Goal: Task Accomplishment & Management: Manage account settings

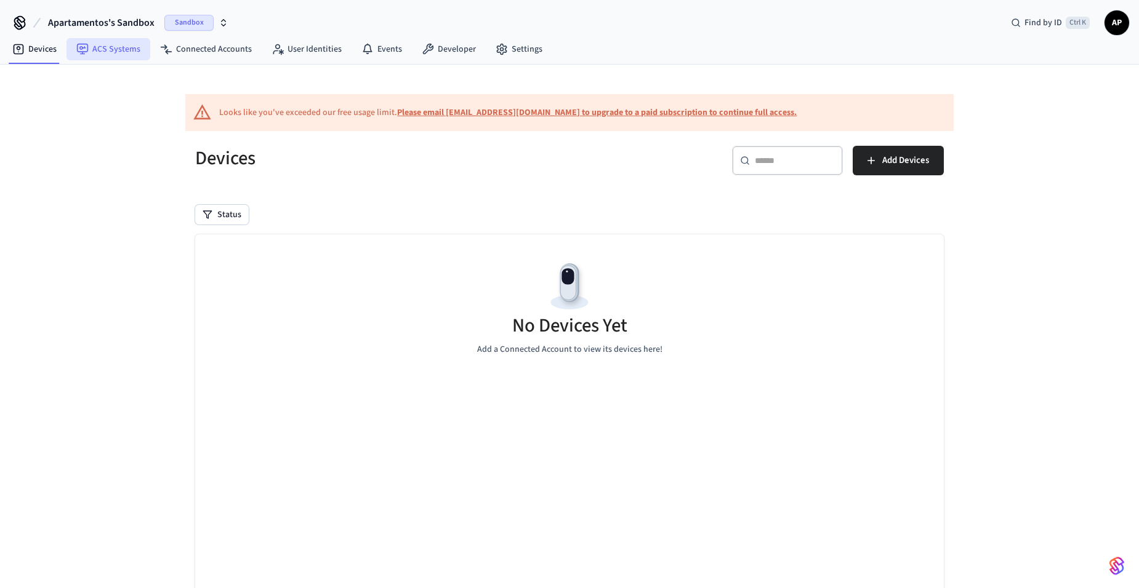
click at [107, 52] on link "ACS Systems" at bounding box center [108, 49] width 84 height 22
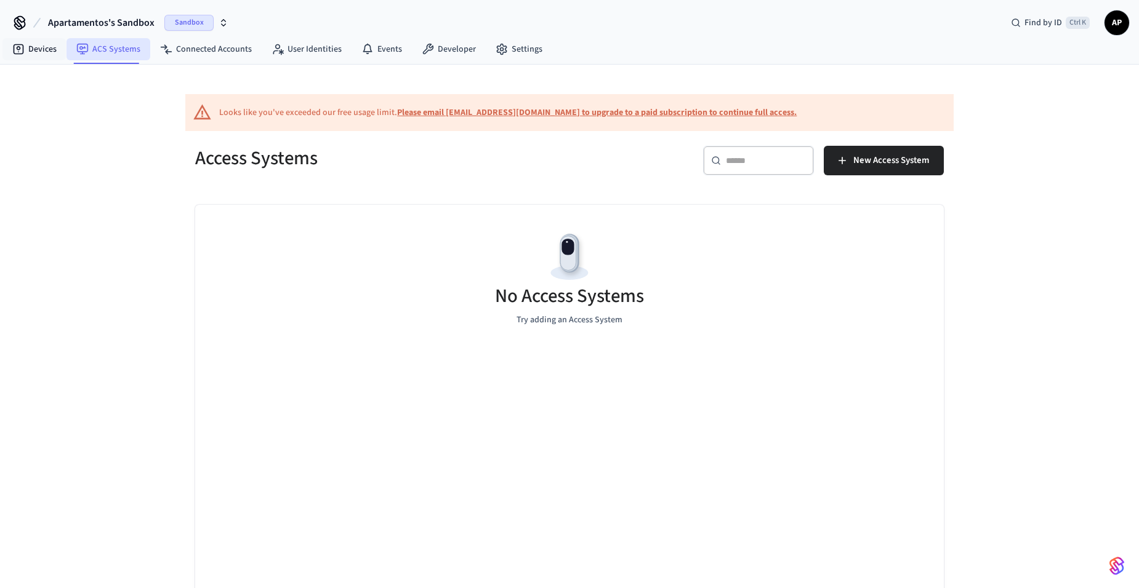
click at [30, 43] on link "Devices" at bounding box center [34, 49] width 64 height 22
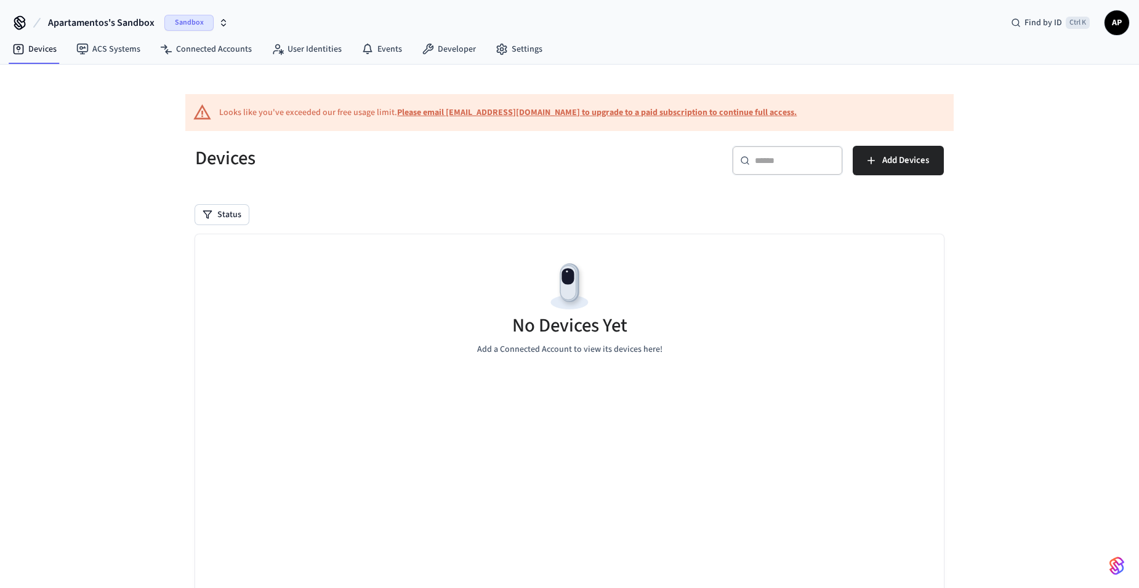
click at [177, 21] on span "Sandbox" at bounding box center [188, 23] width 49 height 16
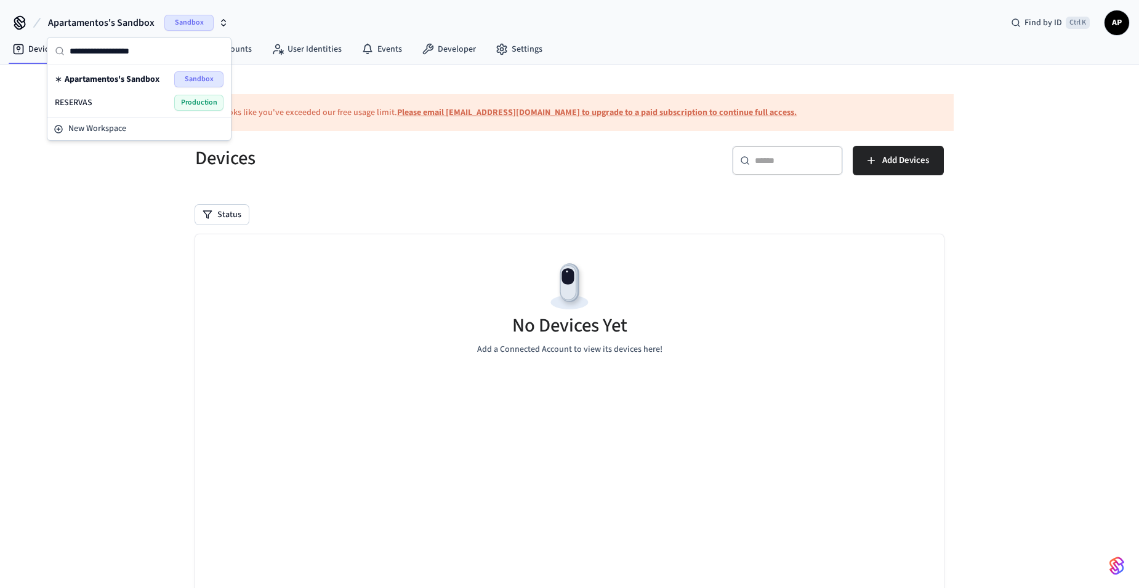
click at [181, 93] on div "RESERVAS Production" at bounding box center [139, 102] width 179 height 23
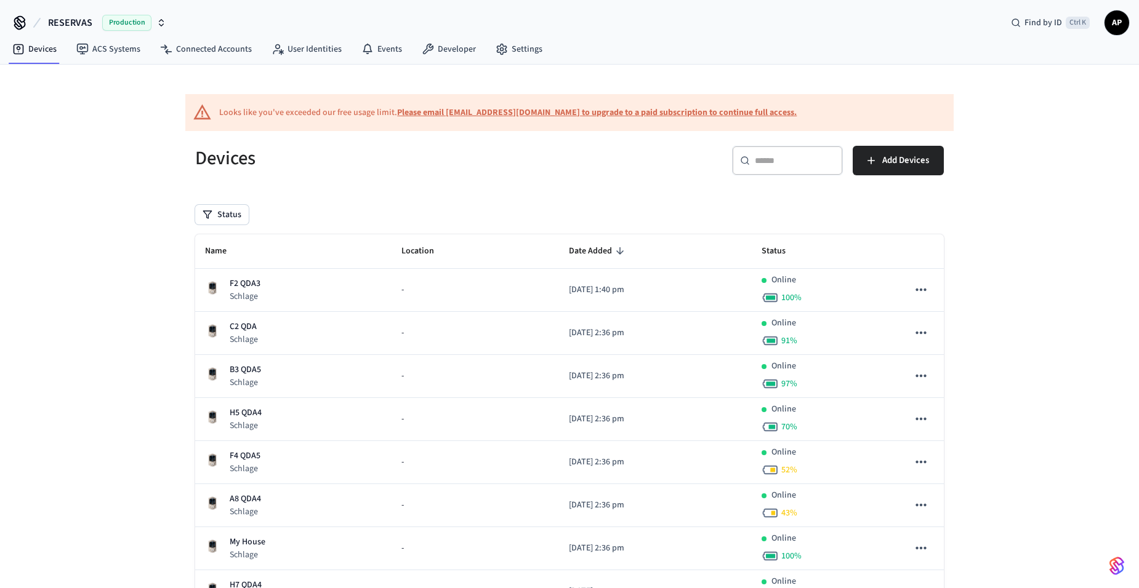
click at [509, 36] on nav "Devices ACS Systems Connected Accounts User Identities Events Developer Settings" at bounding box center [277, 50] width 550 height 28
click at [513, 48] on link "Settings" at bounding box center [519, 49] width 66 height 22
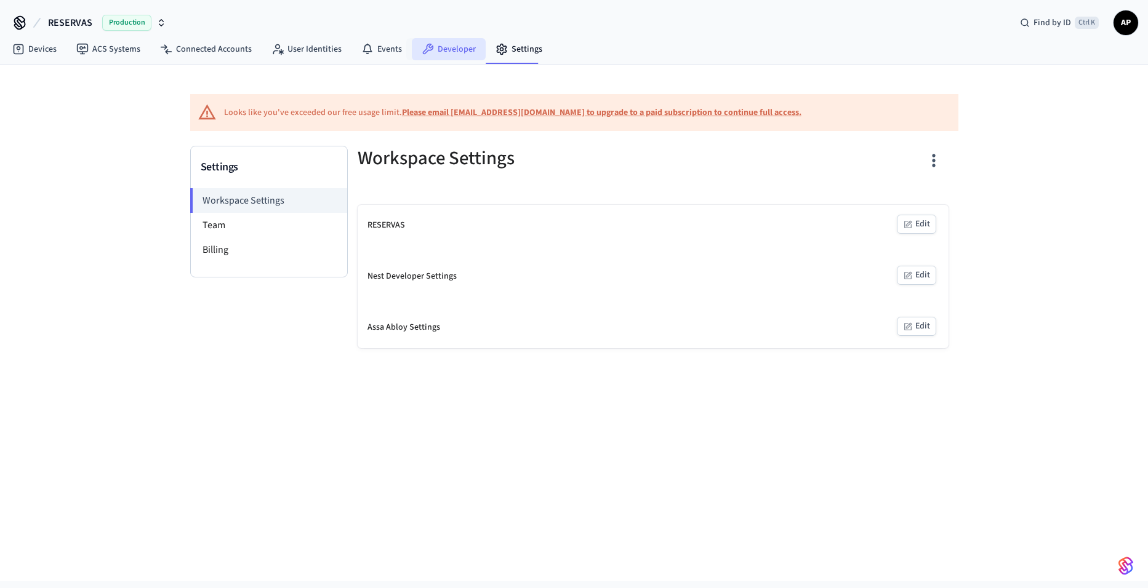
click at [444, 49] on link "Developer" at bounding box center [449, 49] width 74 height 22
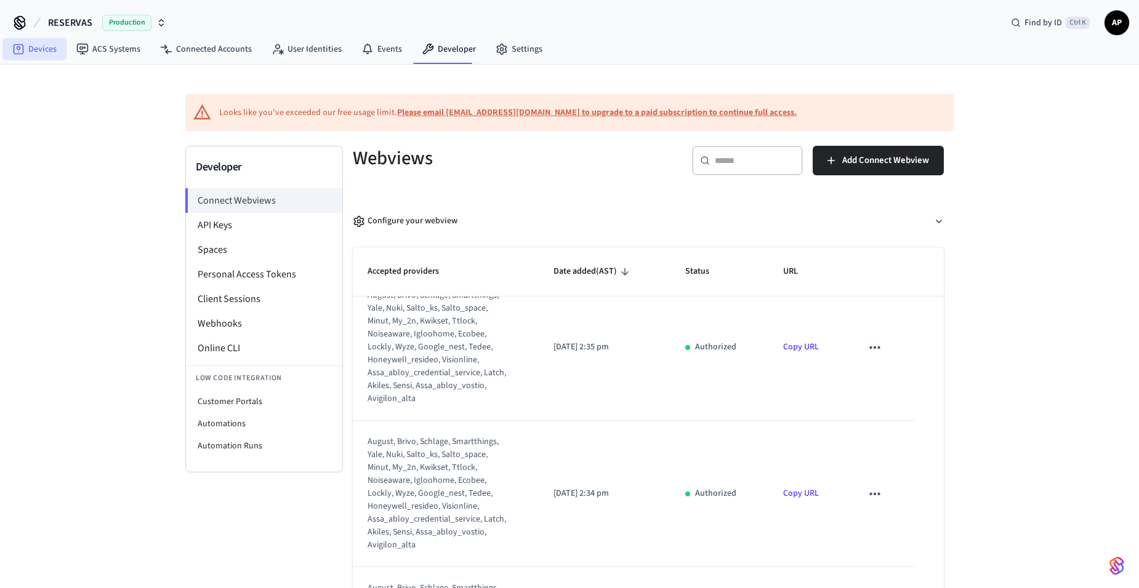
click at [47, 48] on link "Devices" at bounding box center [34, 49] width 64 height 22
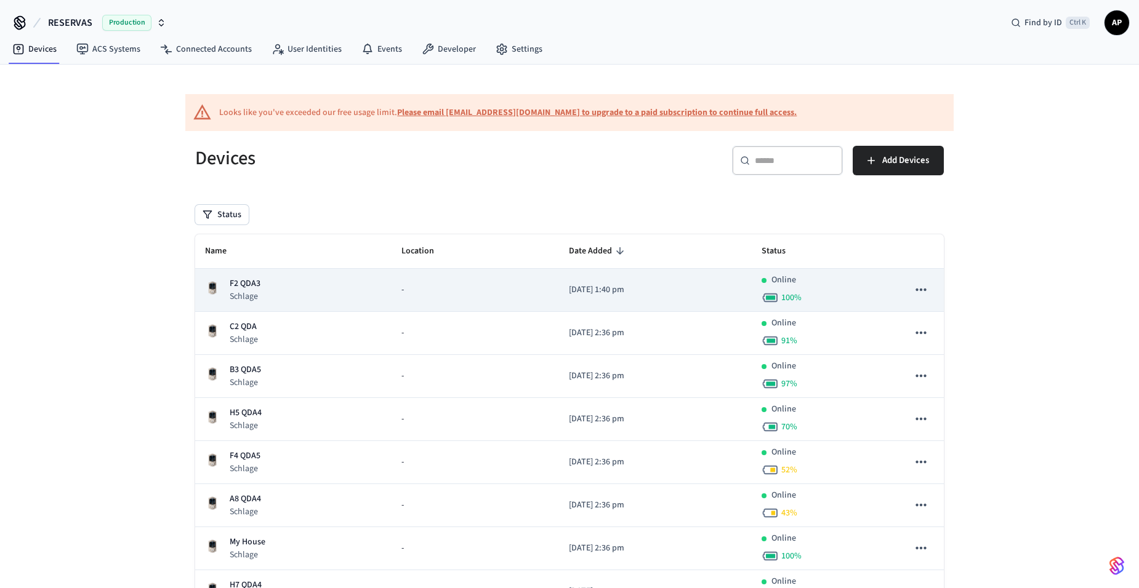
click at [221, 281] on div "sticky table" at bounding box center [215, 291] width 20 height 20
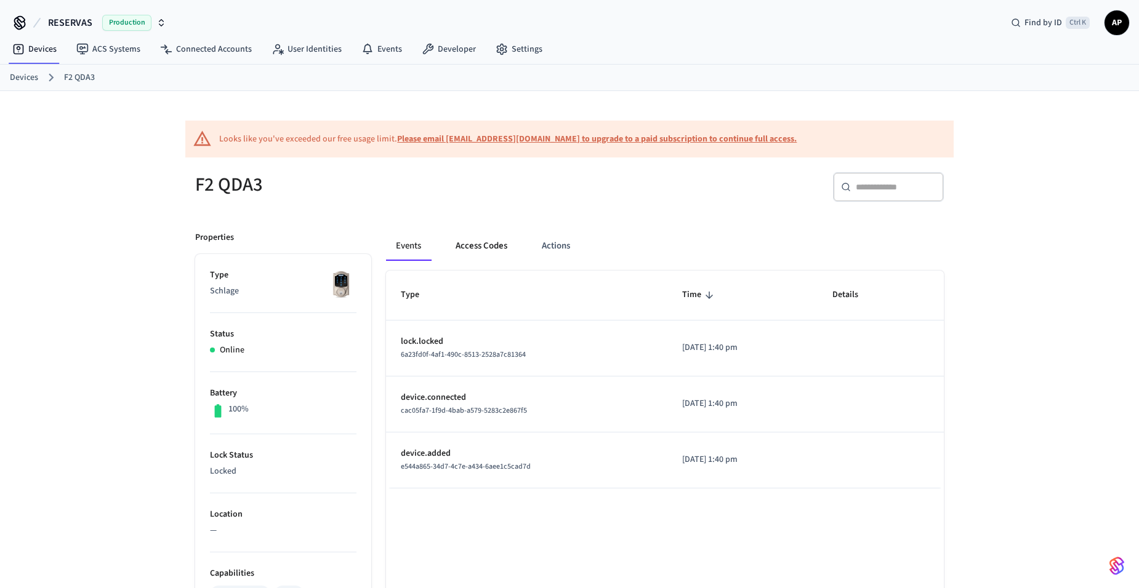
click at [495, 249] on button "Access Codes" at bounding box center [481, 246] width 71 height 30
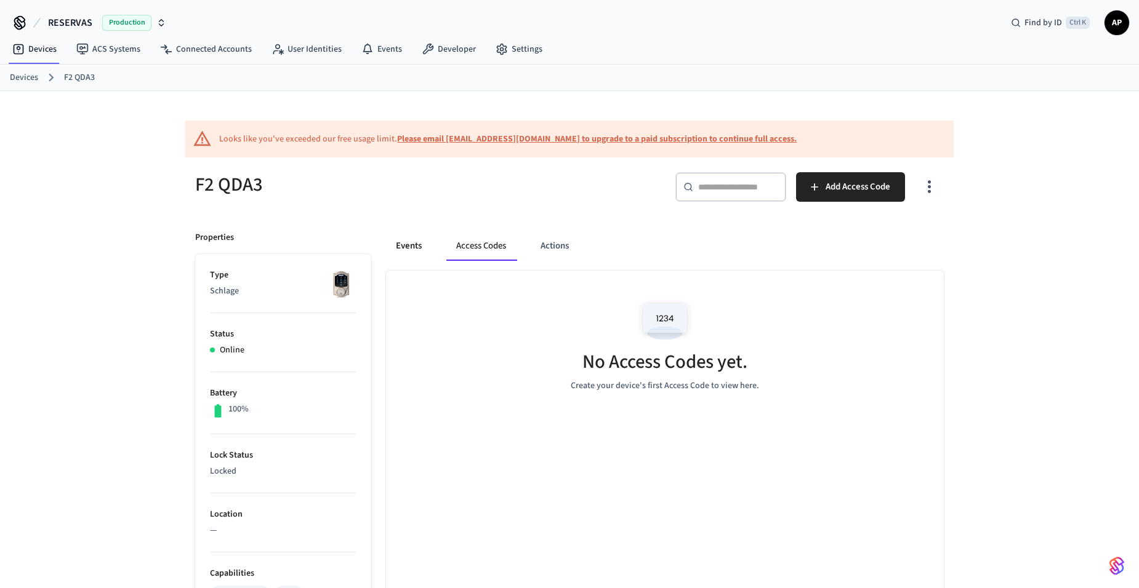
click at [401, 249] on button "Events" at bounding box center [409, 246] width 46 height 30
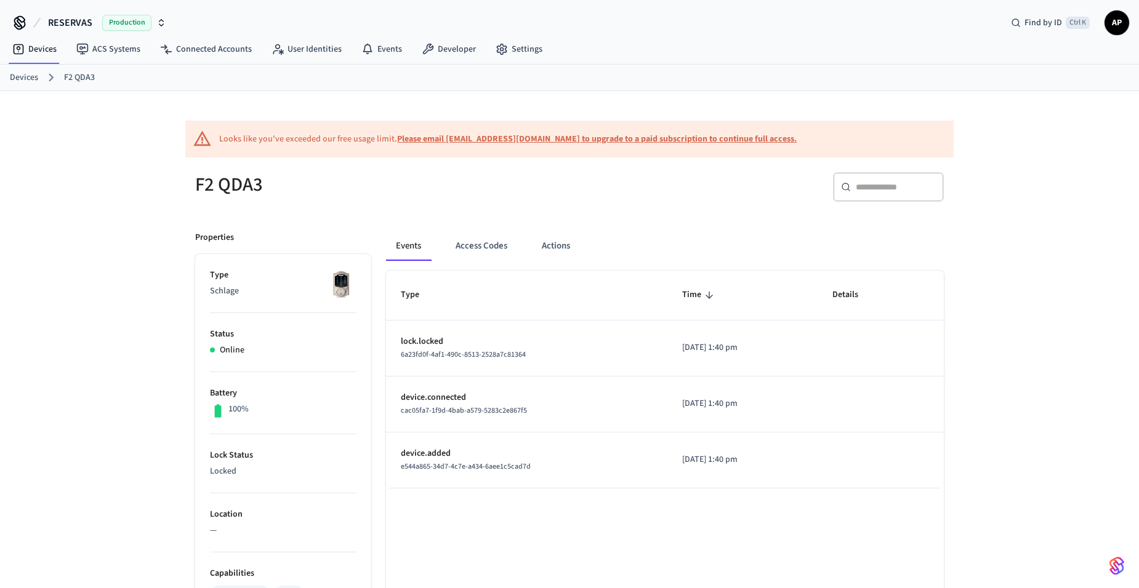
click at [32, 75] on link "Devices" at bounding box center [24, 77] width 28 height 13
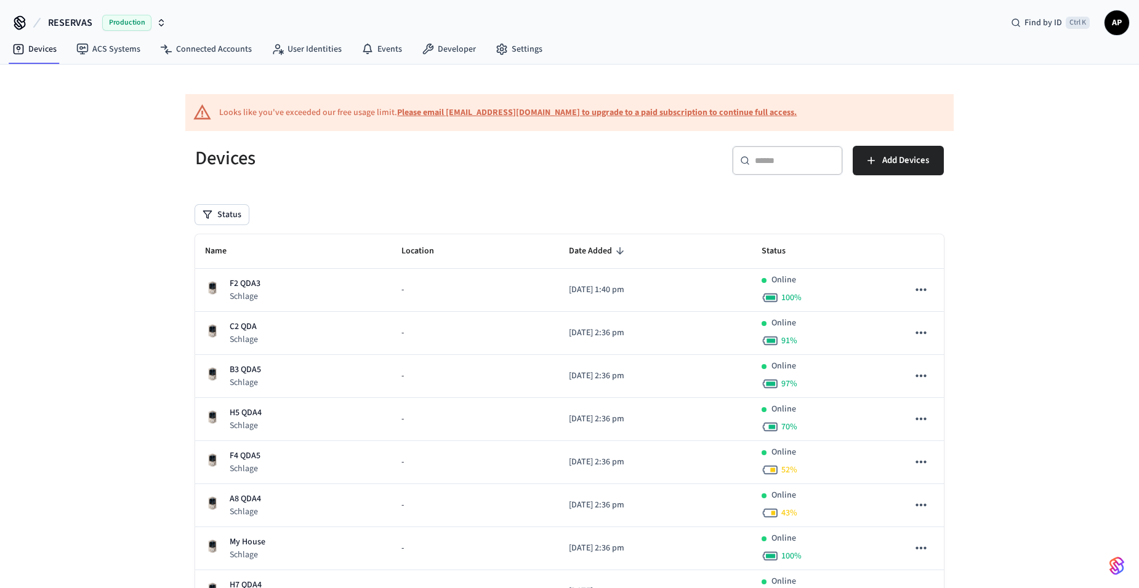
click at [649, 110] on b "Please email [EMAIL_ADDRESS][DOMAIN_NAME] to upgrade to a paid subscription to …" at bounding box center [596, 112] width 399 height 12
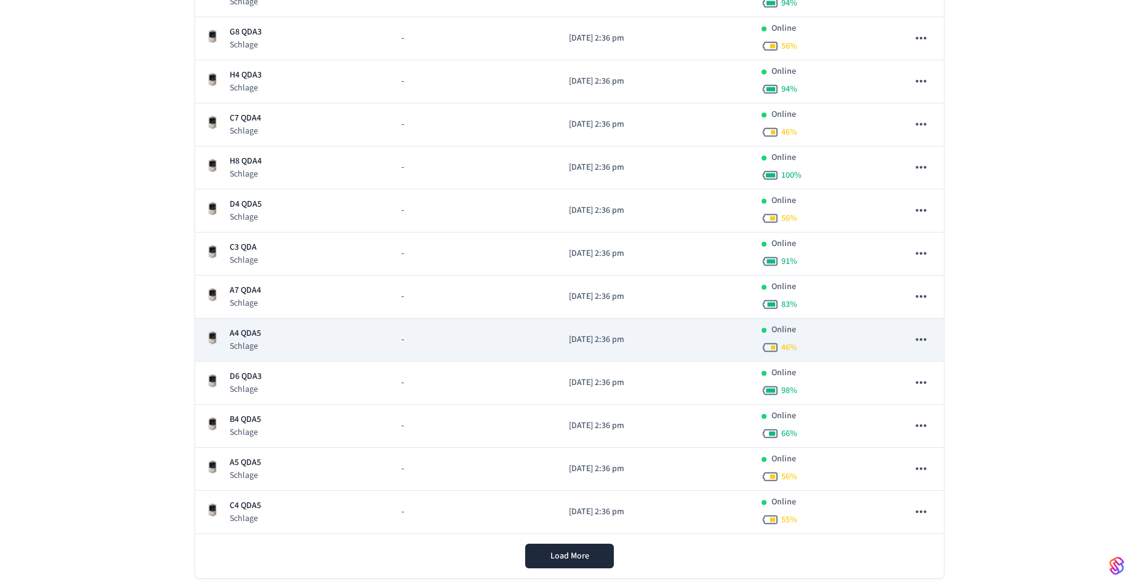
scroll to position [619, 0]
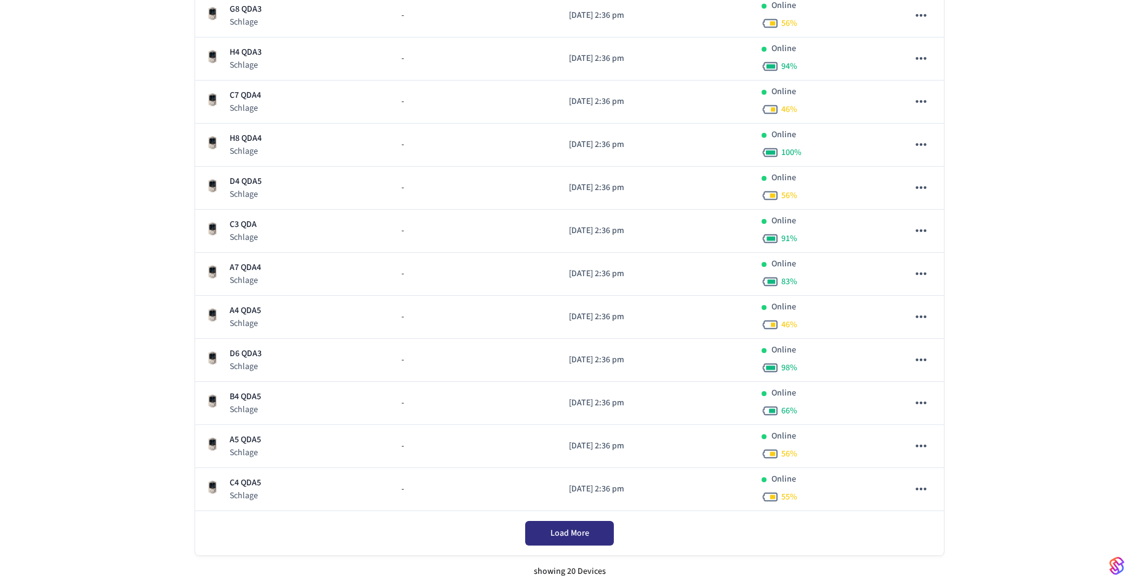
click at [536, 534] on button "Load More" at bounding box center [569, 533] width 89 height 25
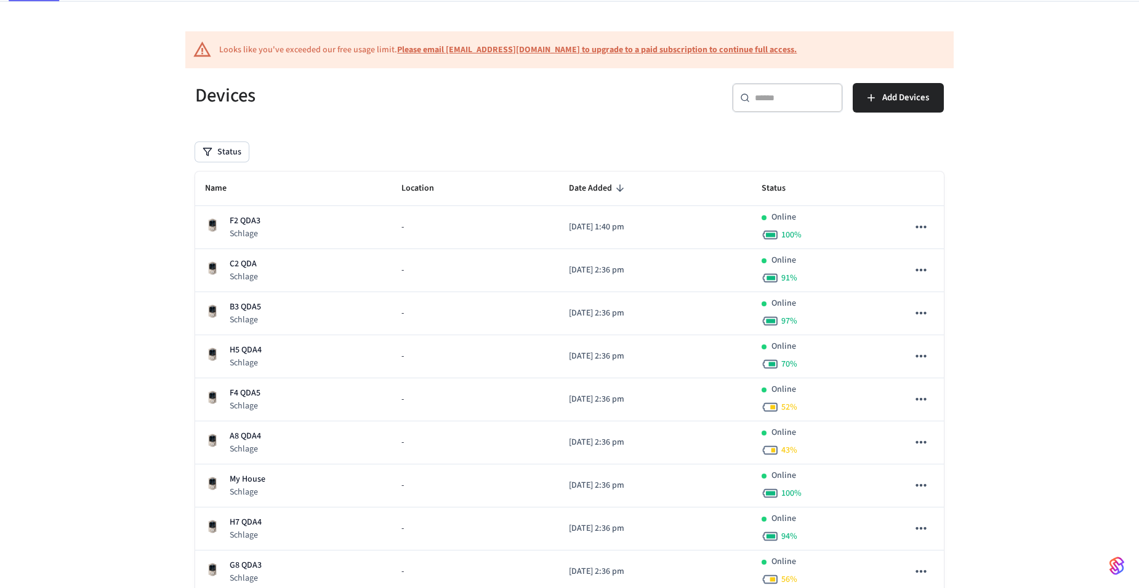
scroll to position [0, 0]
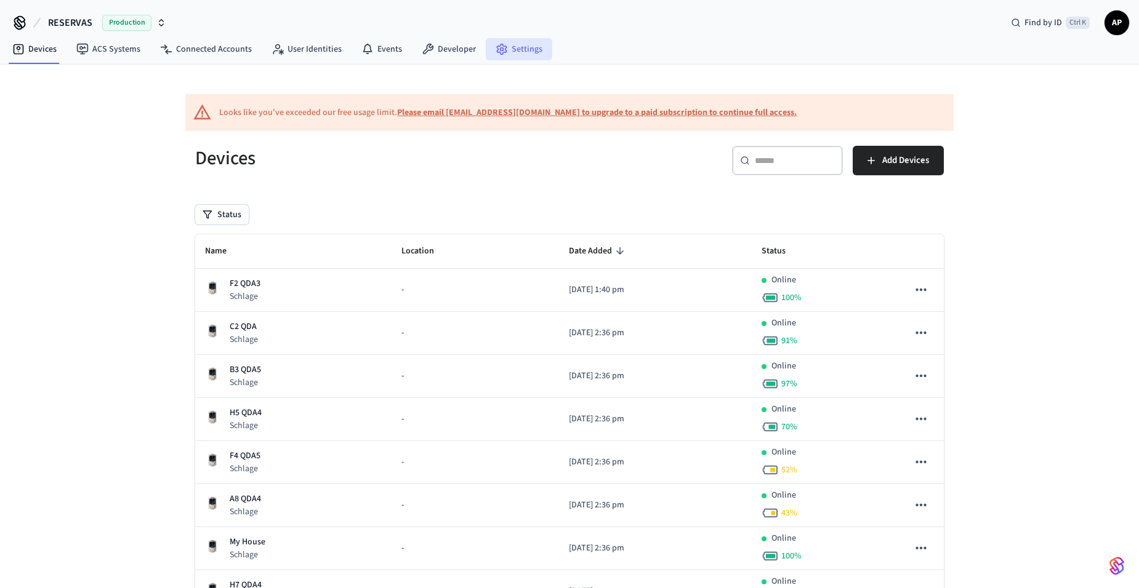
click at [508, 44] on link "Settings" at bounding box center [519, 49] width 66 height 22
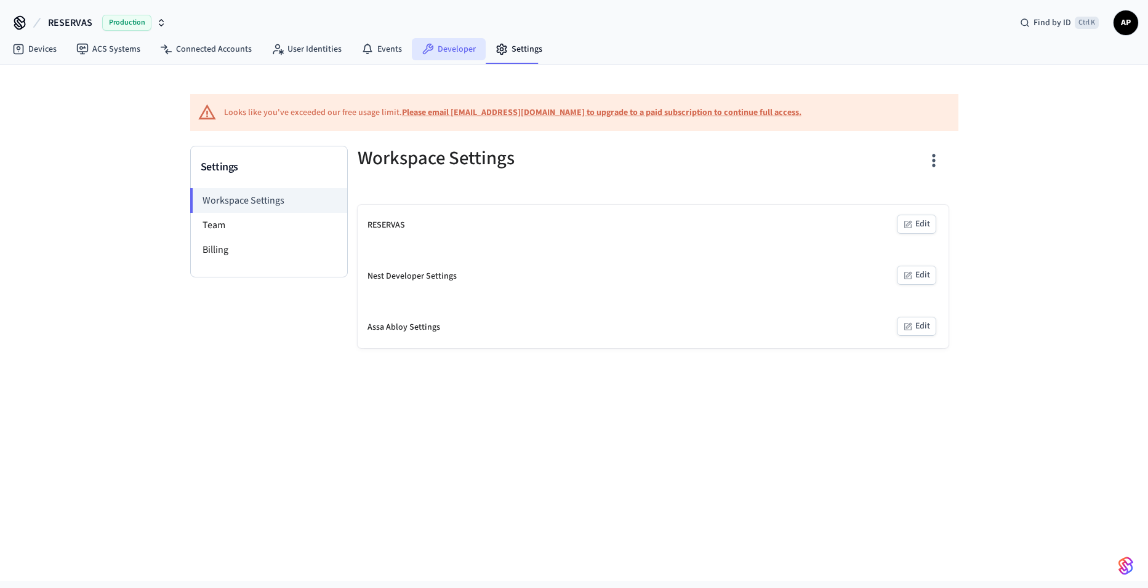
click at [432, 41] on link "Developer" at bounding box center [449, 49] width 74 height 22
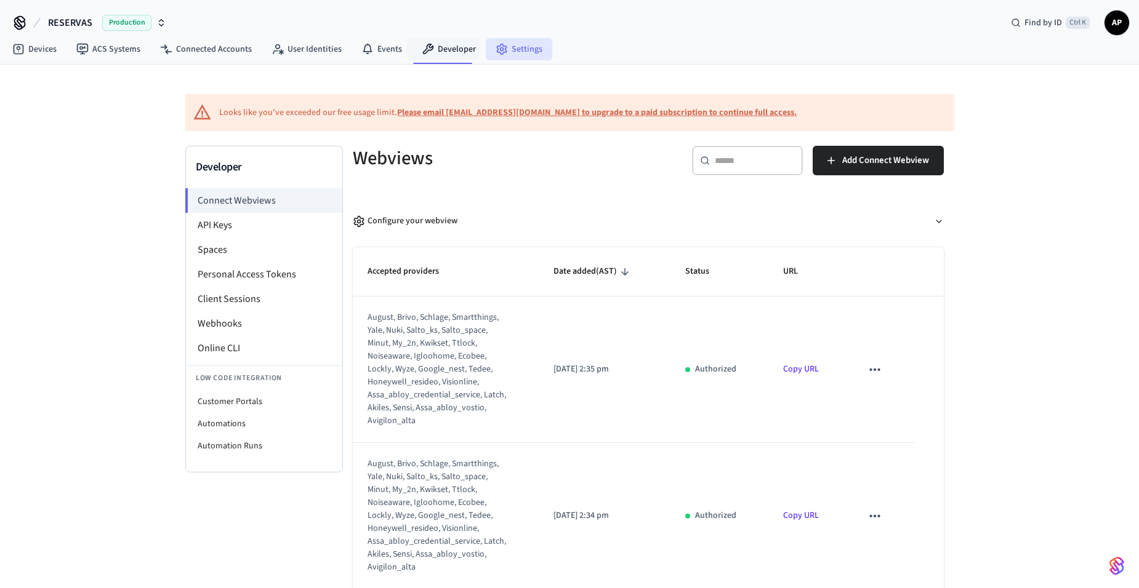
click at [497, 47] on icon at bounding box center [501, 49] width 9 height 10
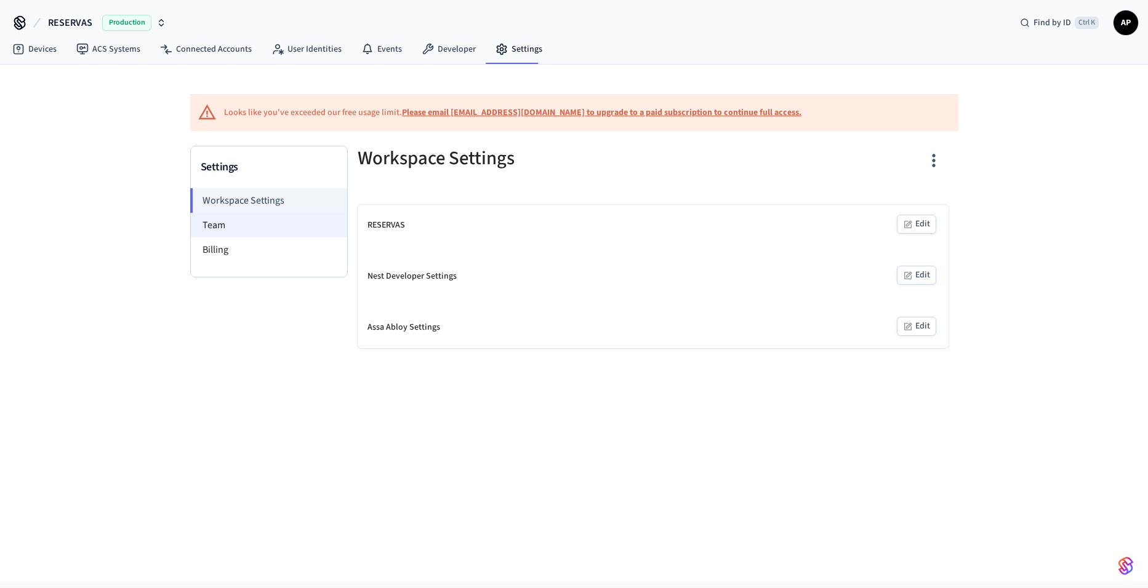
click at [224, 223] on li "Team" at bounding box center [269, 225] width 156 height 25
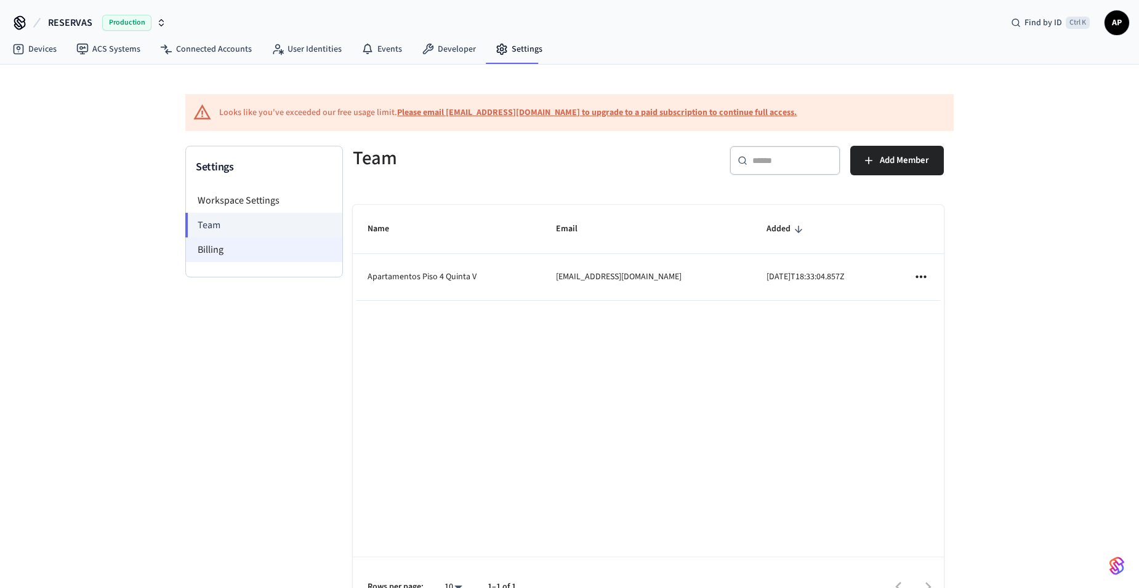
click at [227, 245] on li "Billing" at bounding box center [264, 250] width 156 height 25
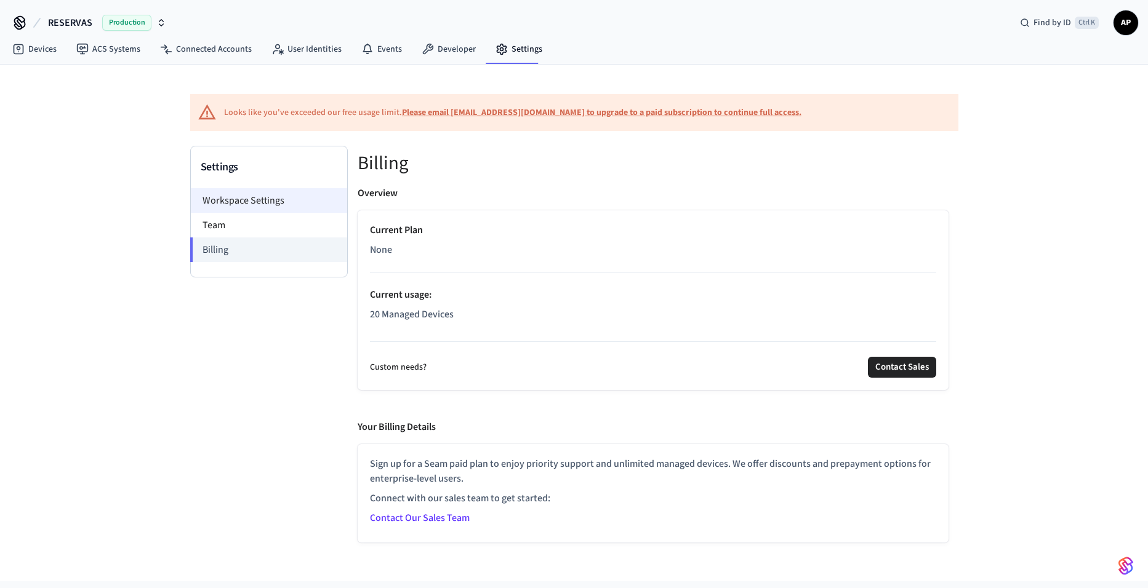
click at [286, 199] on li "Workspace Settings" at bounding box center [269, 200] width 156 height 25
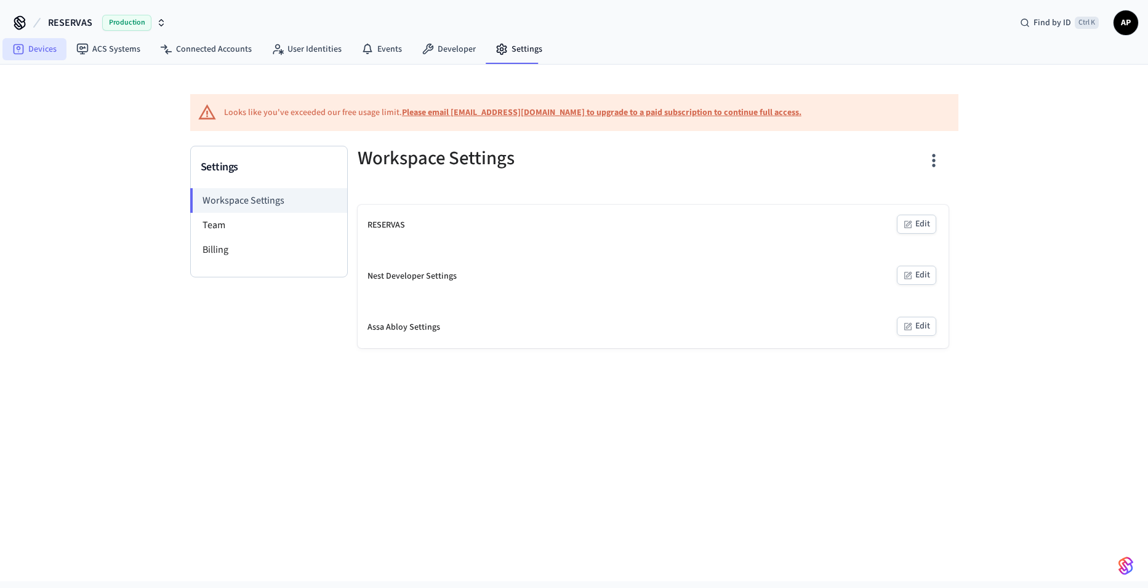
click at [41, 46] on link "Devices" at bounding box center [34, 49] width 64 height 22
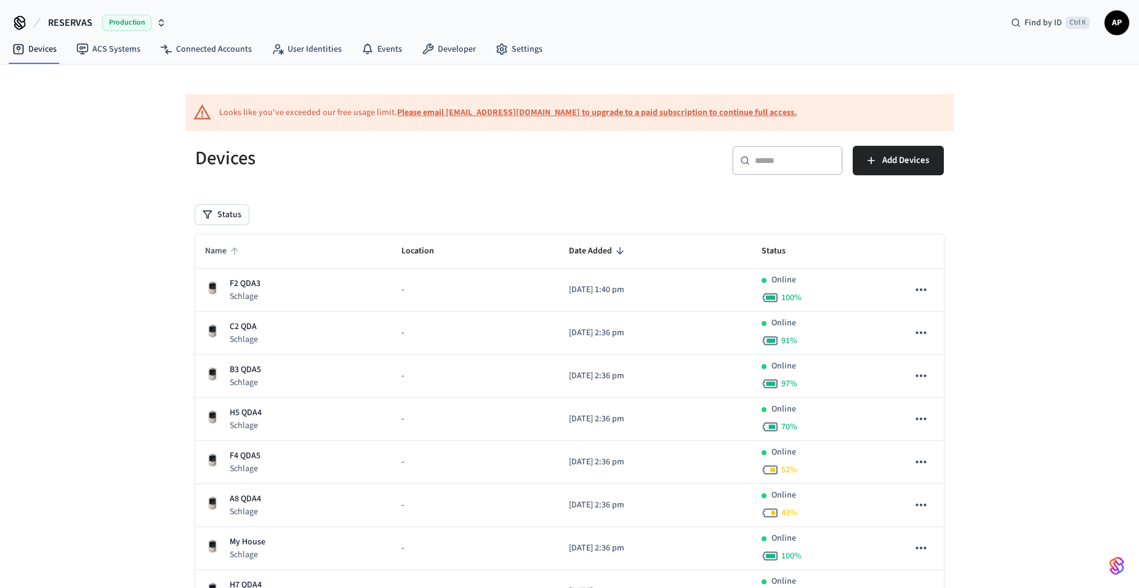
click at [218, 247] on span "Name" at bounding box center [224, 251] width 38 height 19
click at [223, 252] on span "Name" at bounding box center [224, 251] width 38 height 19
click at [230, 254] on icon "sticky table" at bounding box center [234, 251] width 11 height 11
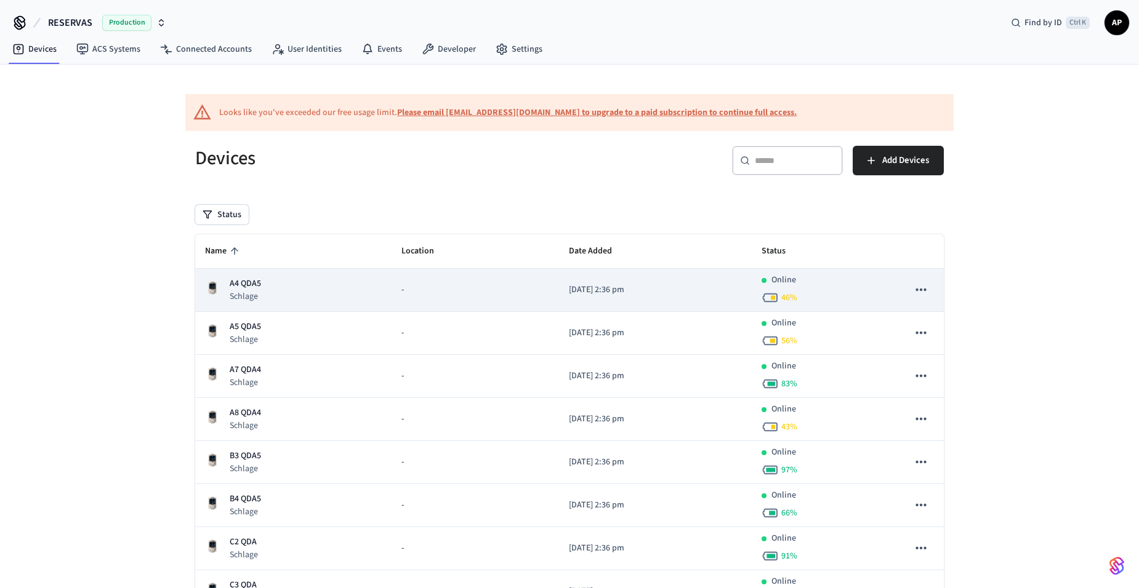
click at [266, 281] on div "A4 QDA5 Schlage" at bounding box center [293, 290] width 177 height 25
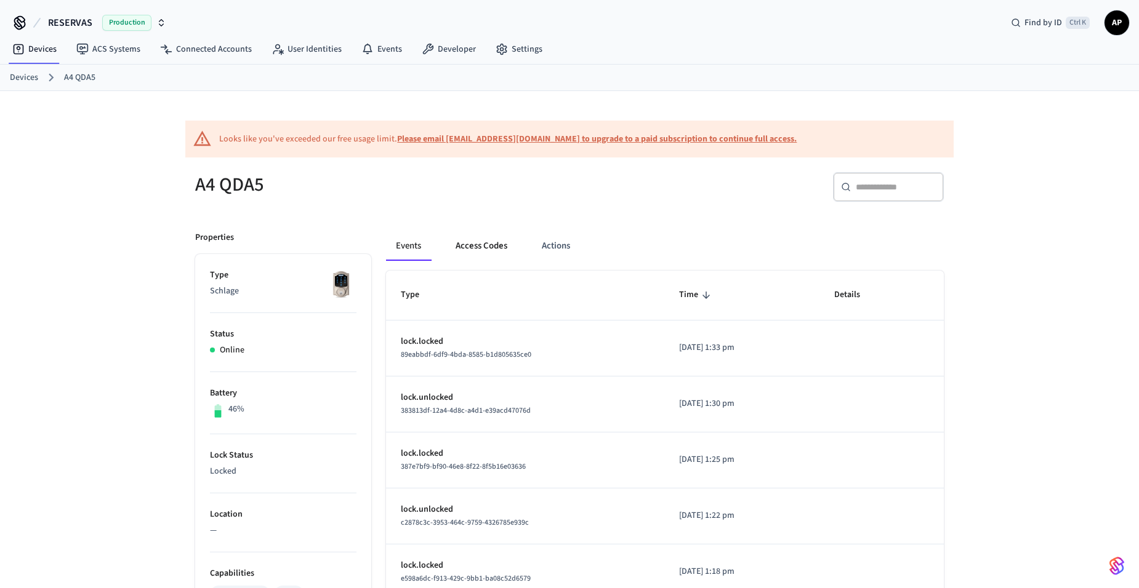
click at [502, 247] on button "Access Codes" at bounding box center [481, 246] width 71 height 30
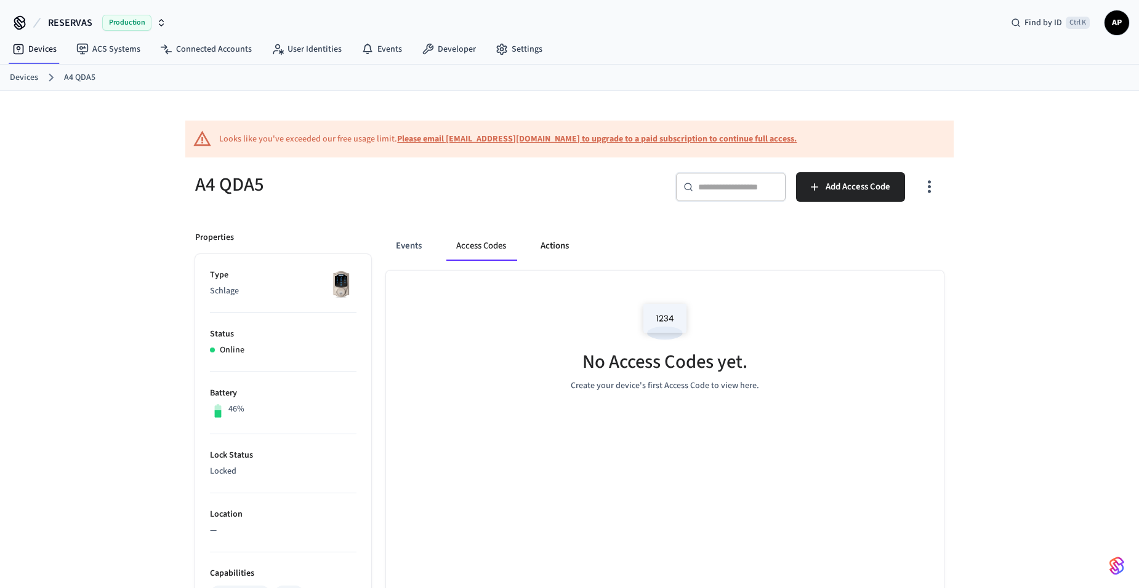
click at [542, 249] on button "Actions" at bounding box center [555, 246] width 48 height 30
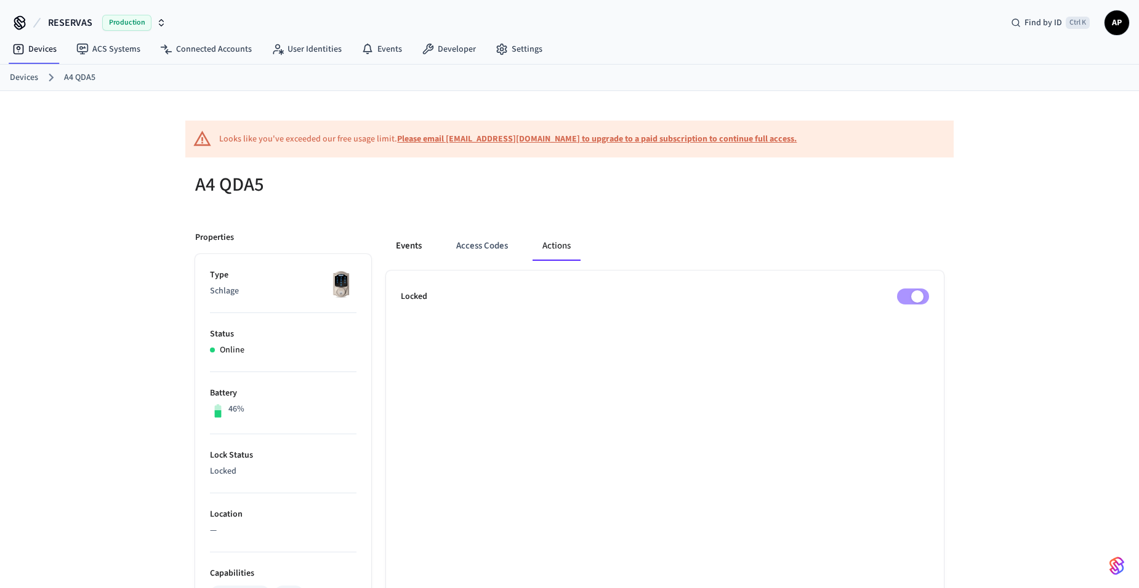
click at [417, 246] on button "Events" at bounding box center [409, 246] width 46 height 30
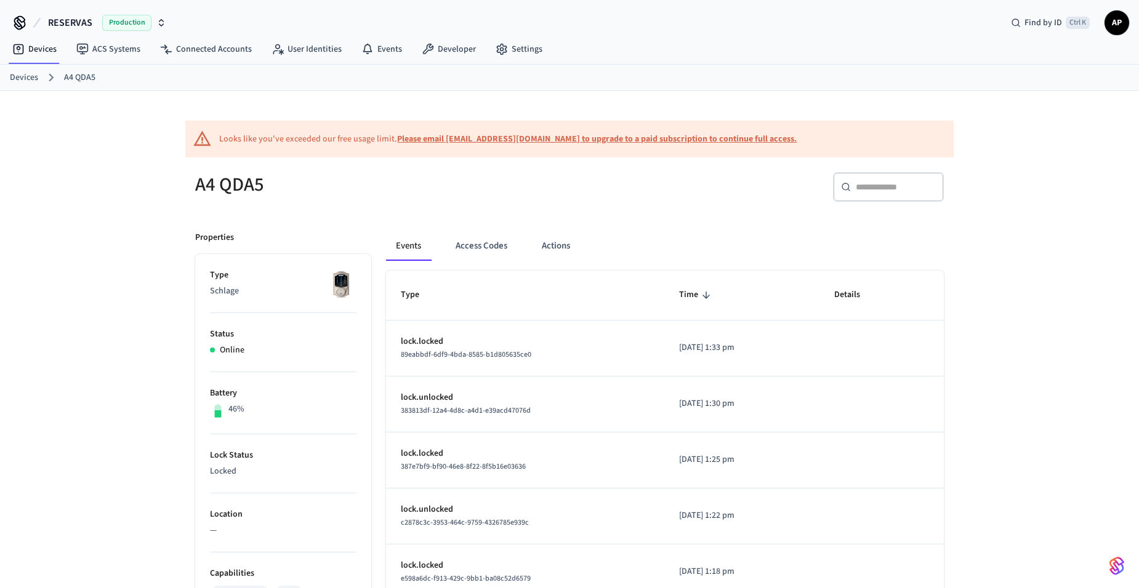
click at [35, 81] on link "Devices" at bounding box center [24, 77] width 28 height 13
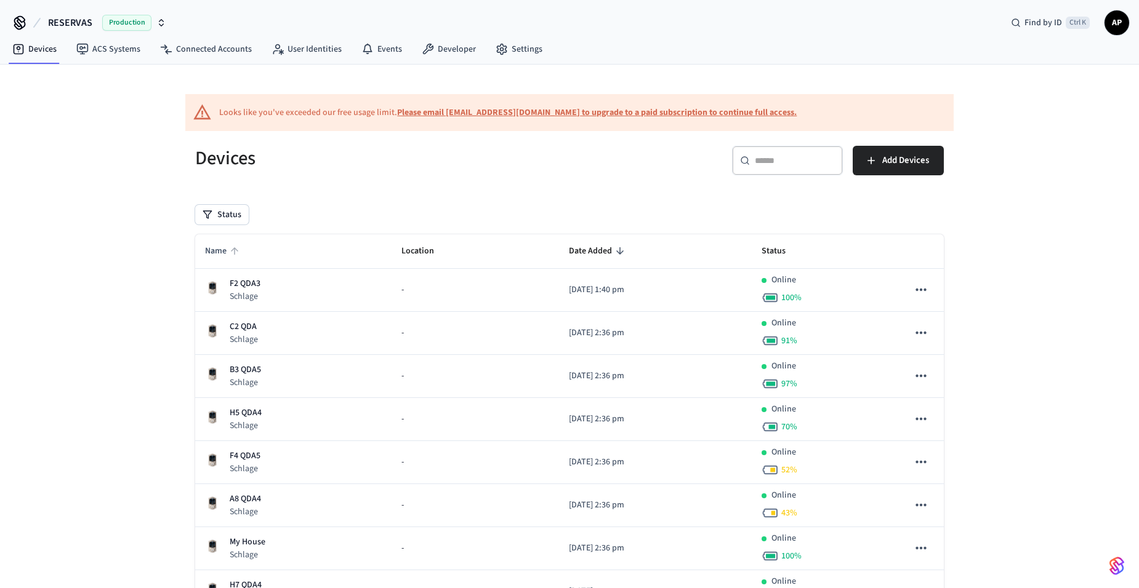
click at [221, 245] on span "Name" at bounding box center [224, 251] width 38 height 19
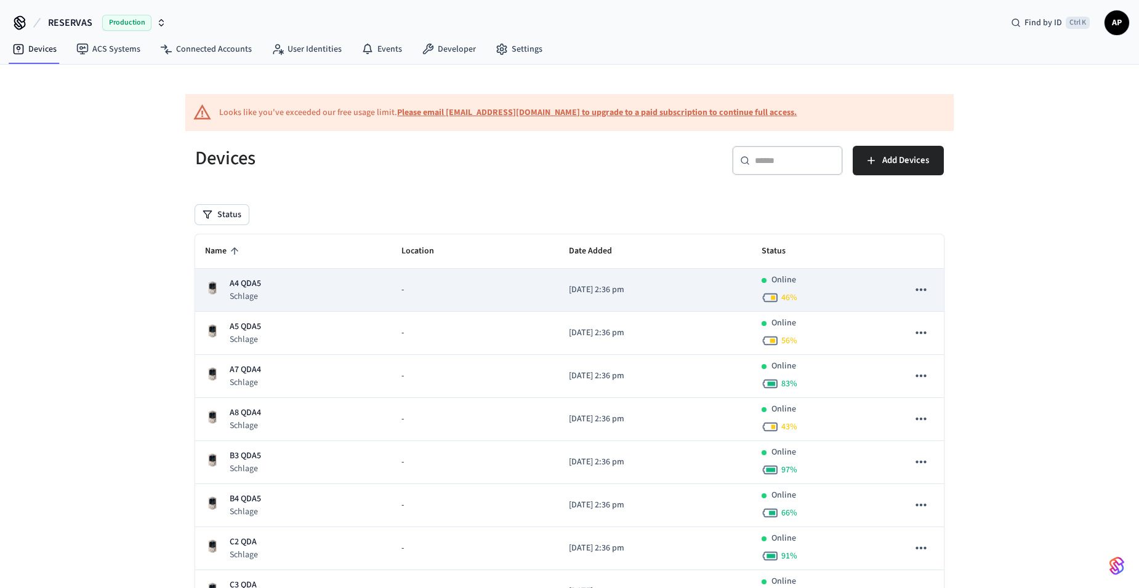
click at [925, 297] on icon "sticky table" at bounding box center [921, 290] width 16 height 16
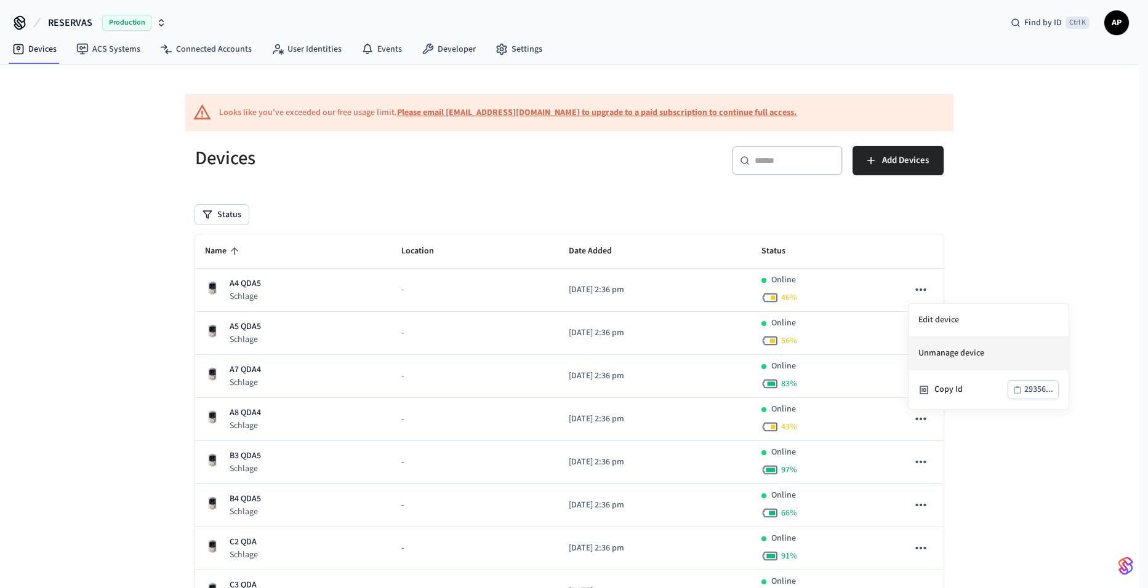
click at [1035, 347] on li "Unmanage device" at bounding box center [989, 353] width 160 height 33
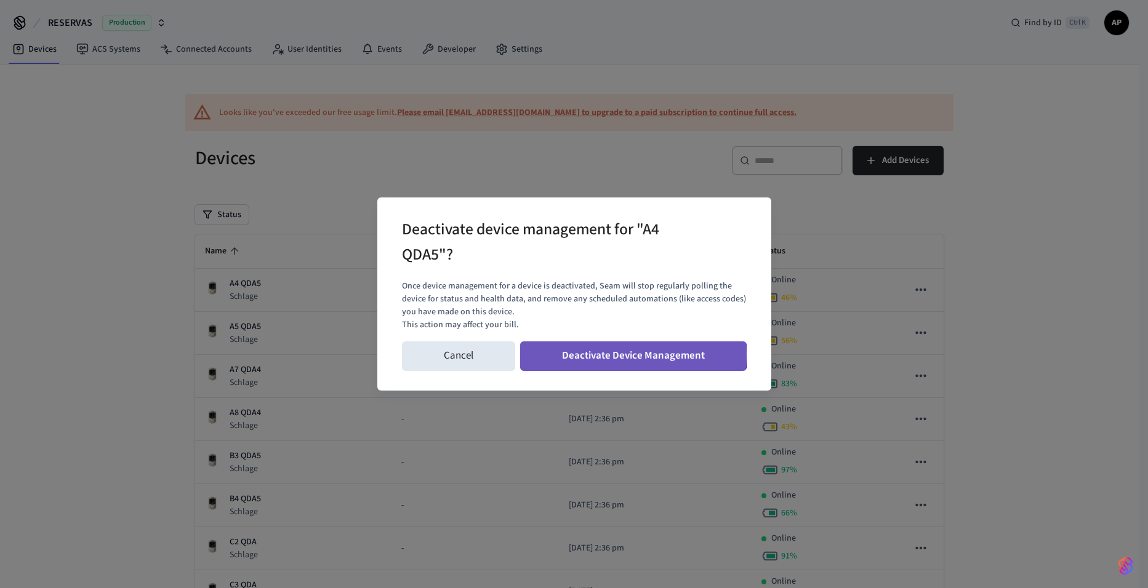
click at [609, 355] on button "Deactivate Device Management" at bounding box center [633, 357] width 227 height 30
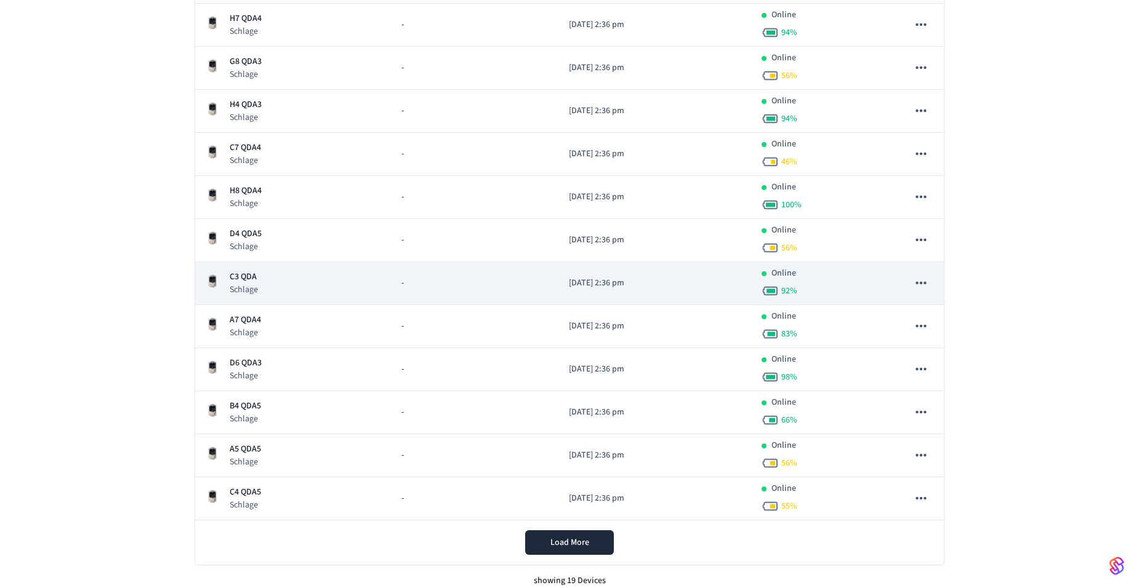
scroll to position [524, 0]
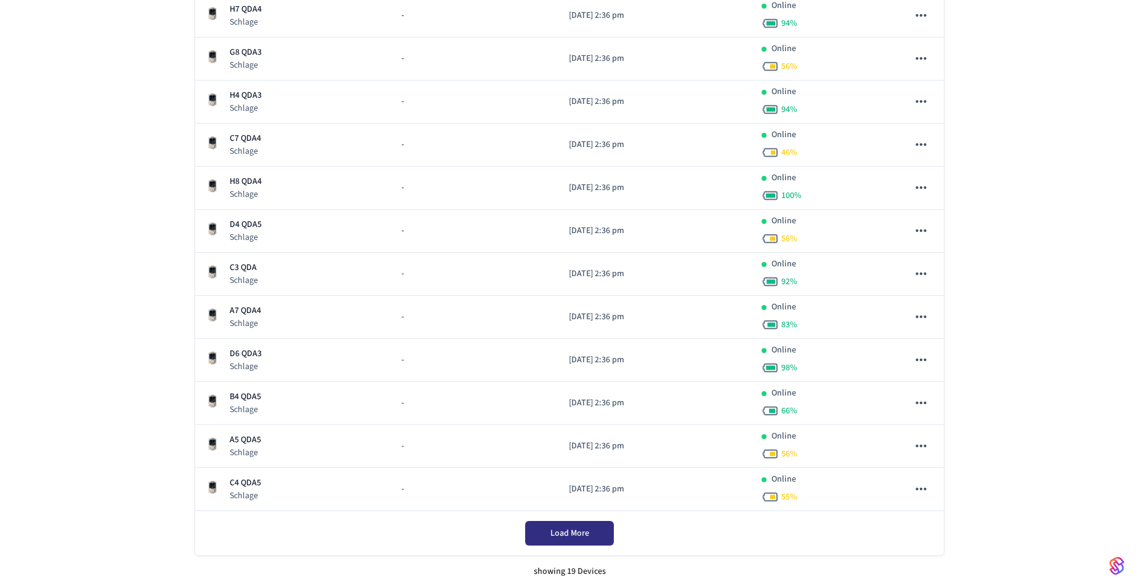
click at [596, 536] on button "Load More" at bounding box center [569, 533] width 89 height 25
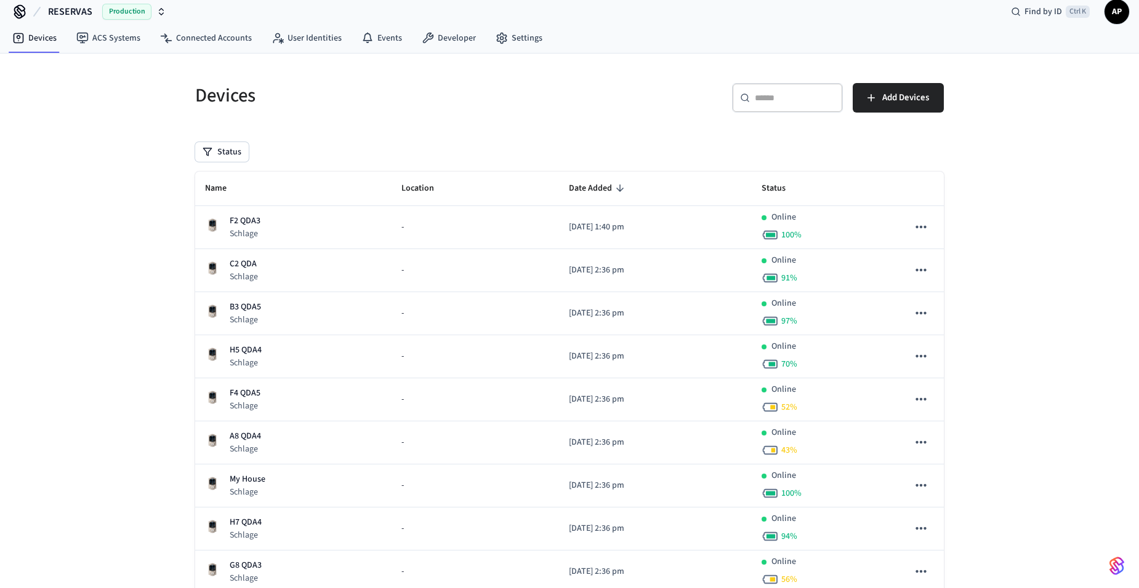
scroll to position [0, 0]
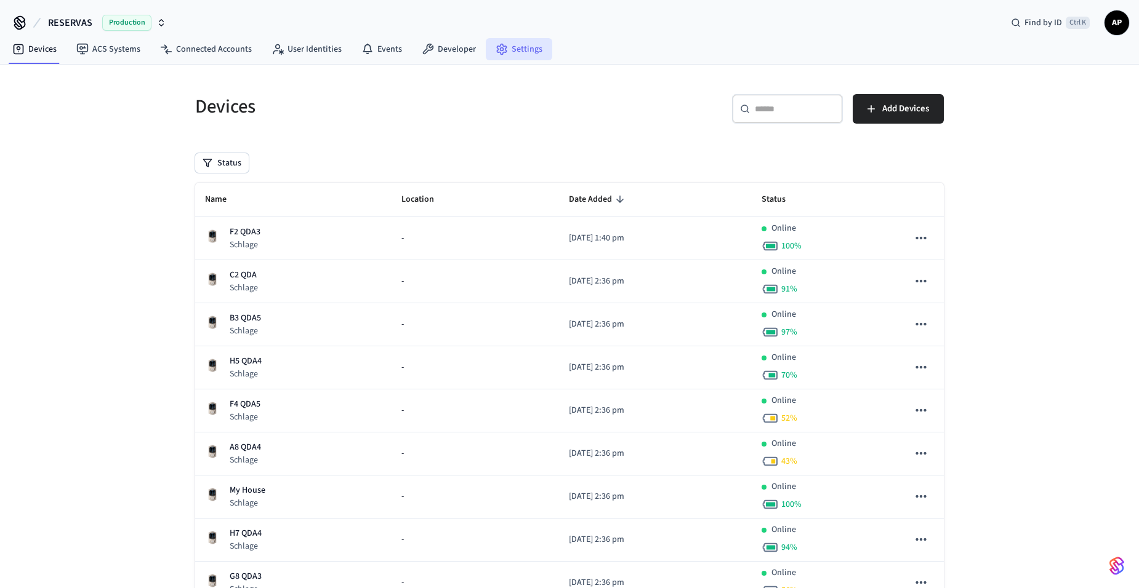
click at [536, 49] on link "Settings" at bounding box center [519, 49] width 66 height 22
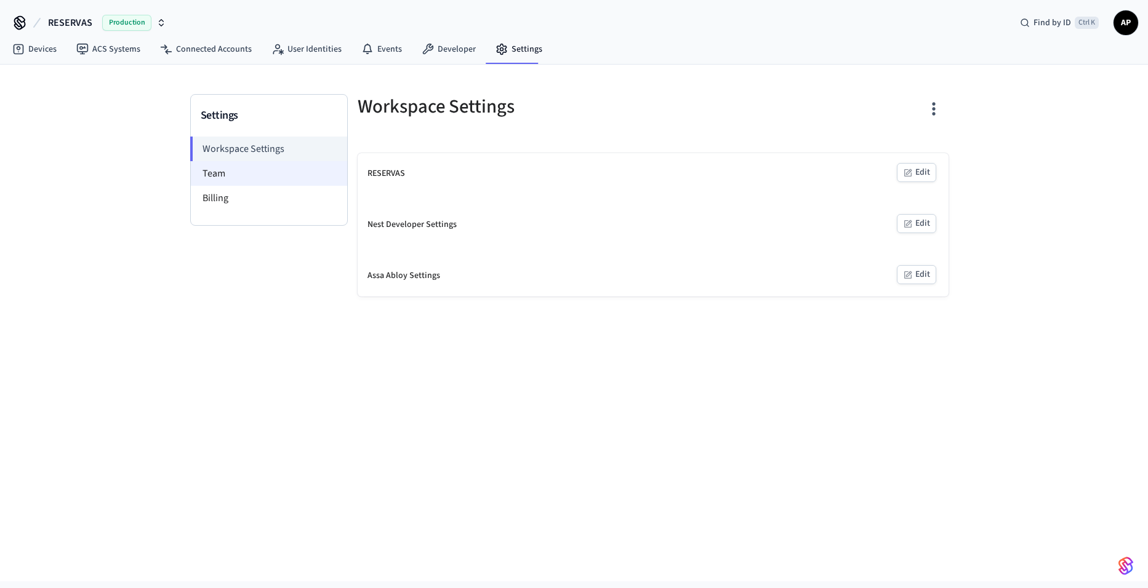
click at [211, 163] on li "Team" at bounding box center [269, 173] width 156 height 25
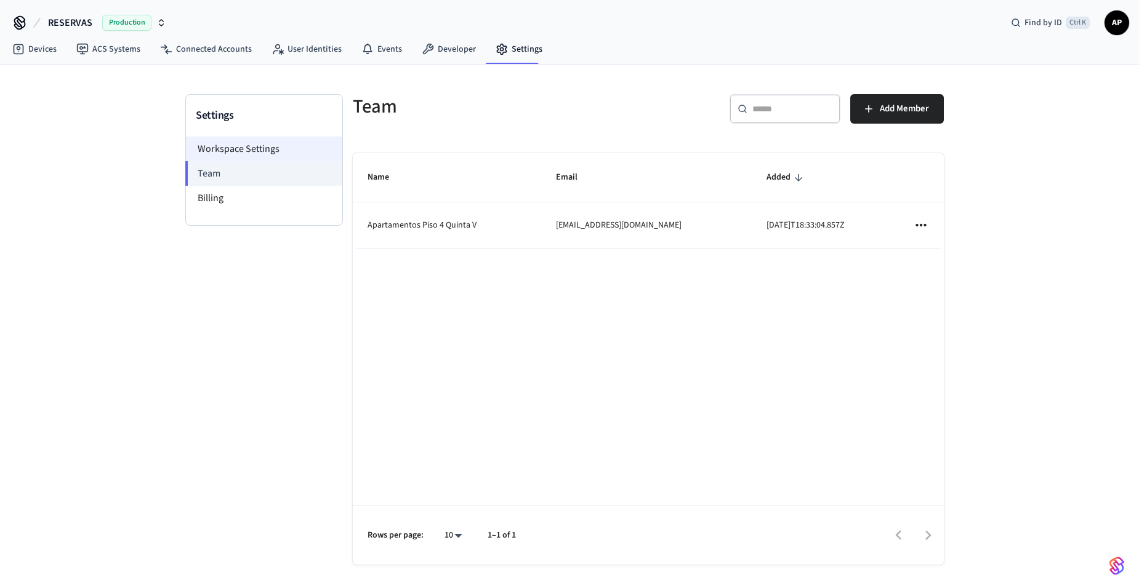
click at [223, 147] on li "Workspace Settings" at bounding box center [264, 149] width 156 height 25
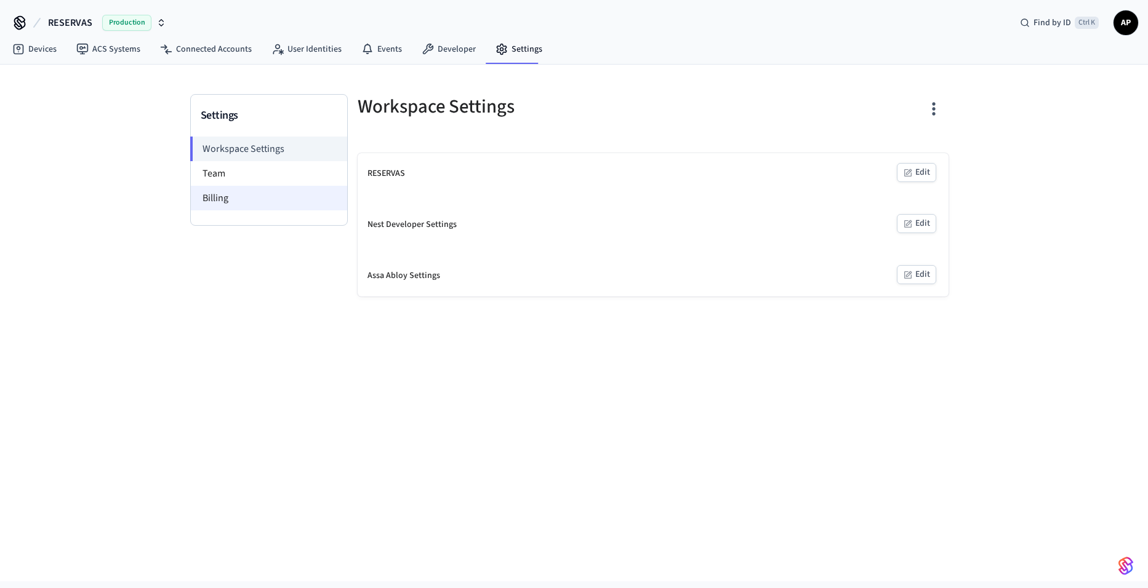
click at [218, 193] on li "Billing" at bounding box center [269, 198] width 156 height 25
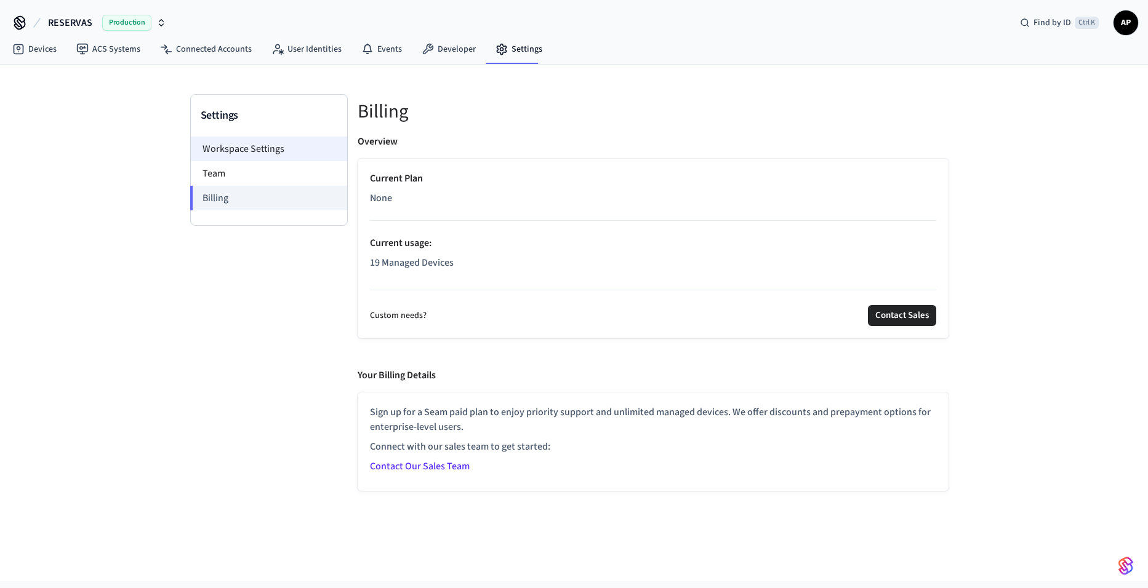
click at [220, 145] on li "Workspace Settings" at bounding box center [269, 149] width 156 height 25
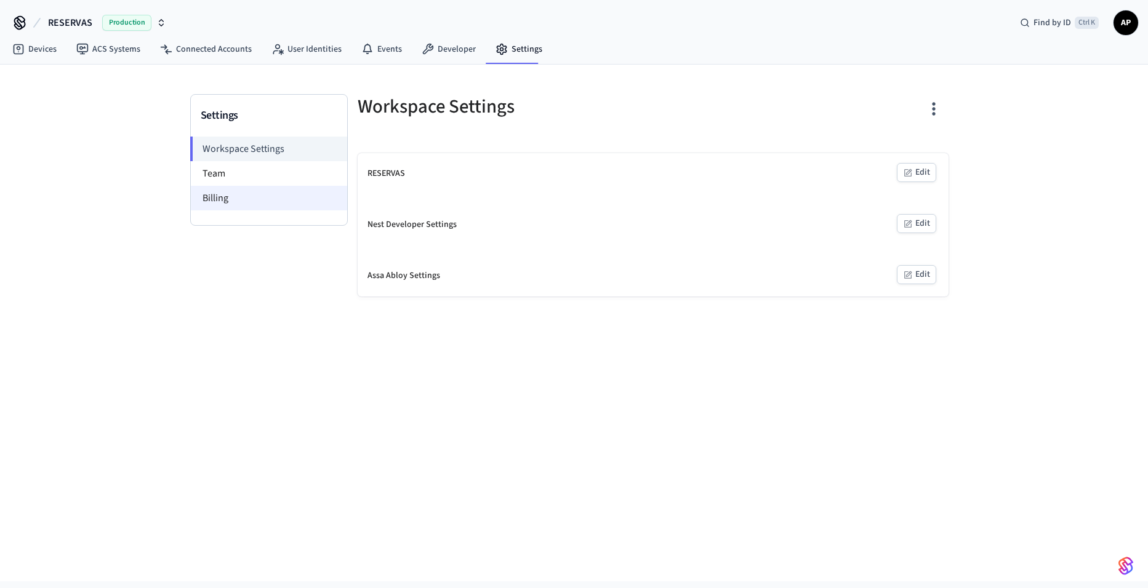
click at [212, 202] on li "Billing" at bounding box center [269, 198] width 156 height 25
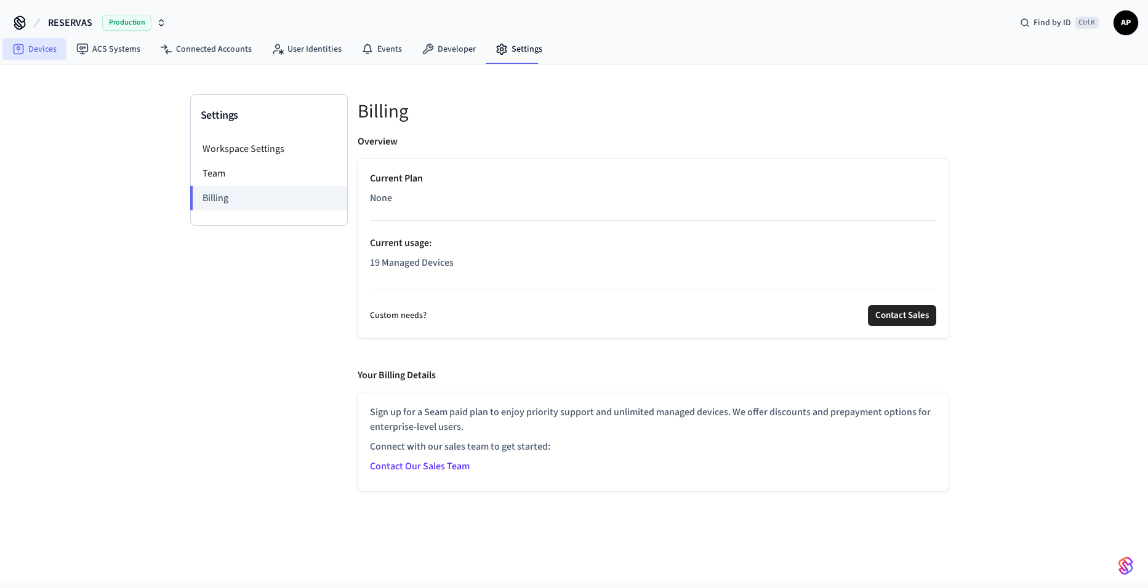
click at [42, 46] on link "Devices" at bounding box center [34, 49] width 64 height 22
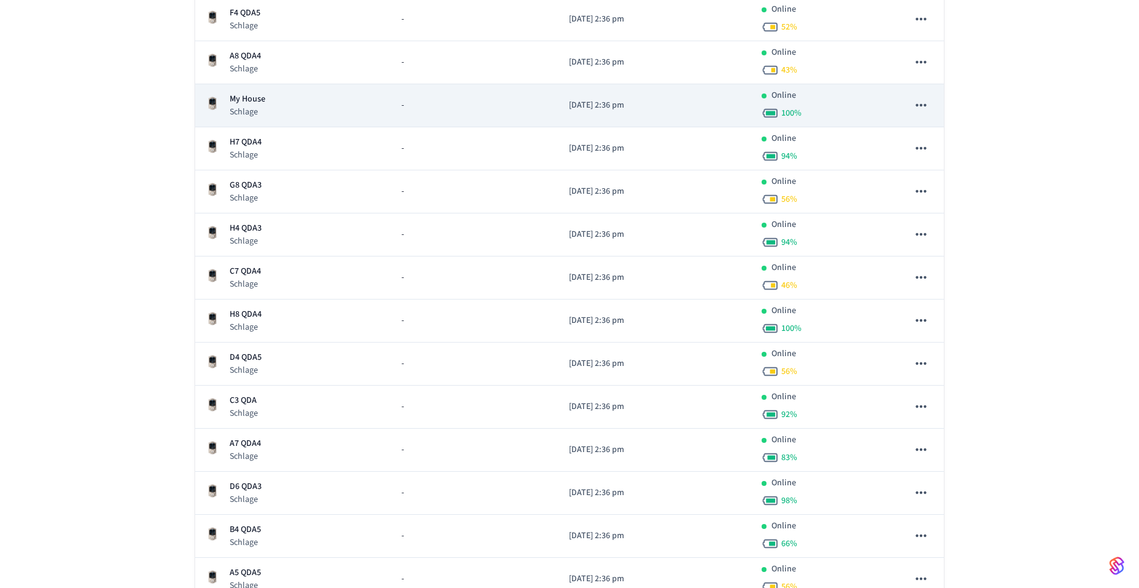
scroll to position [524, 0]
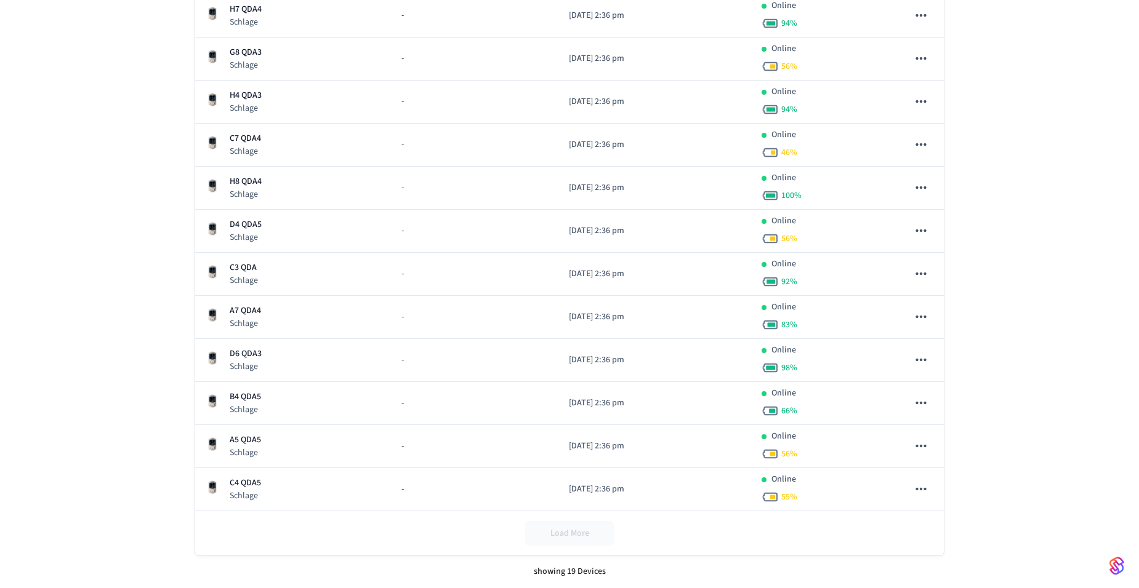
click at [553, 532] on div "Load More" at bounding box center [569, 533] width 748 height 44
click at [565, 529] on div "Load More" at bounding box center [569, 533] width 748 height 44
click at [534, 530] on div "Load More" at bounding box center [569, 533] width 748 height 44
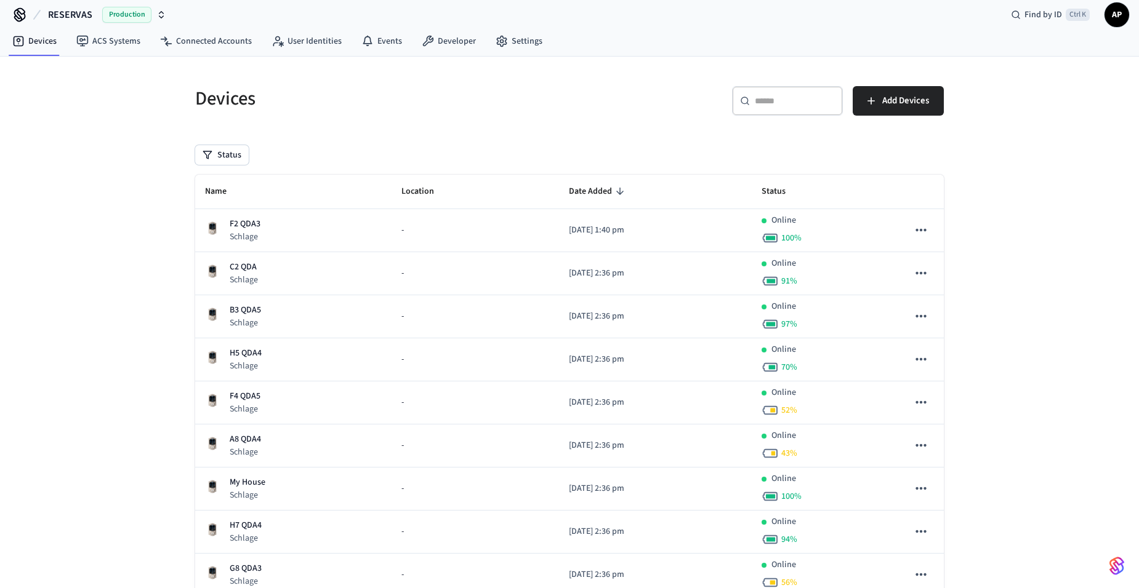
scroll to position [0, 0]
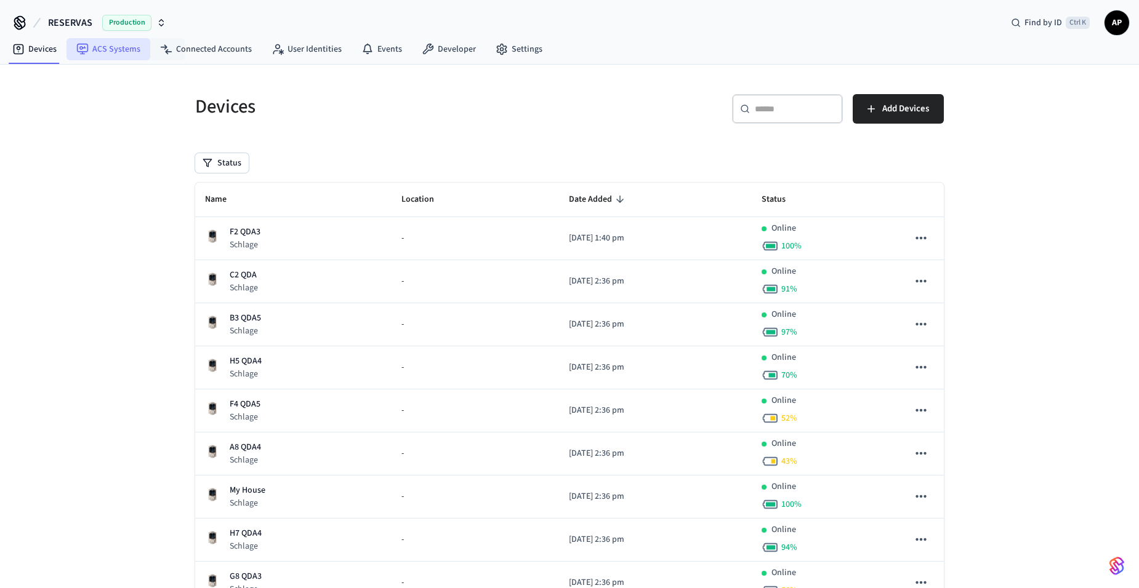
click at [124, 43] on link "ACS Systems" at bounding box center [108, 49] width 84 height 22
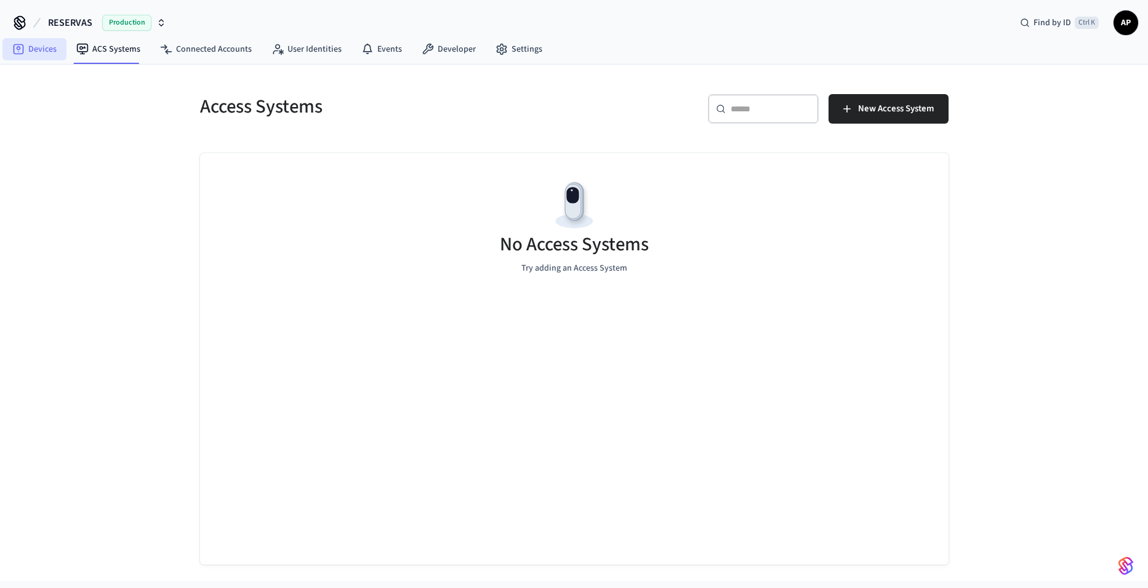
click at [39, 46] on link "Devices" at bounding box center [34, 49] width 64 height 22
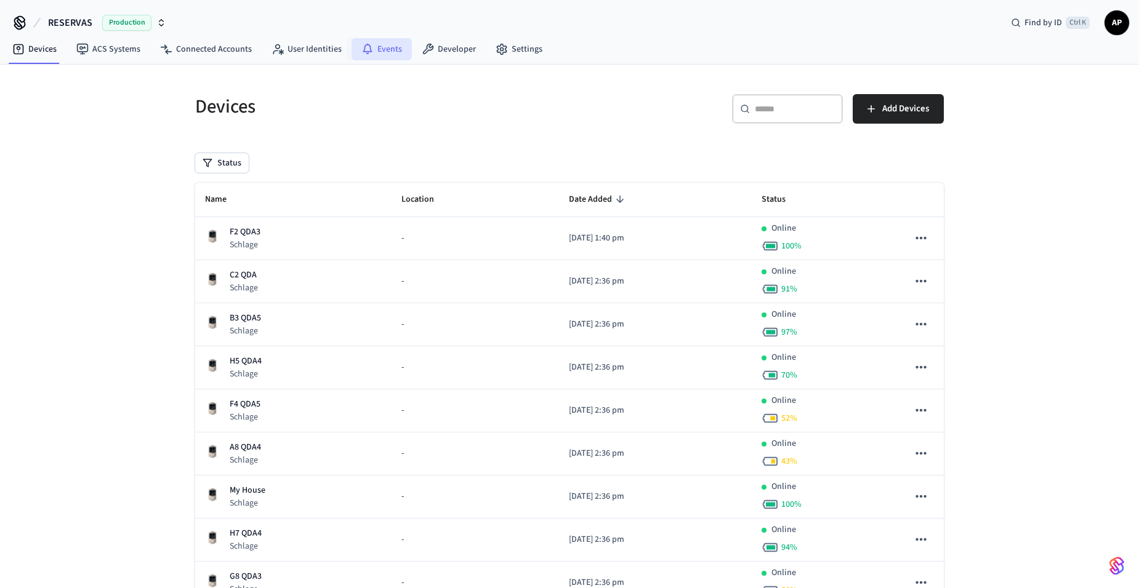
click at [371, 47] on link "Events" at bounding box center [381, 49] width 60 height 22
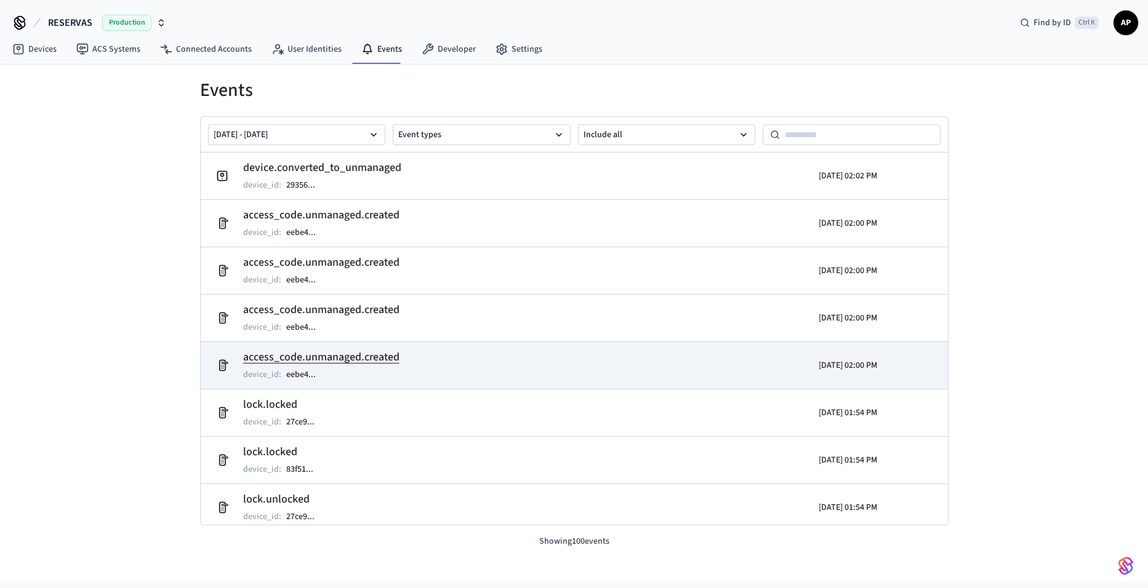
click at [370, 354] on h2 "access_code.unmanaged.created" at bounding box center [321, 357] width 156 height 17
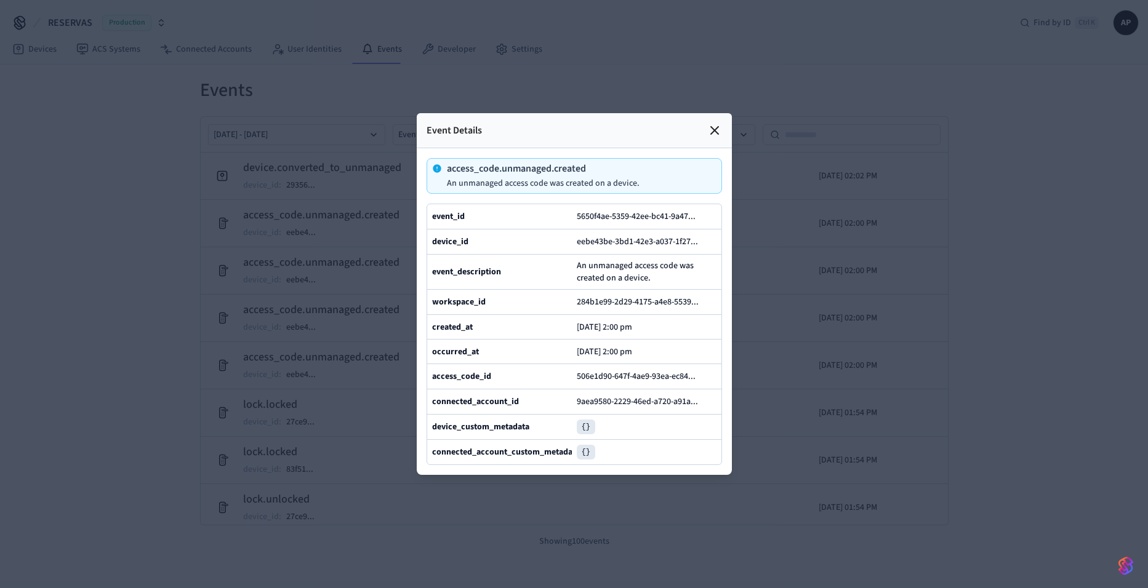
click at [636, 389] on div "access_code_id 506e1d90-647f-4ae9-93ea-ec84 ..." at bounding box center [574, 376] width 294 height 25
click at [627, 409] on button "9aea9580-2229-46ed-a720-a91a ..." at bounding box center [642, 402] width 136 height 15
click at [715, 123] on icon at bounding box center [714, 130] width 15 height 15
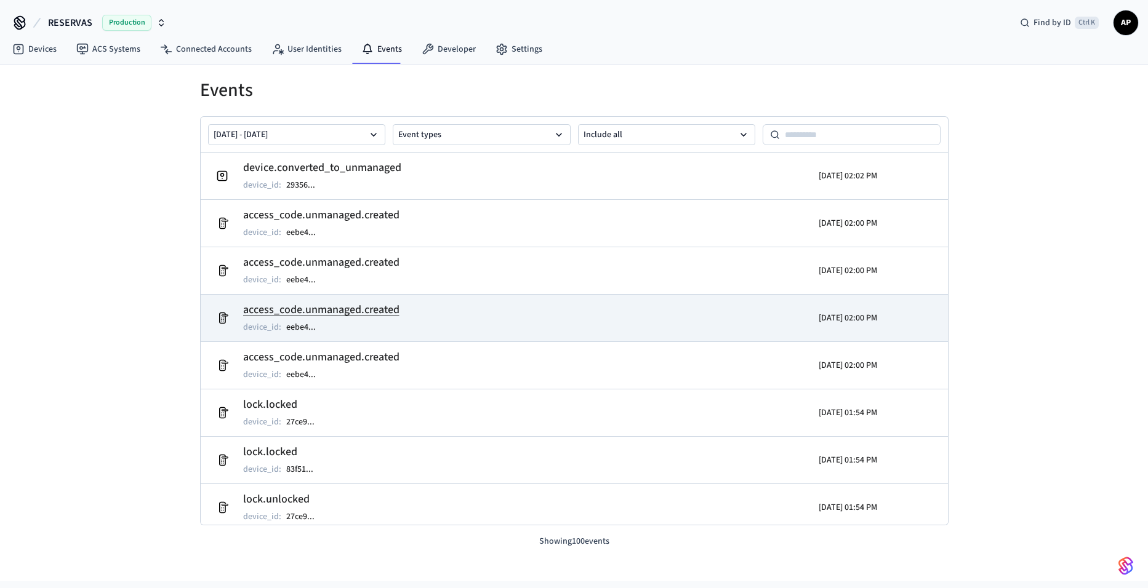
click at [372, 307] on h2 "access_code.unmanaged.created" at bounding box center [321, 310] width 156 height 17
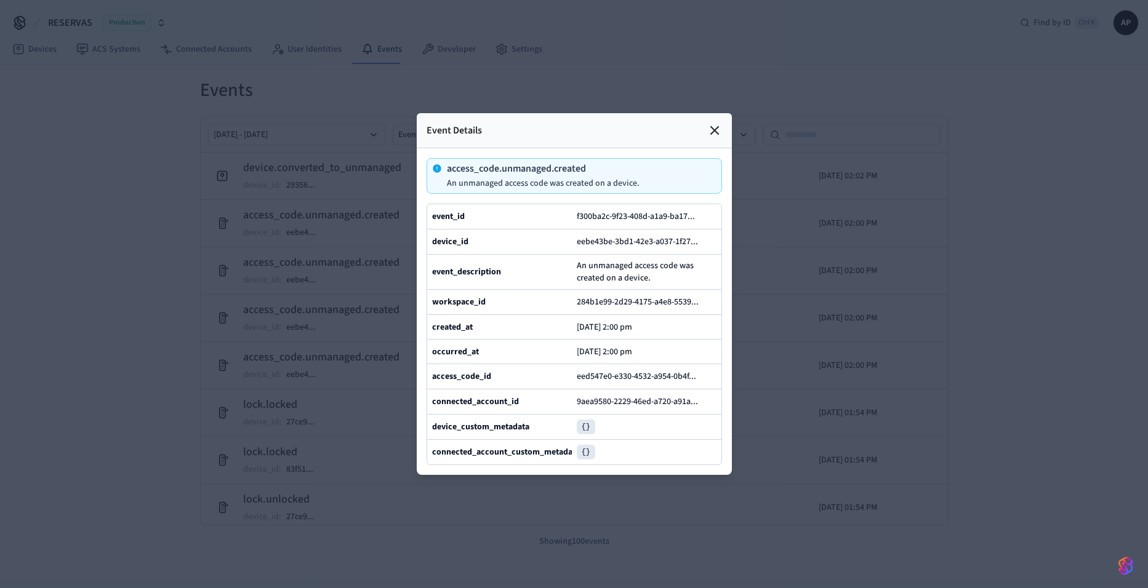
click at [712, 123] on icon at bounding box center [714, 130] width 15 height 15
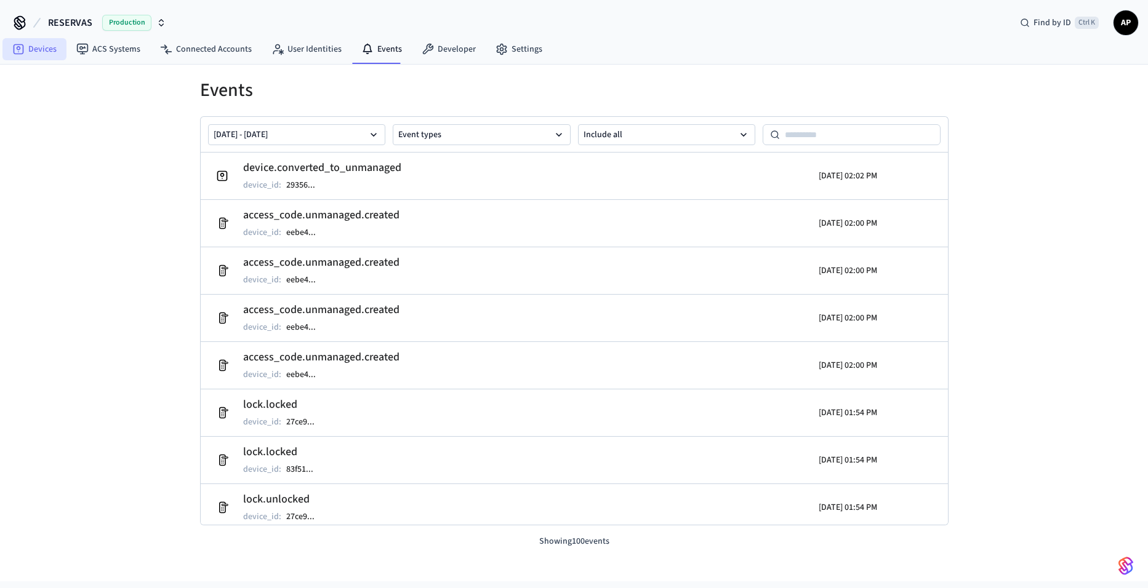
click at [17, 42] on link "Devices" at bounding box center [34, 49] width 64 height 22
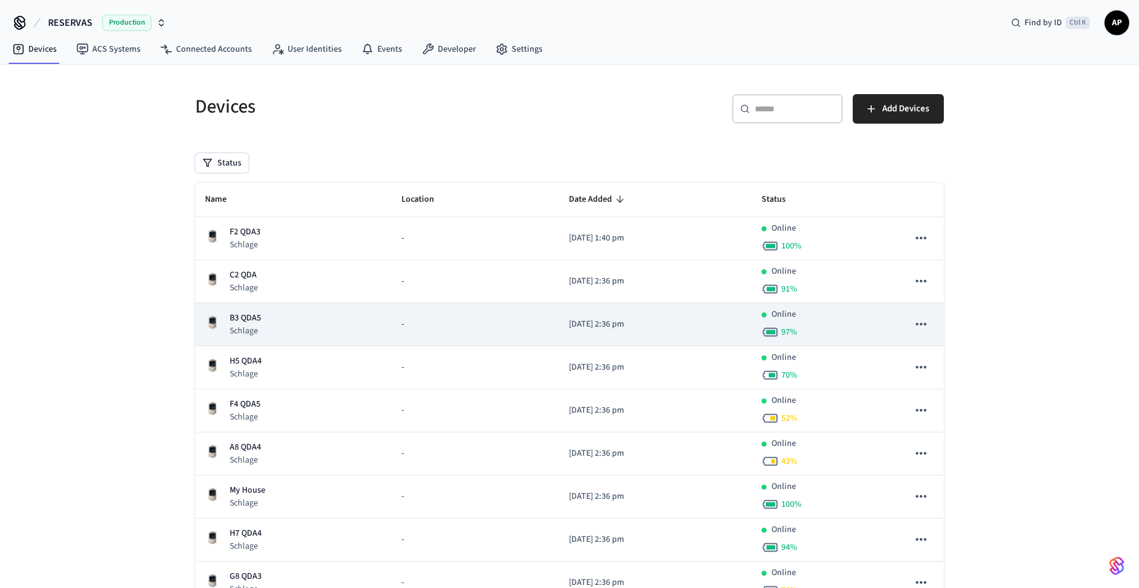
scroll to position [62, 0]
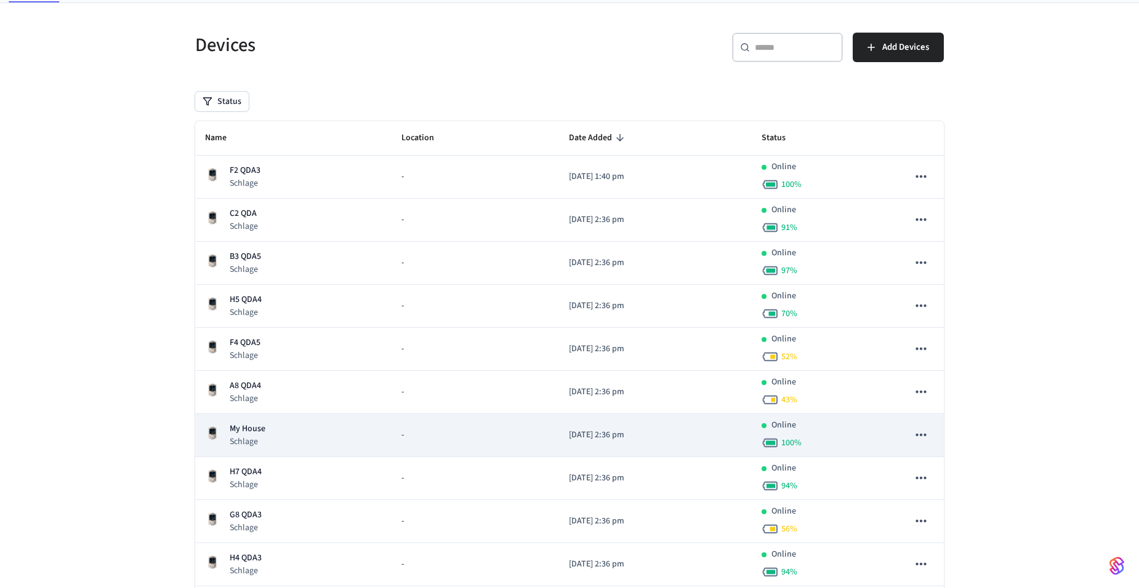
click at [259, 427] on p "My House" at bounding box center [248, 429] width 36 height 13
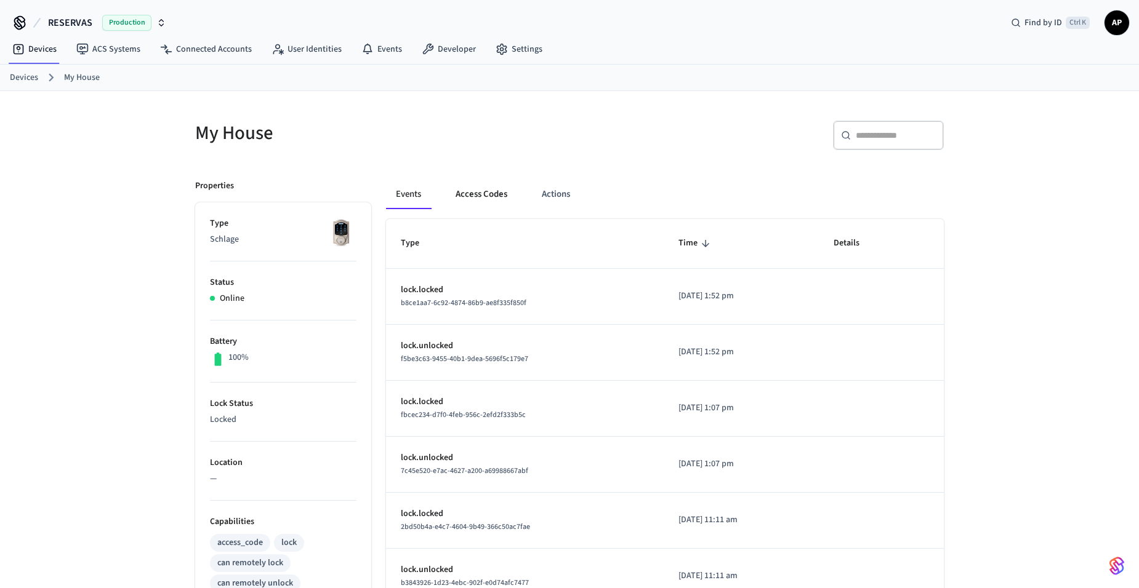
click at [492, 193] on button "Access Codes" at bounding box center [481, 195] width 71 height 30
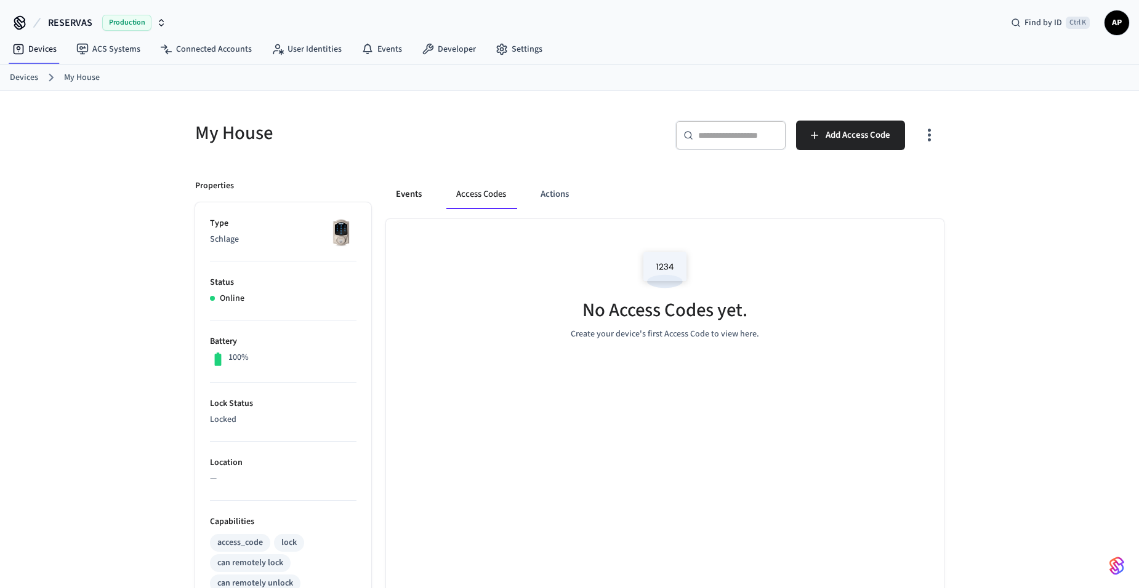
click at [410, 186] on button "Events" at bounding box center [409, 195] width 46 height 30
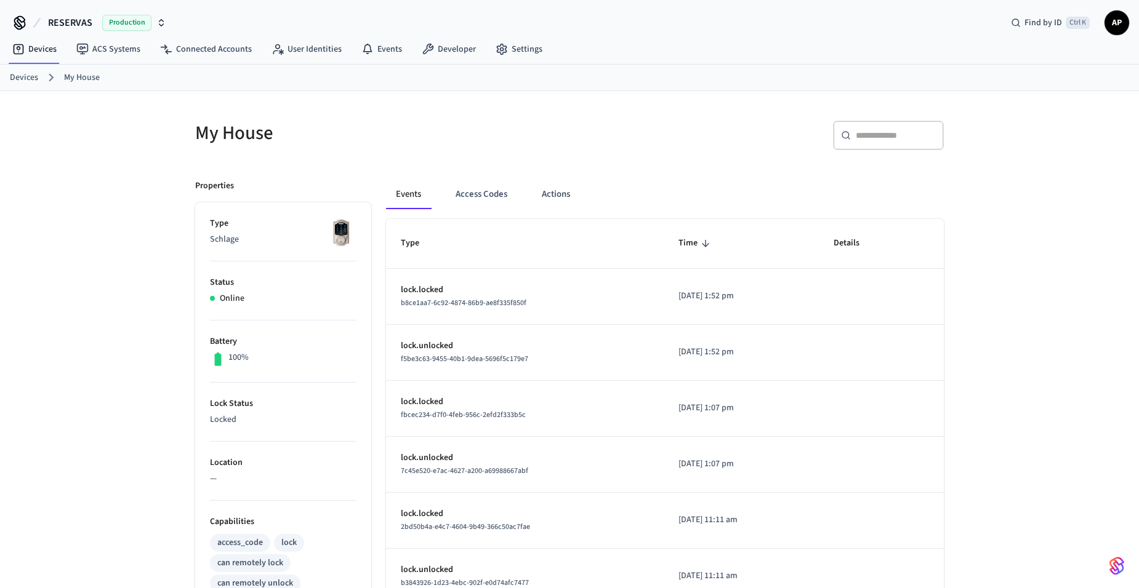
click at [17, 75] on link "Devices" at bounding box center [24, 77] width 28 height 13
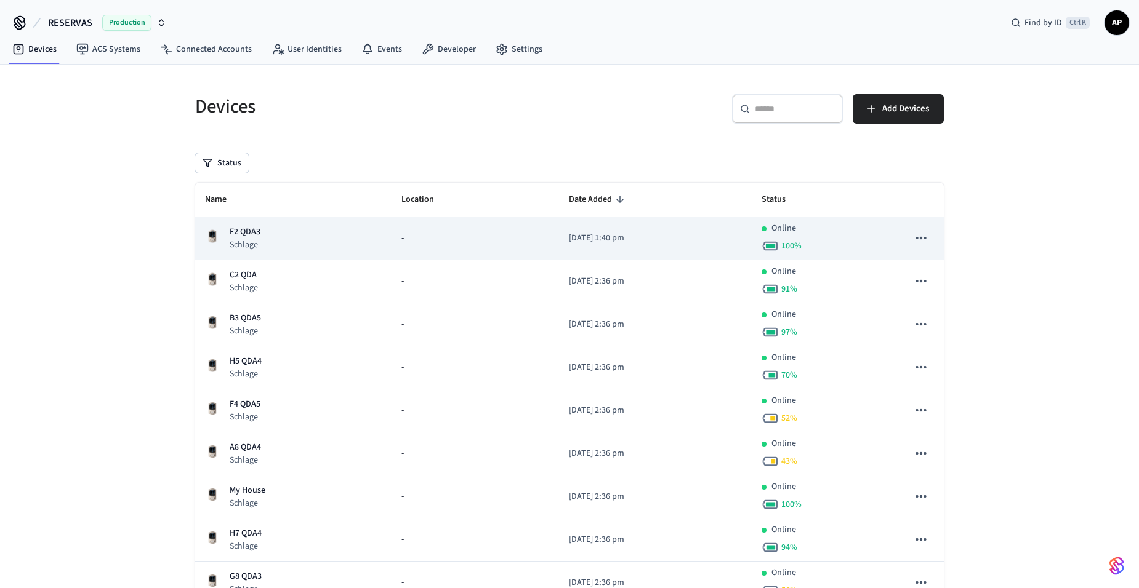
click at [278, 236] on div "F2 QDA3 Schlage" at bounding box center [293, 238] width 177 height 25
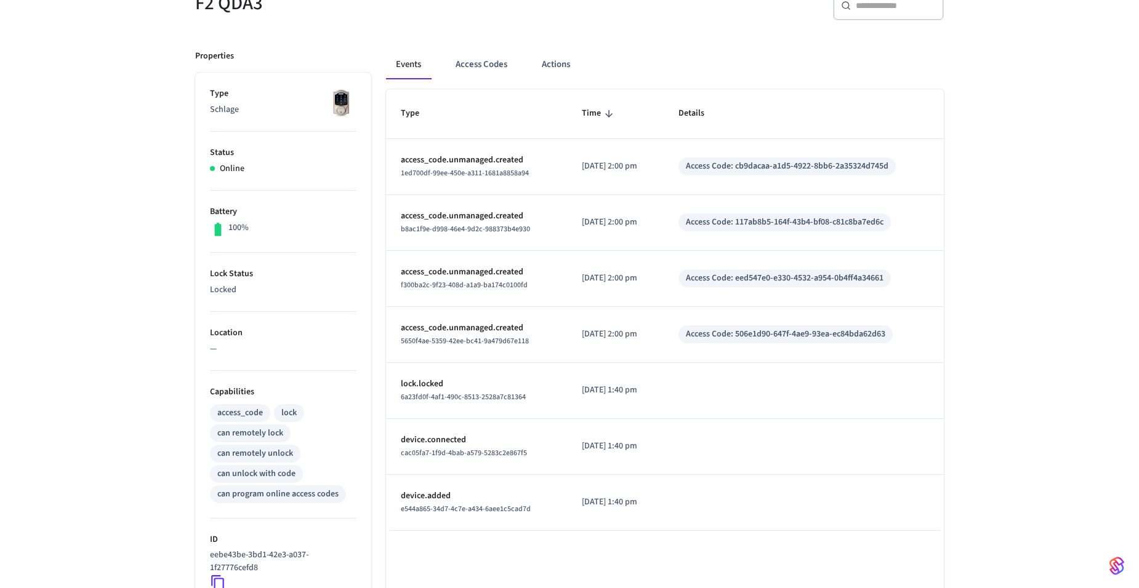
scroll to position [308, 0]
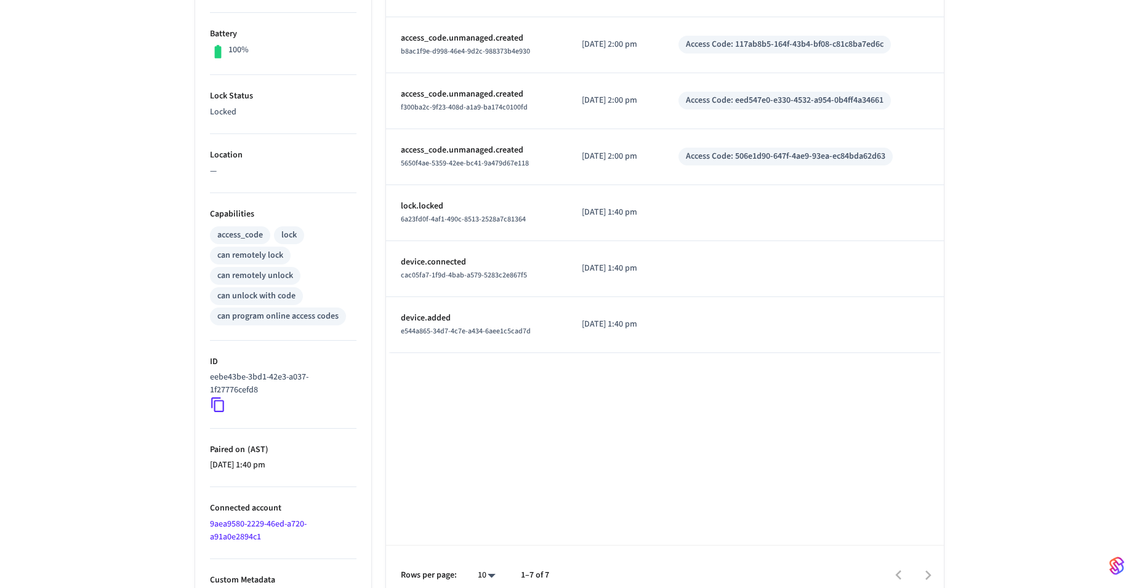
click at [217, 407] on icon at bounding box center [218, 405] width 16 height 16
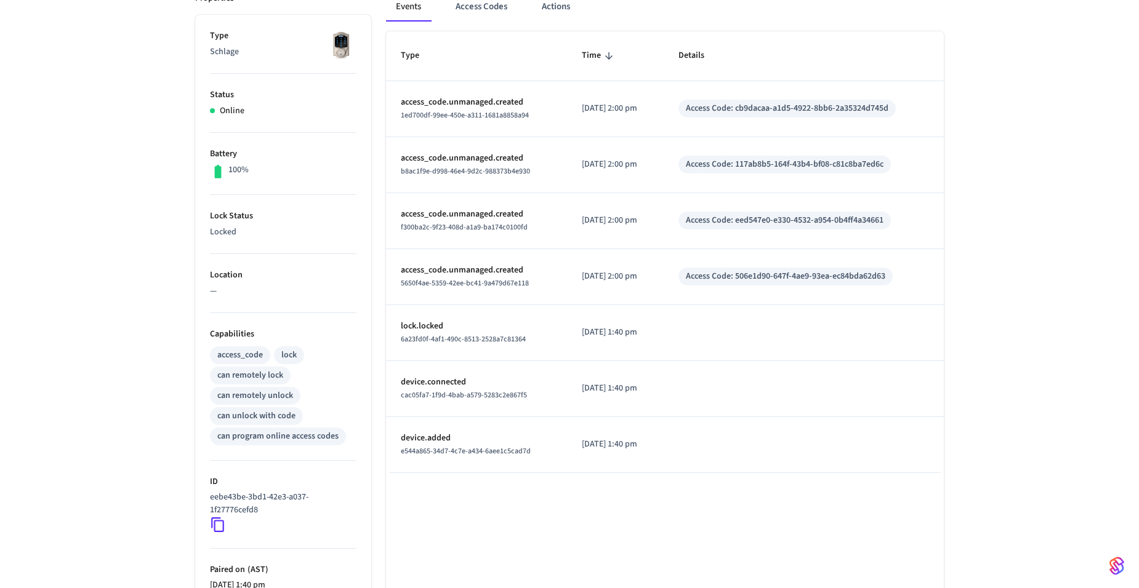
scroll to position [0, 0]
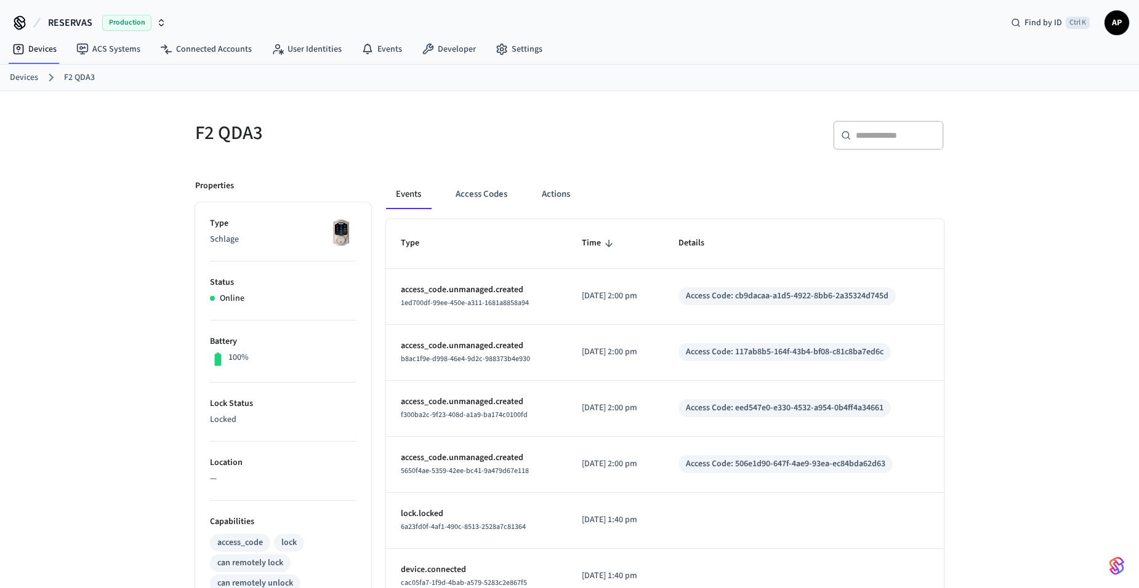
click at [28, 79] on link "Devices" at bounding box center [24, 77] width 28 height 13
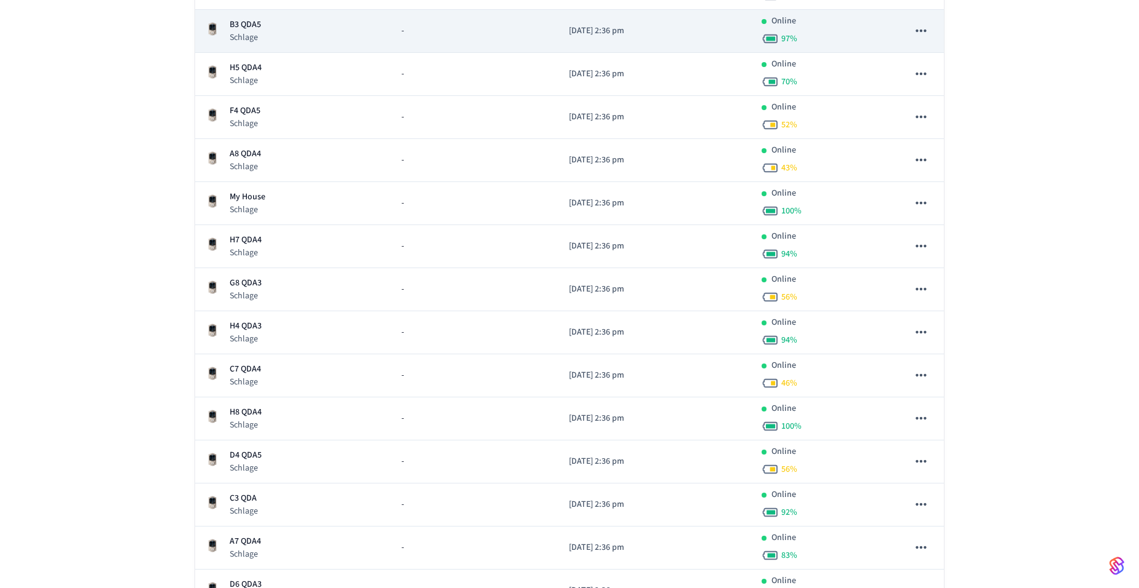
scroll to position [308, 0]
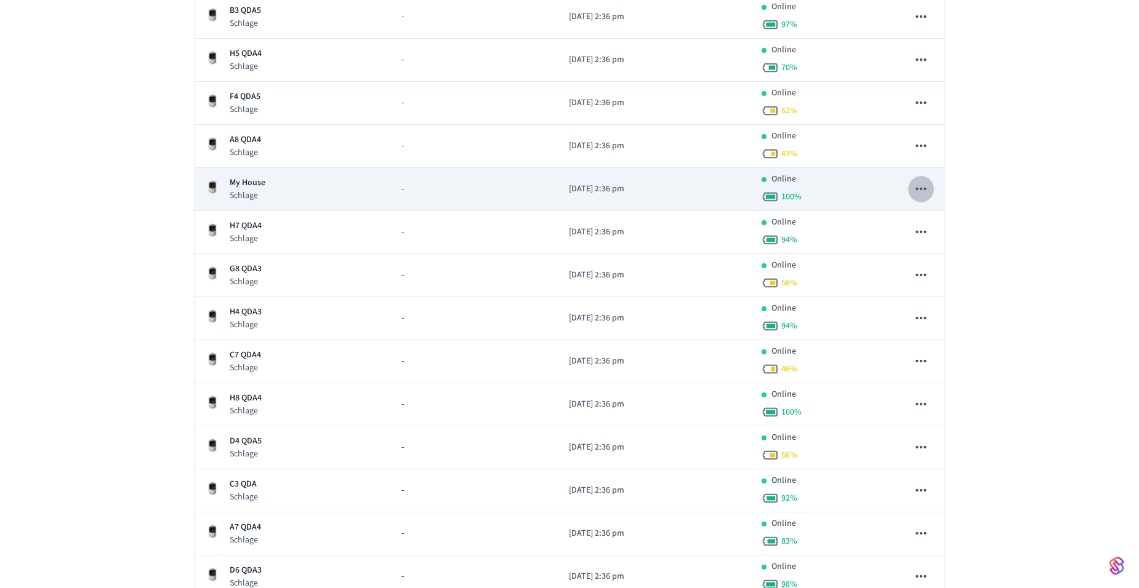
click at [917, 188] on icon "sticky table" at bounding box center [921, 189] width 16 height 16
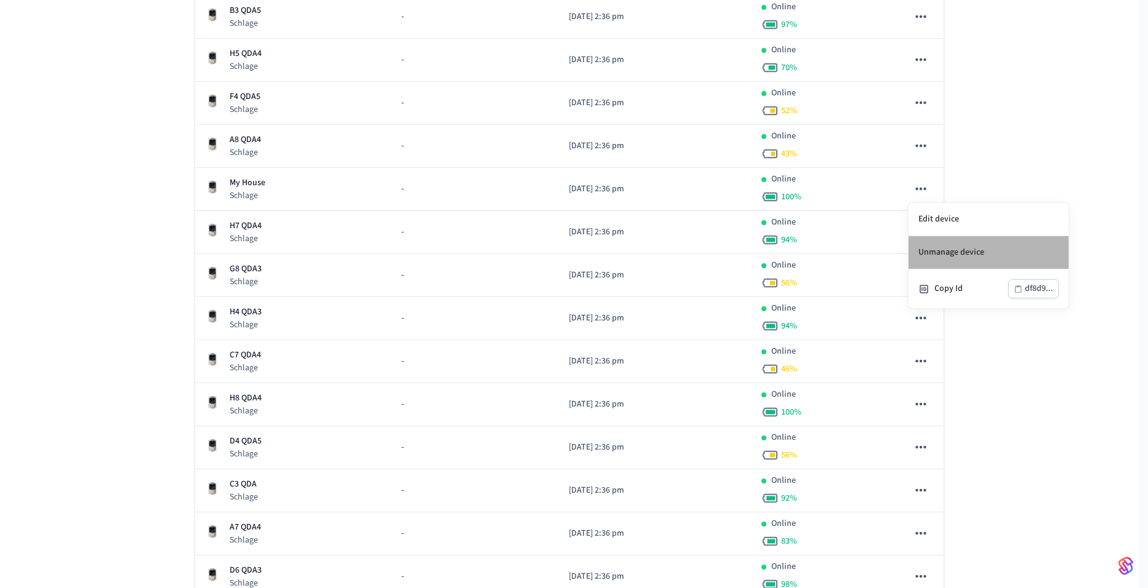
click at [949, 259] on li "Unmanage device" at bounding box center [989, 252] width 160 height 33
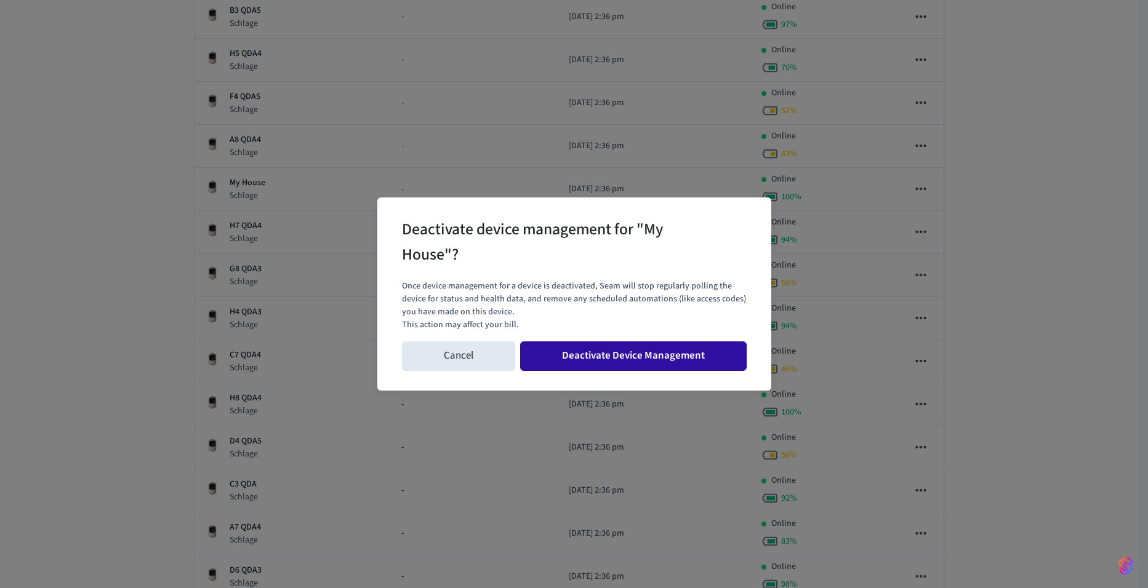
click at [644, 361] on button "Deactivate Device Management" at bounding box center [633, 357] width 227 height 30
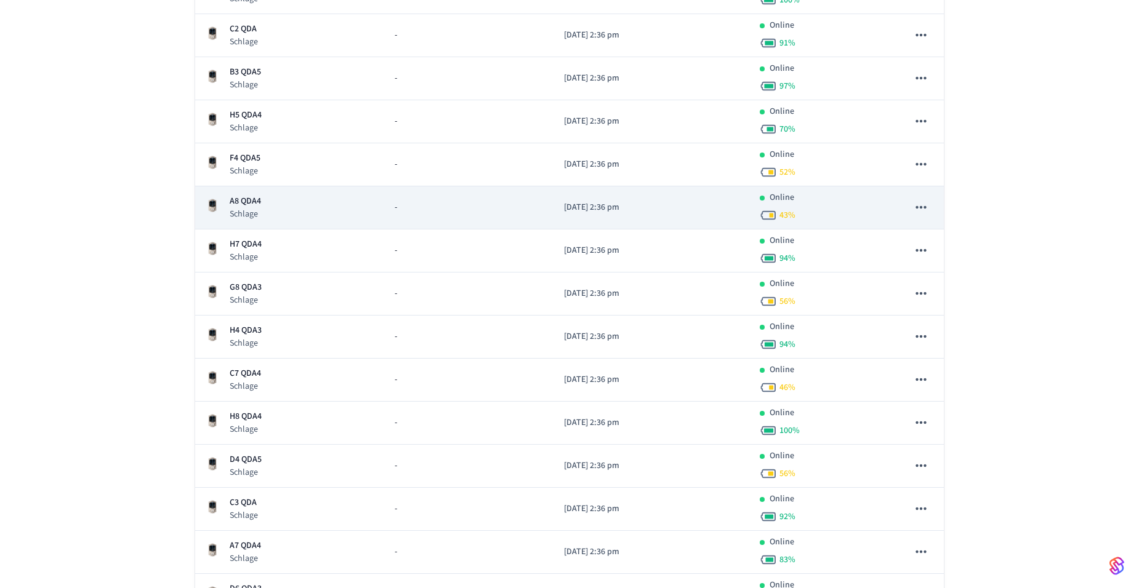
scroll to position [0, 0]
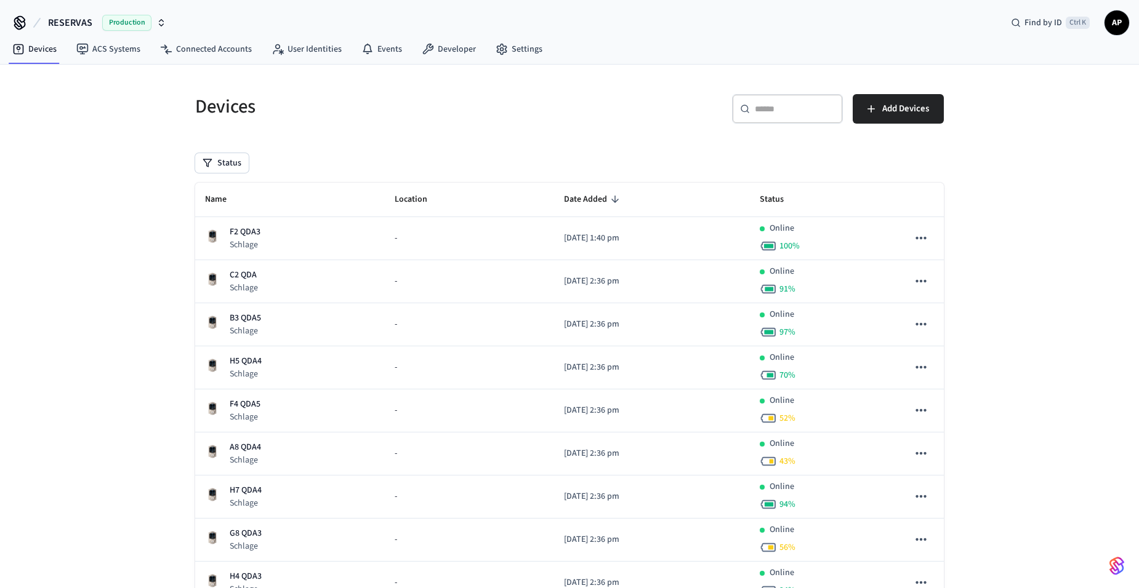
click at [231, 210] on th "Name" at bounding box center [290, 200] width 190 height 34
click at [223, 201] on span "Name" at bounding box center [224, 199] width 38 height 19
click at [234, 196] on icon "sticky table" at bounding box center [234, 199] width 11 height 11
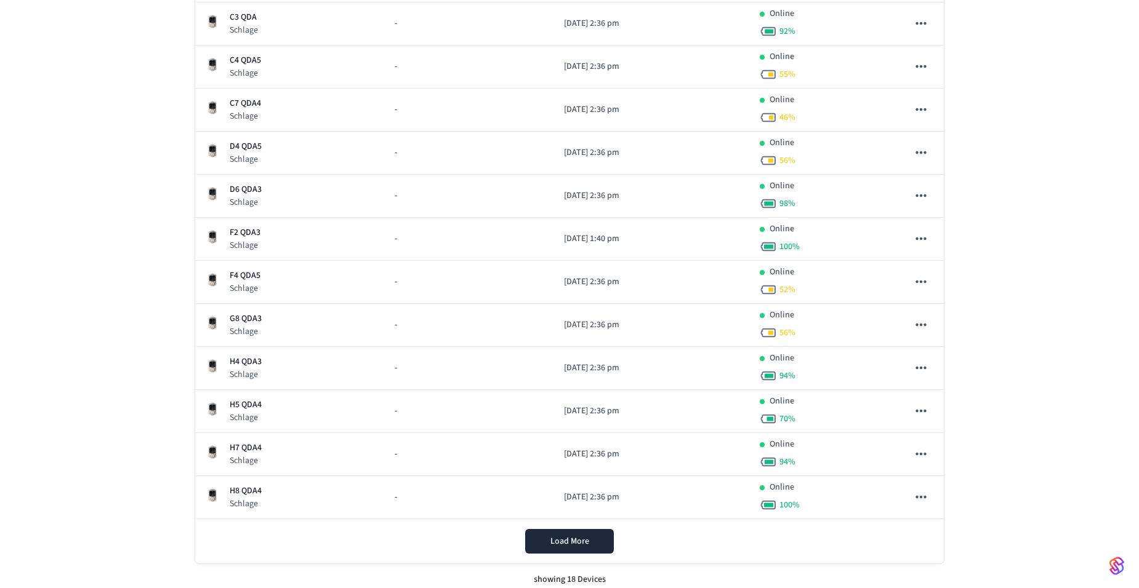
scroll to position [481, 0]
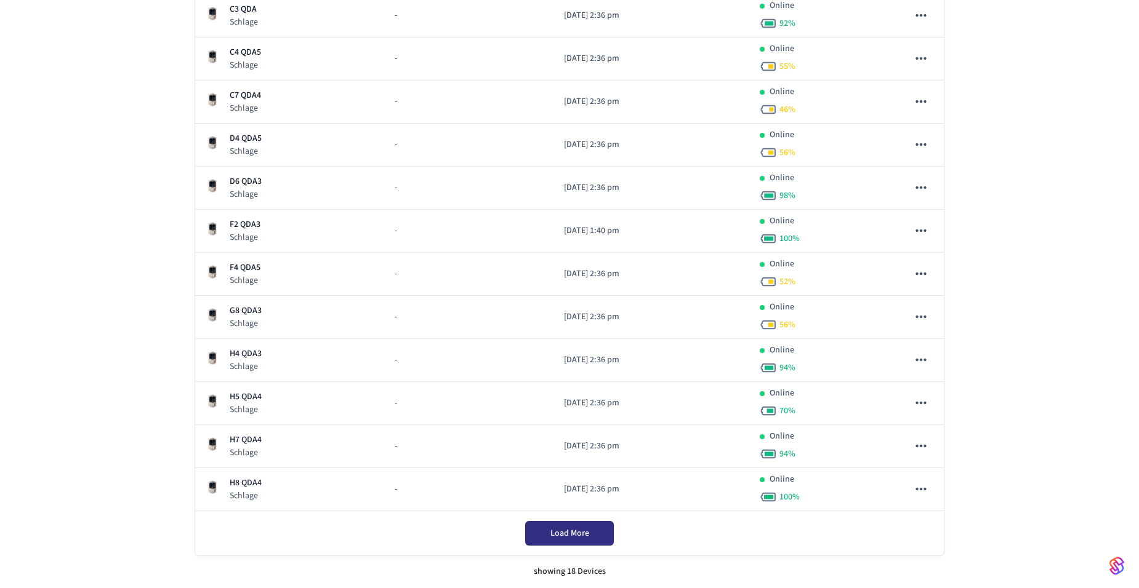
click at [574, 527] on button "Load More" at bounding box center [569, 533] width 89 height 25
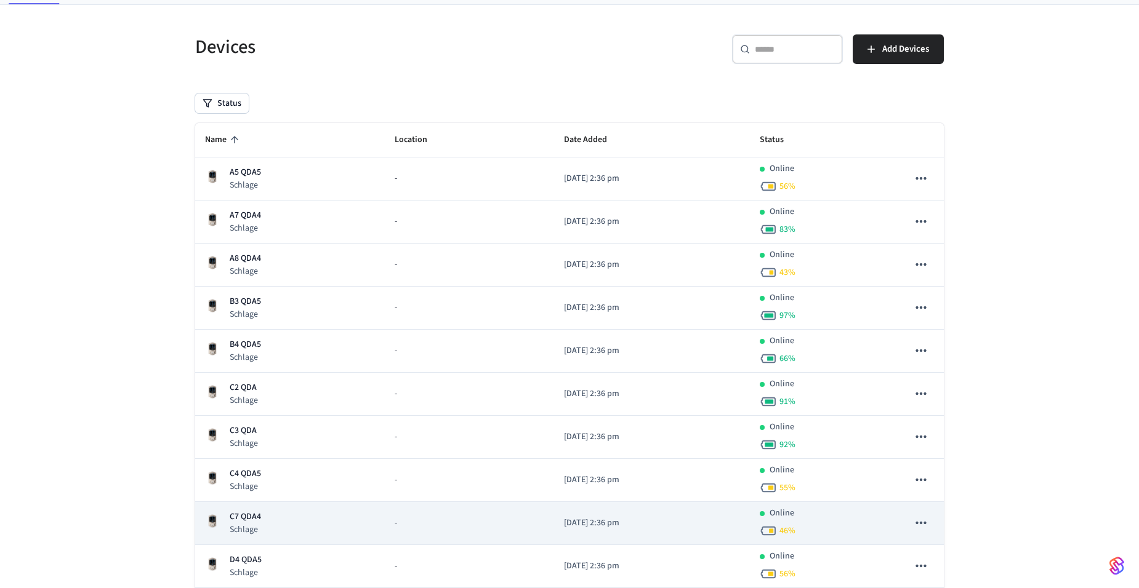
scroll to position [0, 0]
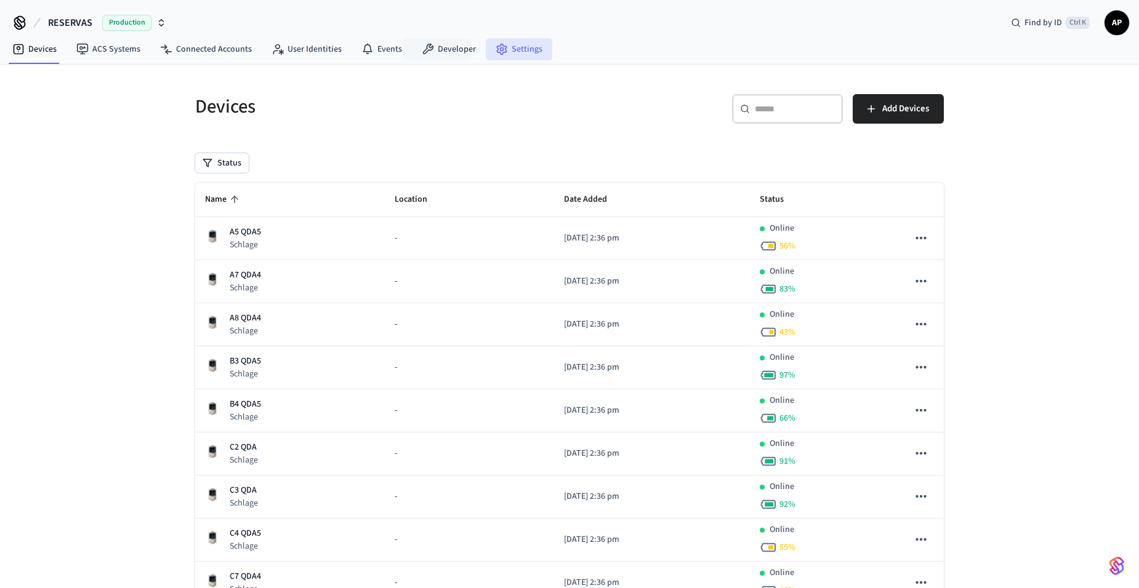
click at [508, 57] on link "Settings" at bounding box center [519, 49] width 66 height 22
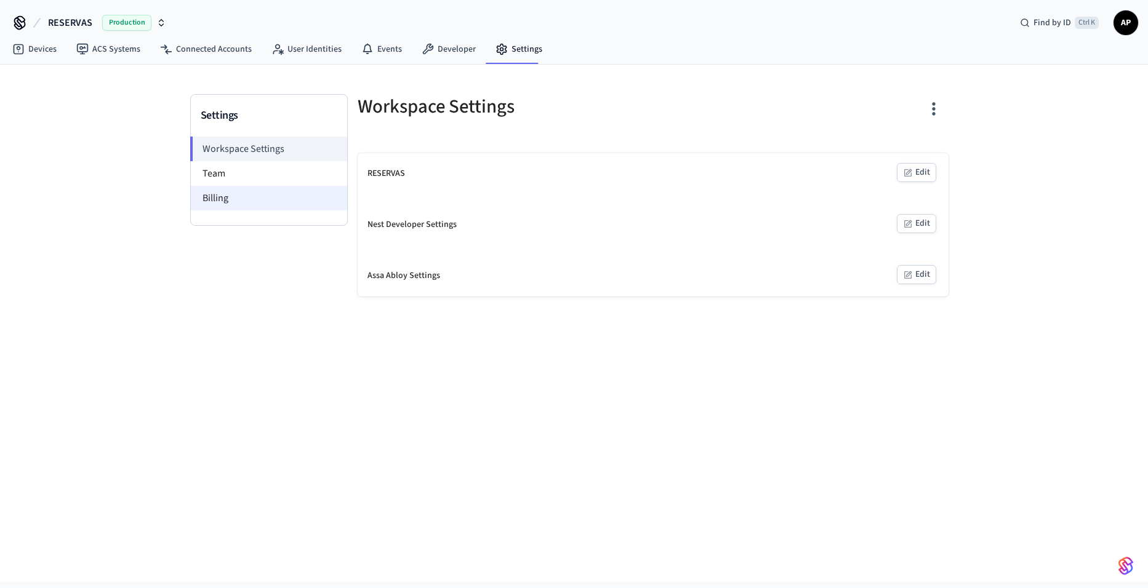
click at [268, 205] on li "Billing" at bounding box center [269, 198] width 156 height 25
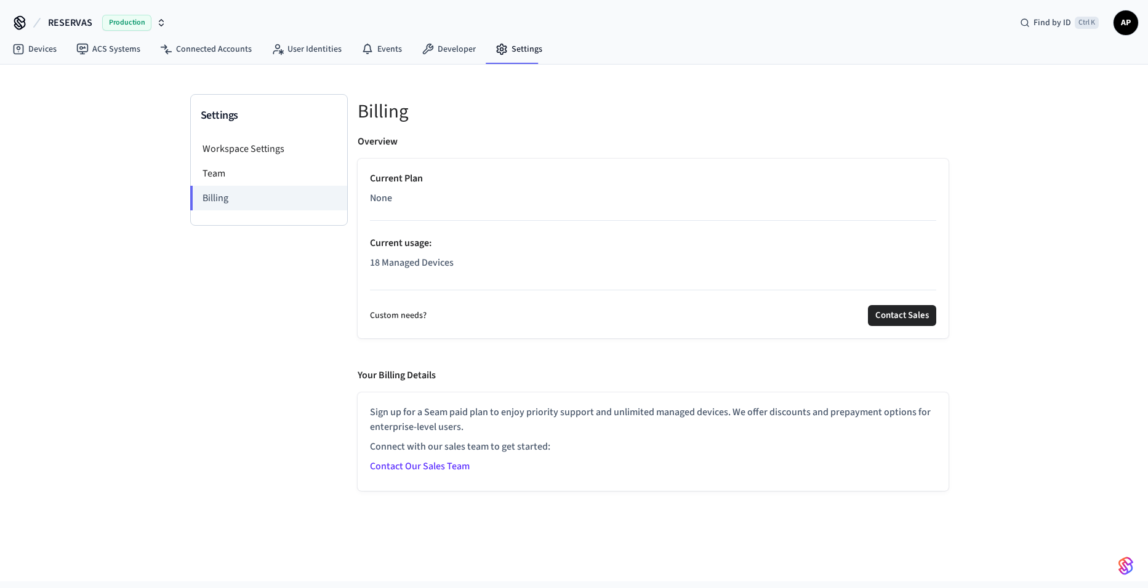
click at [230, 134] on div "Settings" at bounding box center [269, 116] width 156 height 42
click at [230, 145] on li "Workspace Settings" at bounding box center [269, 149] width 156 height 25
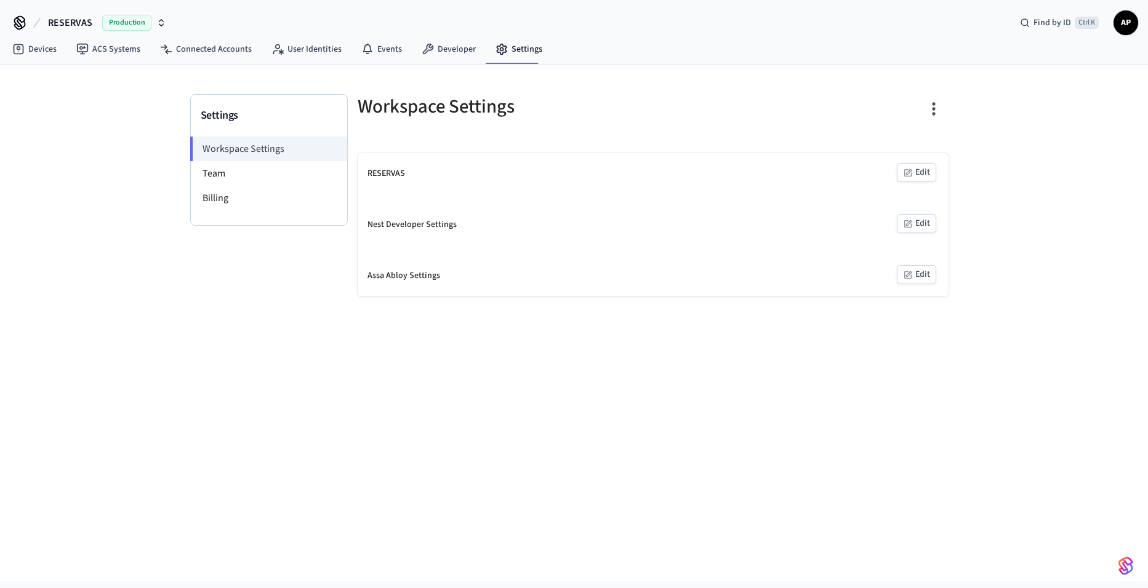
click at [23, 38] on nav "Devices ACS Systems Connected Accounts User Identities Events Developer Settings" at bounding box center [277, 50] width 550 height 28
click at [32, 48] on link "Devices" at bounding box center [34, 49] width 64 height 22
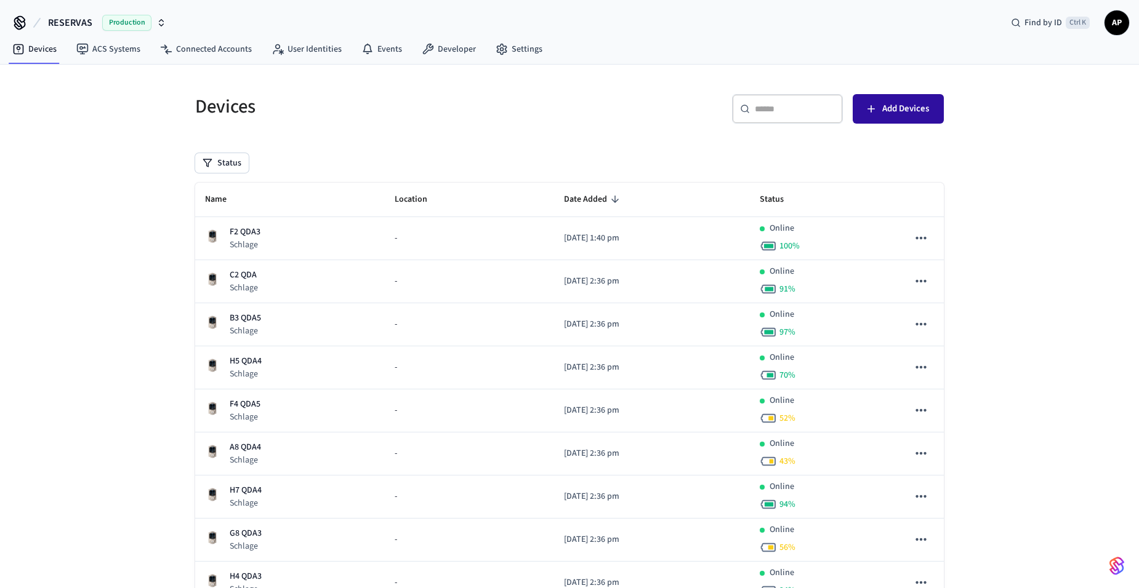
click at [892, 118] on button "Add Devices" at bounding box center [897, 109] width 91 height 30
click at [48, 46] on link "Devices" at bounding box center [34, 49] width 64 height 22
click at [534, 41] on link "Settings" at bounding box center [519, 49] width 66 height 22
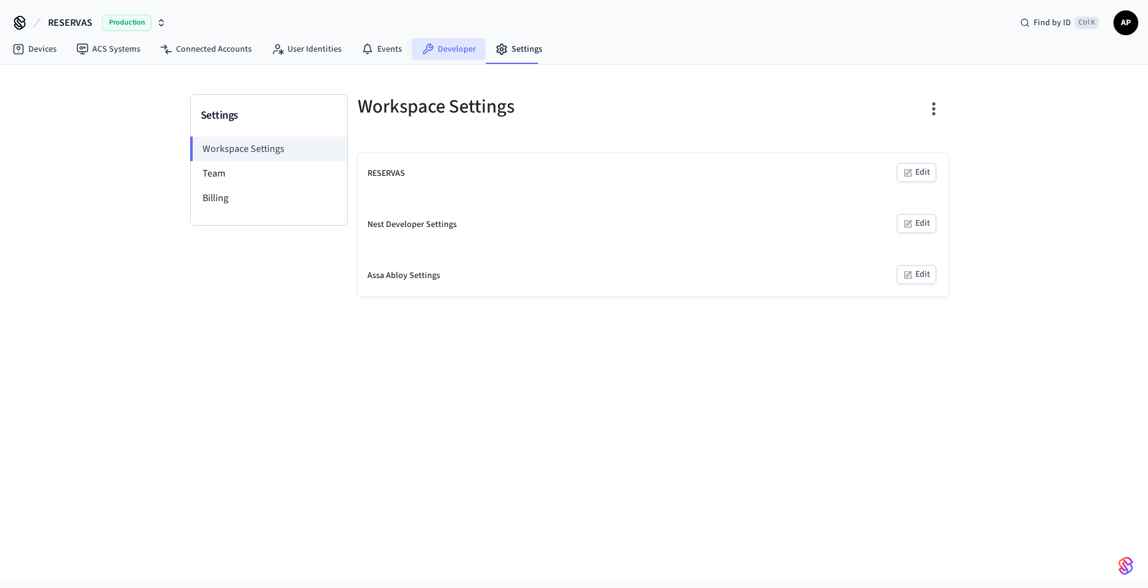
click at [446, 47] on link "Developer" at bounding box center [449, 49] width 74 height 22
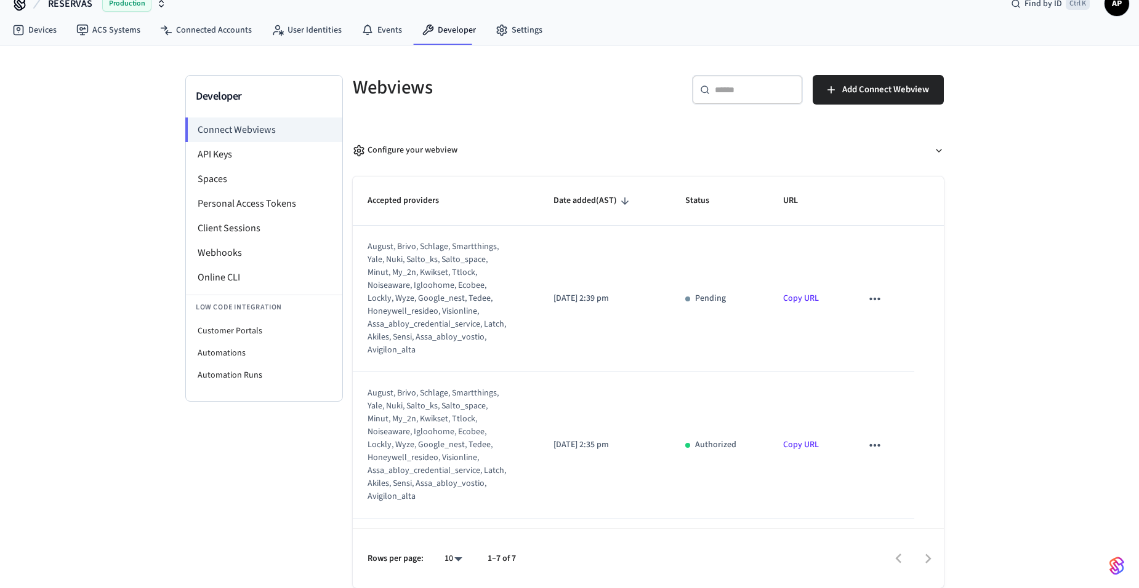
click at [886, 297] on td "sticky table" at bounding box center [880, 299] width 67 height 146
click at [867, 297] on icon "sticky table" at bounding box center [875, 299] width 16 height 16
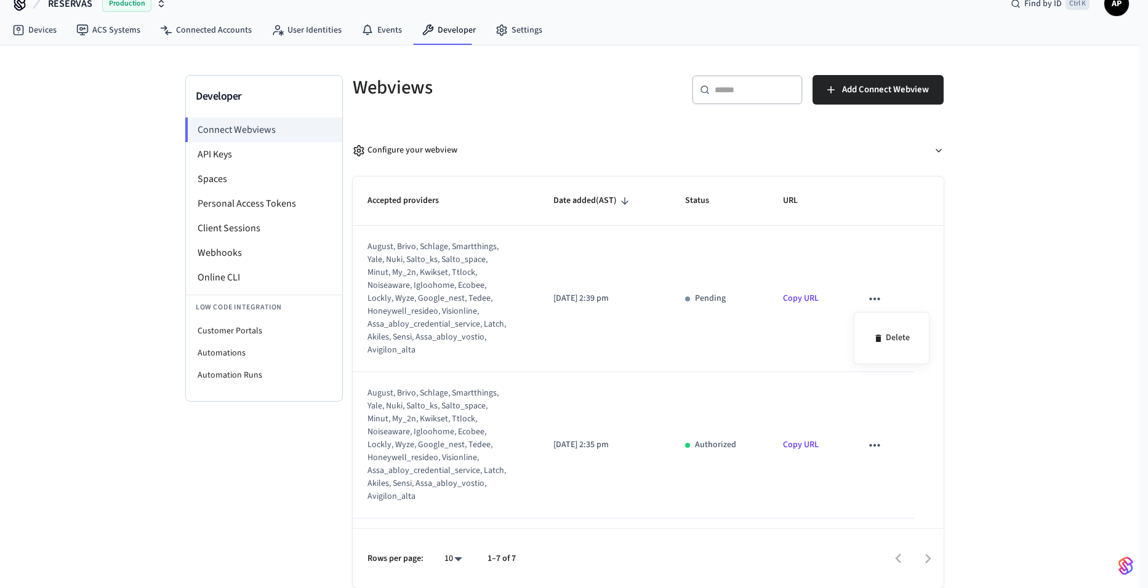
click at [795, 294] on div at bounding box center [574, 294] width 1148 height 588
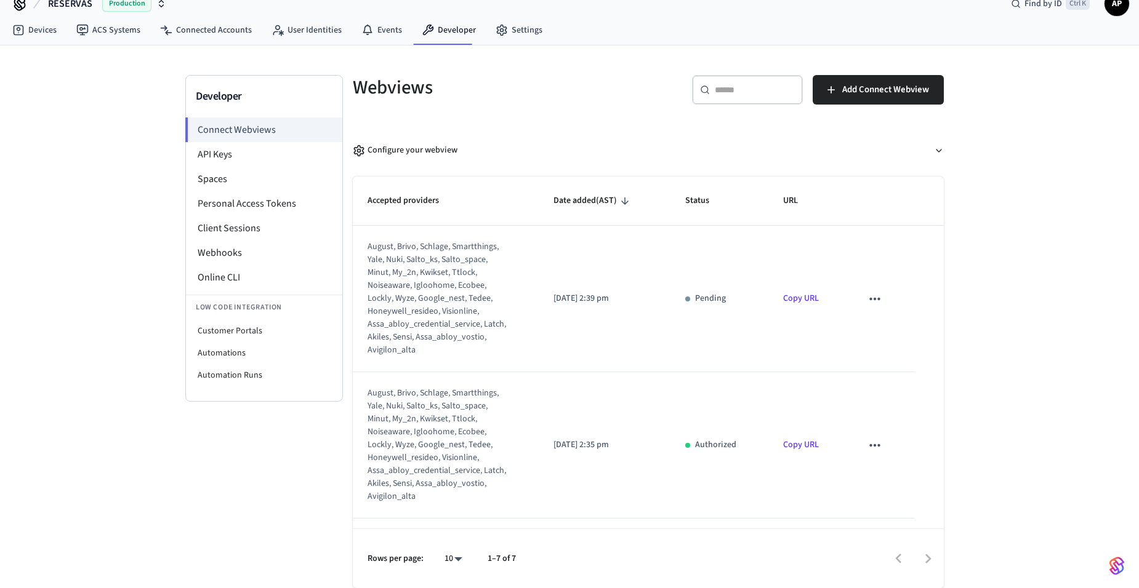
click at [790, 299] on link "Copy URL" at bounding box center [801, 298] width 36 height 12
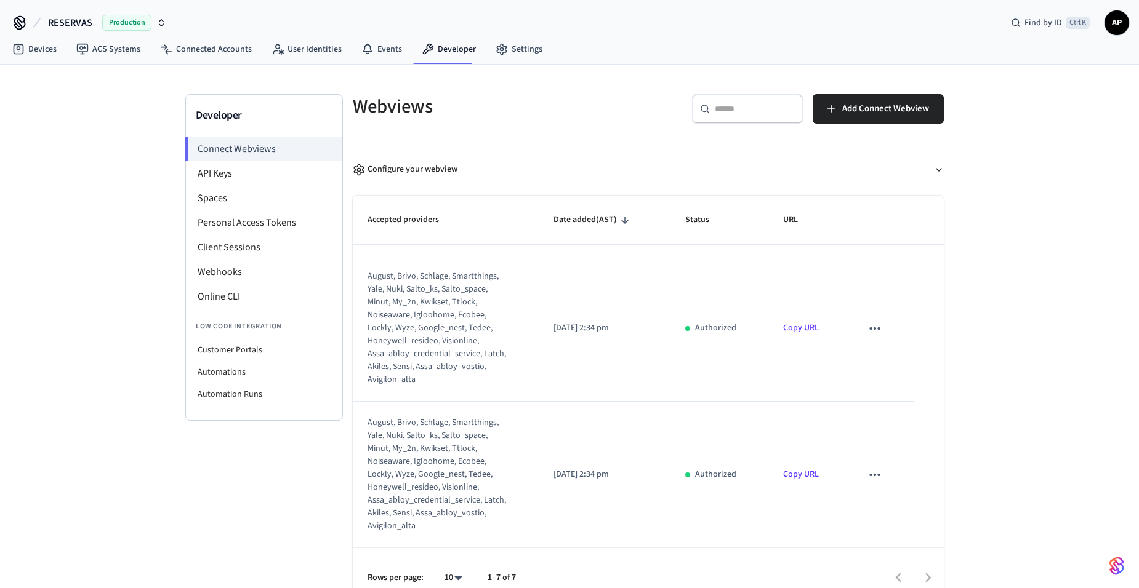
scroll to position [723, 0]
click at [12, 31] on icon at bounding box center [20, 23] width 20 height 20
click at [37, 52] on link "Devices" at bounding box center [34, 49] width 64 height 22
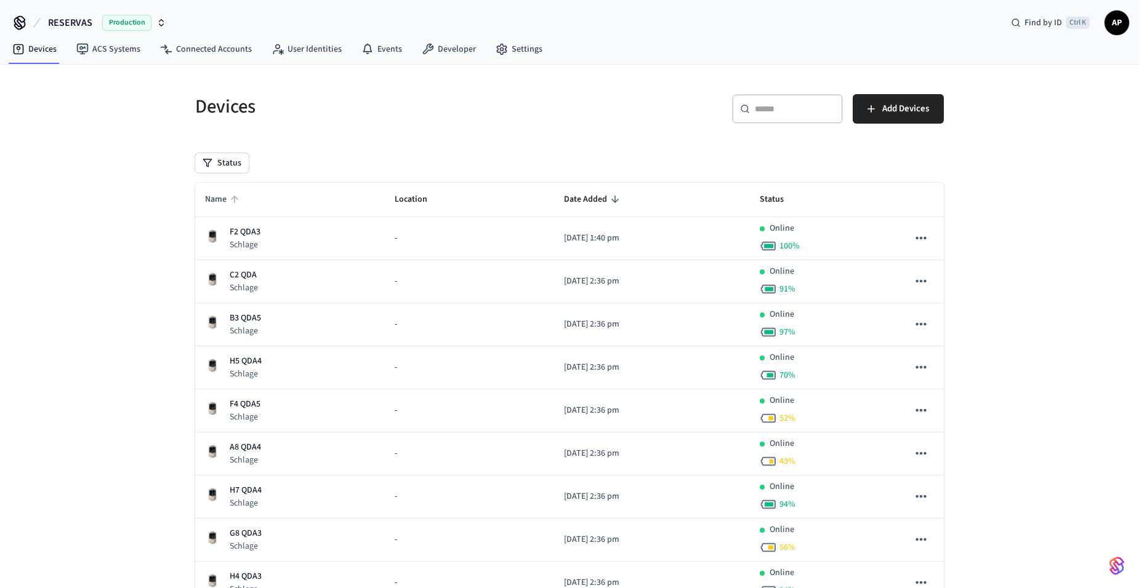
click at [220, 198] on span "Name" at bounding box center [224, 199] width 38 height 19
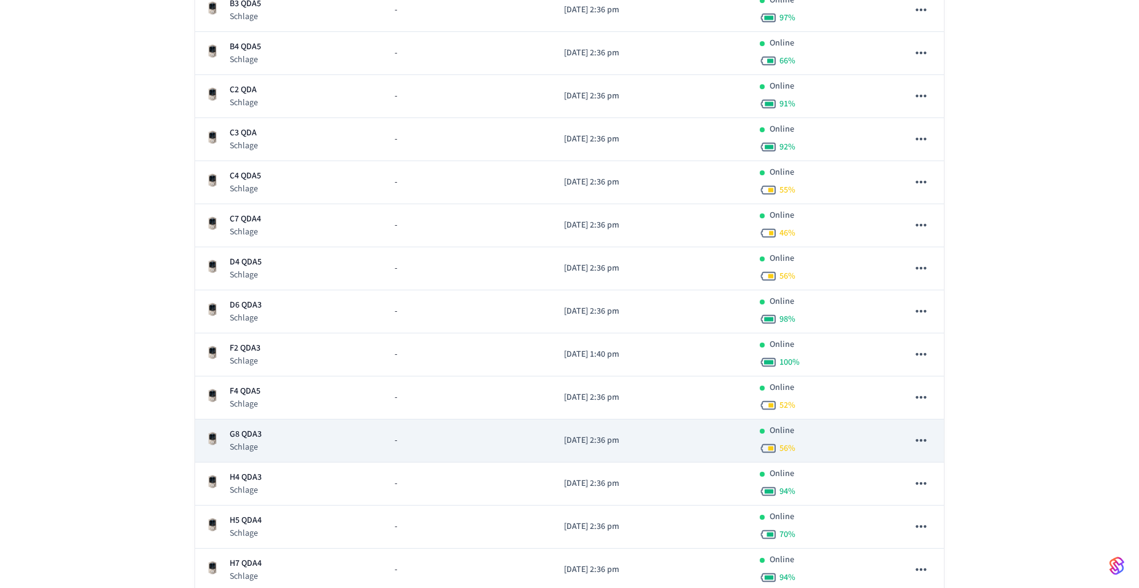
scroll to position [481, 0]
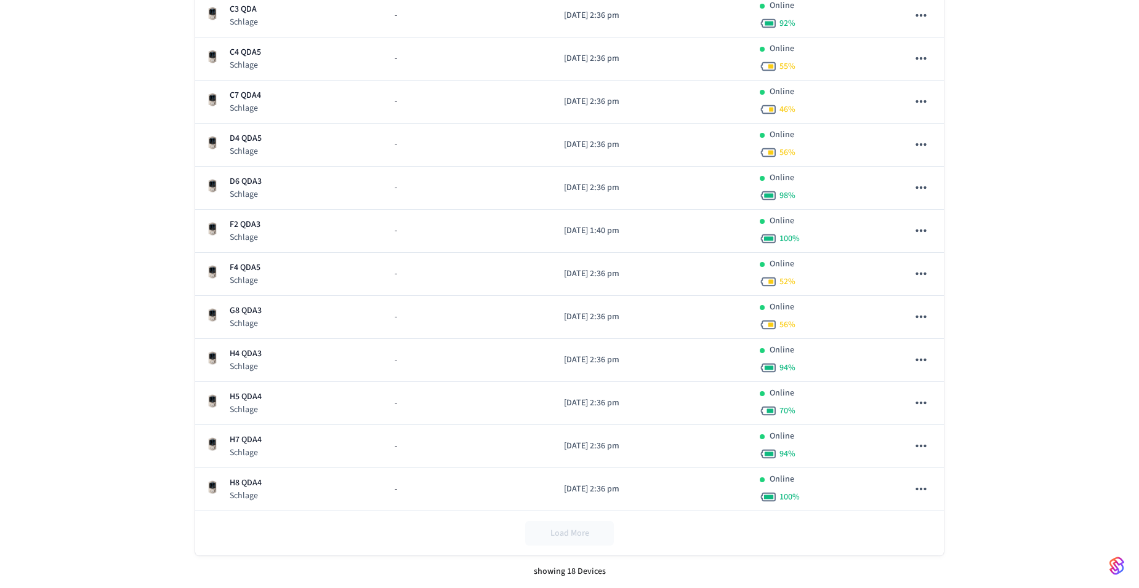
click at [558, 532] on div "Load More" at bounding box center [569, 533] width 748 height 44
click at [564, 530] on div "Load More" at bounding box center [569, 533] width 748 height 44
click at [576, 569] on div "showing 18 Devices" at bounding box center [569, 572] width 748 height 33
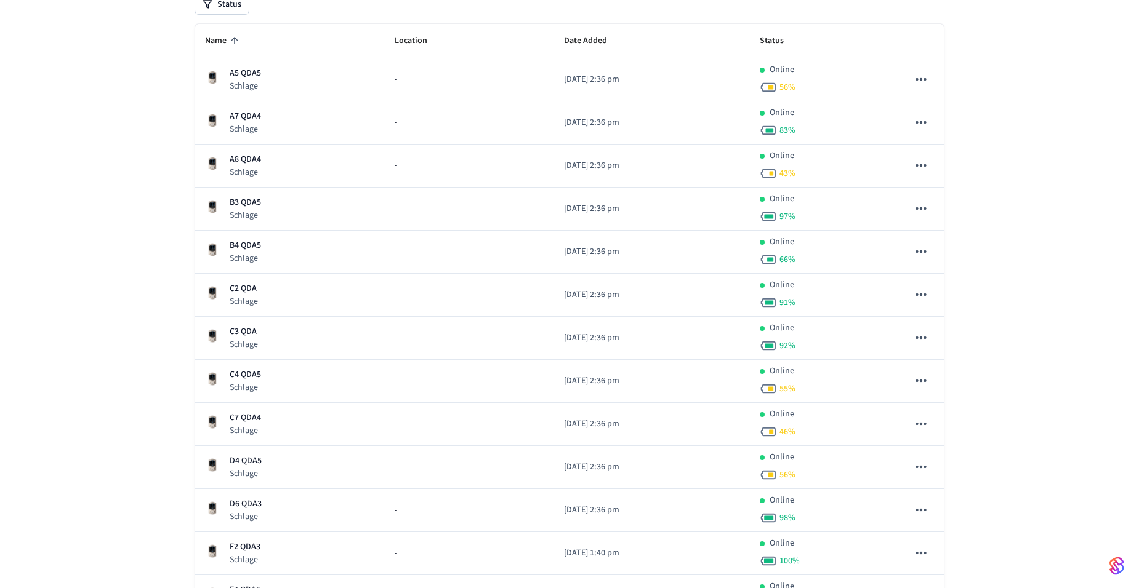
scroll to position [0, 0]
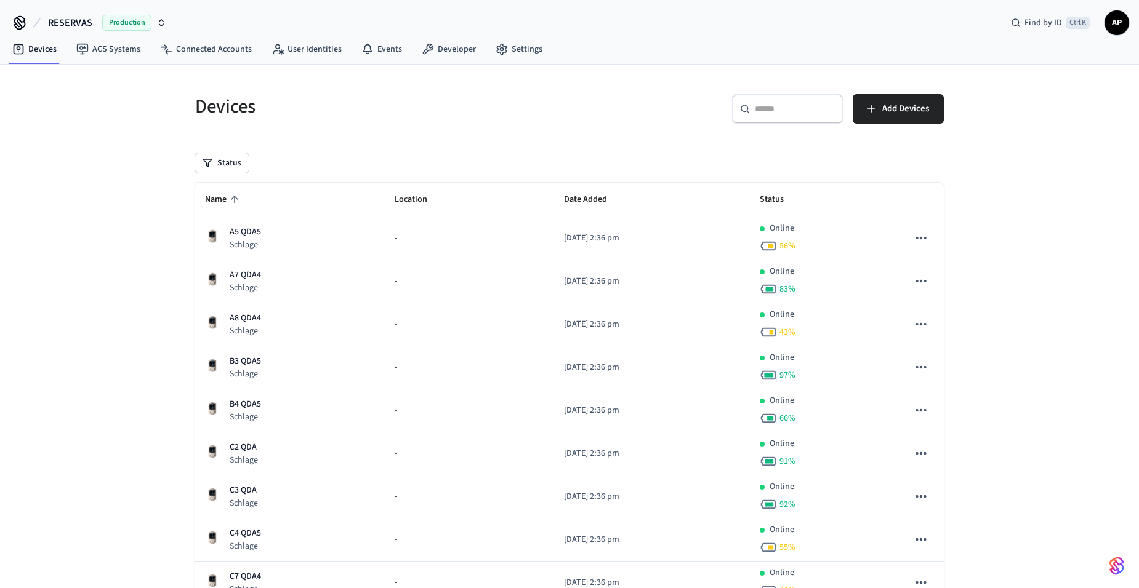
click at [231, 199] on icon "sticky table" at bounding box center [234, 199] width 7 height 7
click at [225, 198] on span "Name" at bounding box center [224, 199] width 38 height 19
click at [503, 57] on link "Settings" at bounding box center [519, 49] width 66 height 22
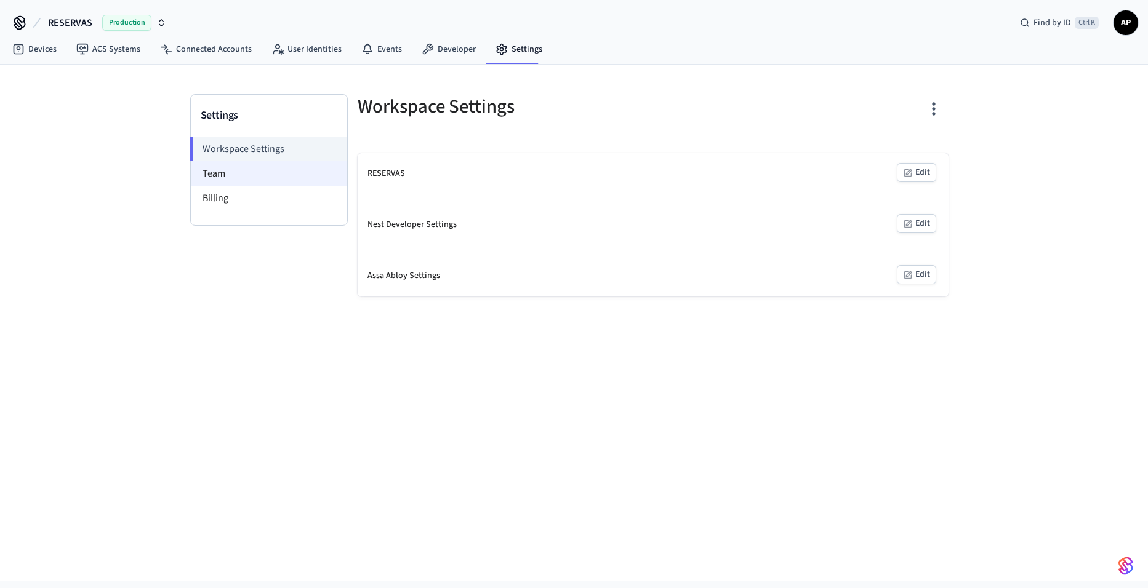
click at [243, 164] on li "Team" at bounding box center [269, 173] width 156 height 25
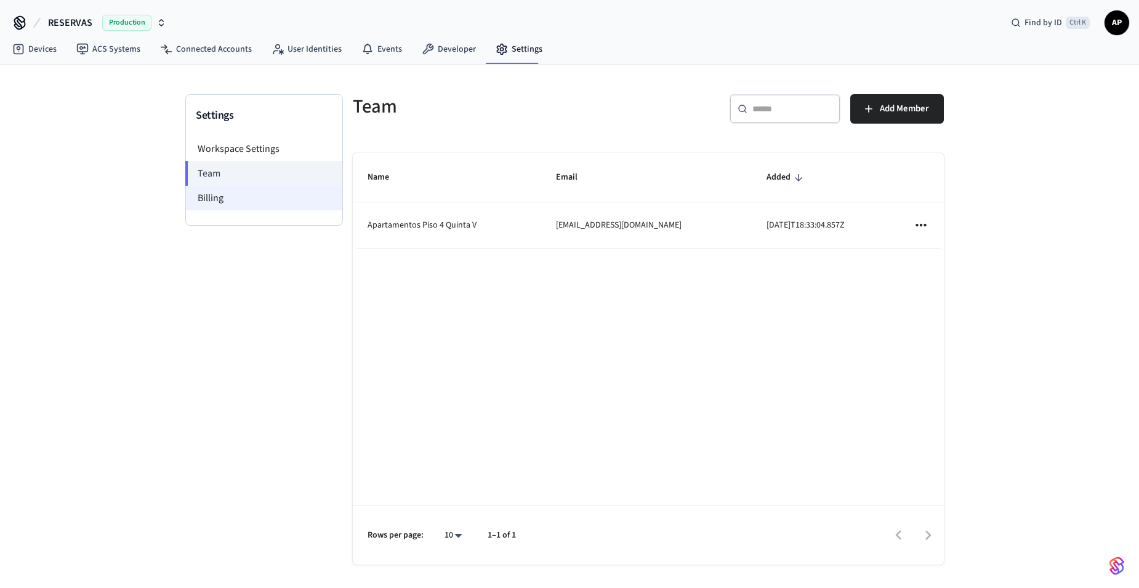
click at [235, 198] on li "Billing" at bounding box center [264, 198] width 156 height 25
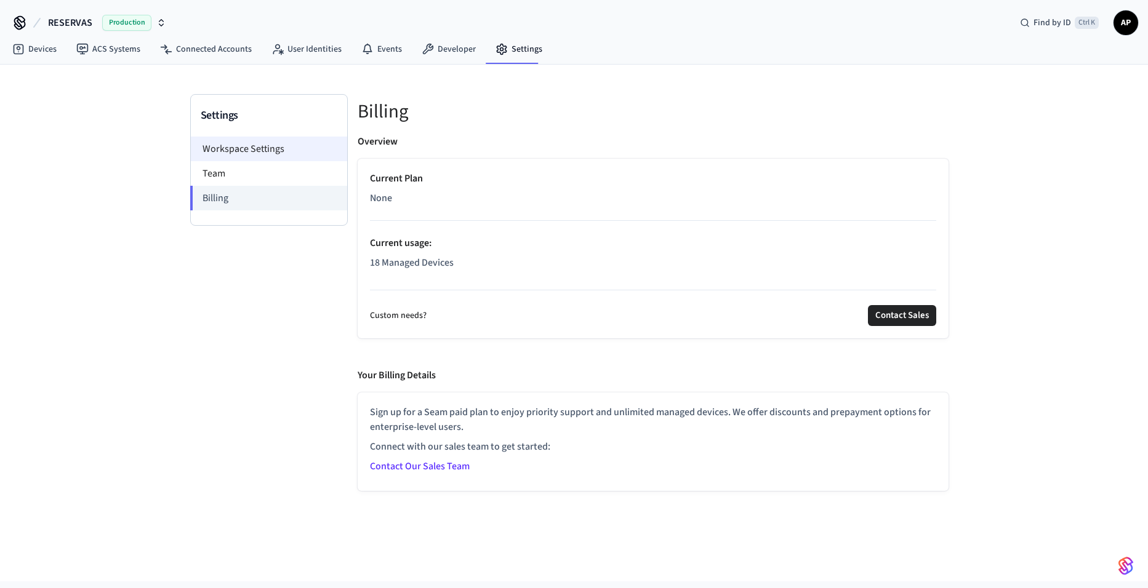
click at [251, 149] on li "Workspace Settings" at bounding box center [269, 149] width 156 height 25
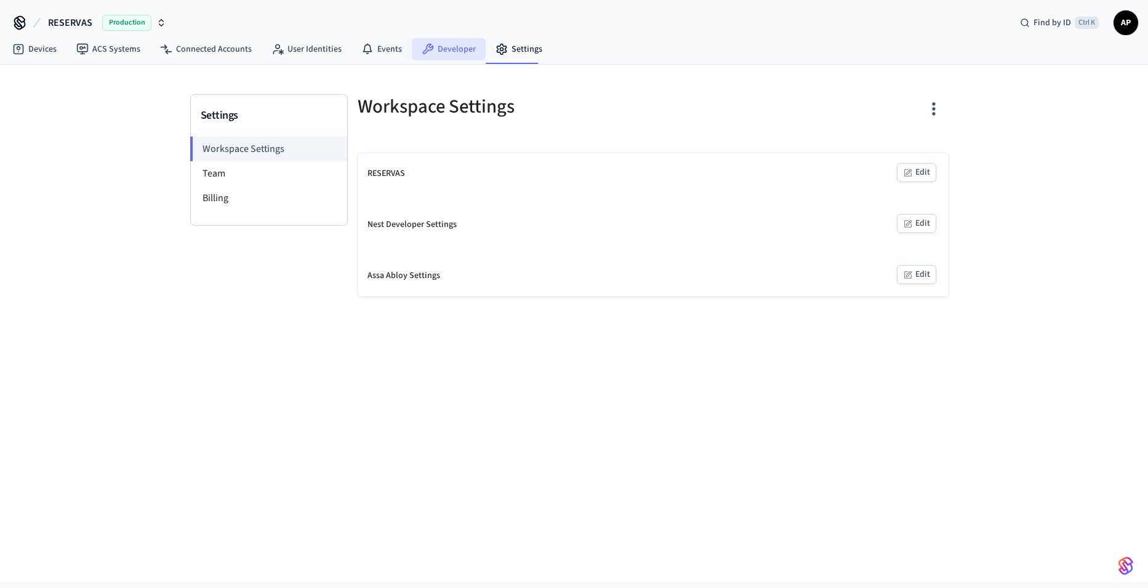
click at [435, 52] on link "Developer" at bounding box center [449, 49] width 74 height 22
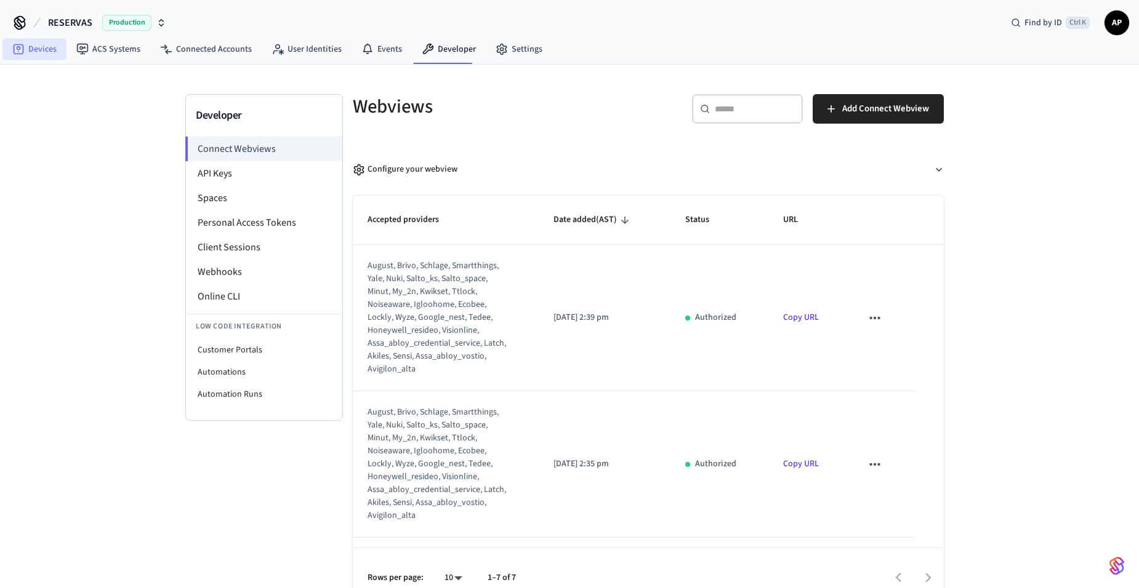
click at [31, 49] on link "Devices" at bounding box center [34, 49] width 64 height 22
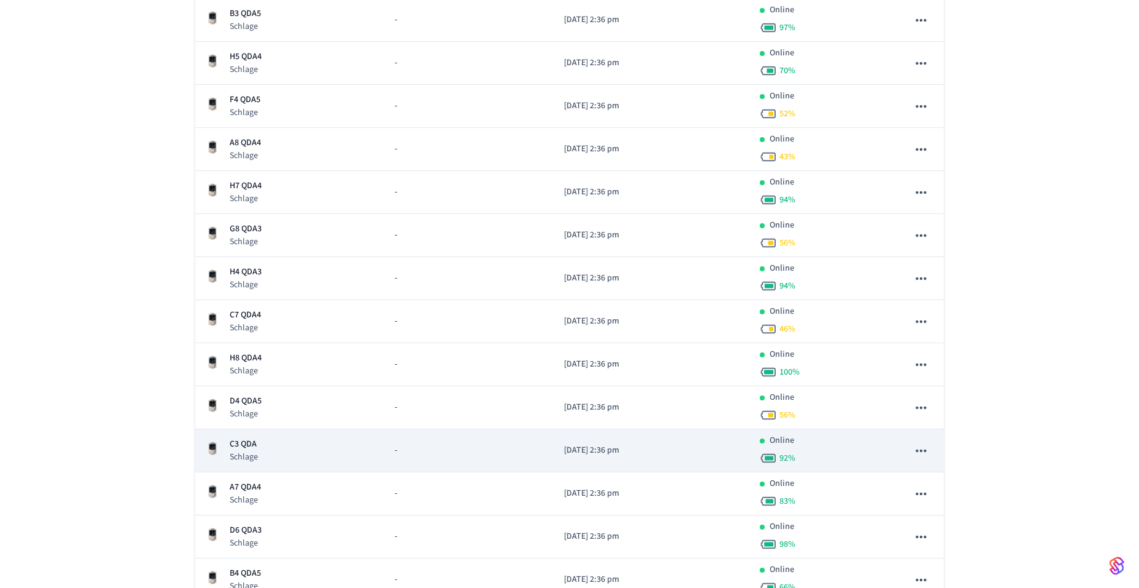
scroll to position [308, 0]
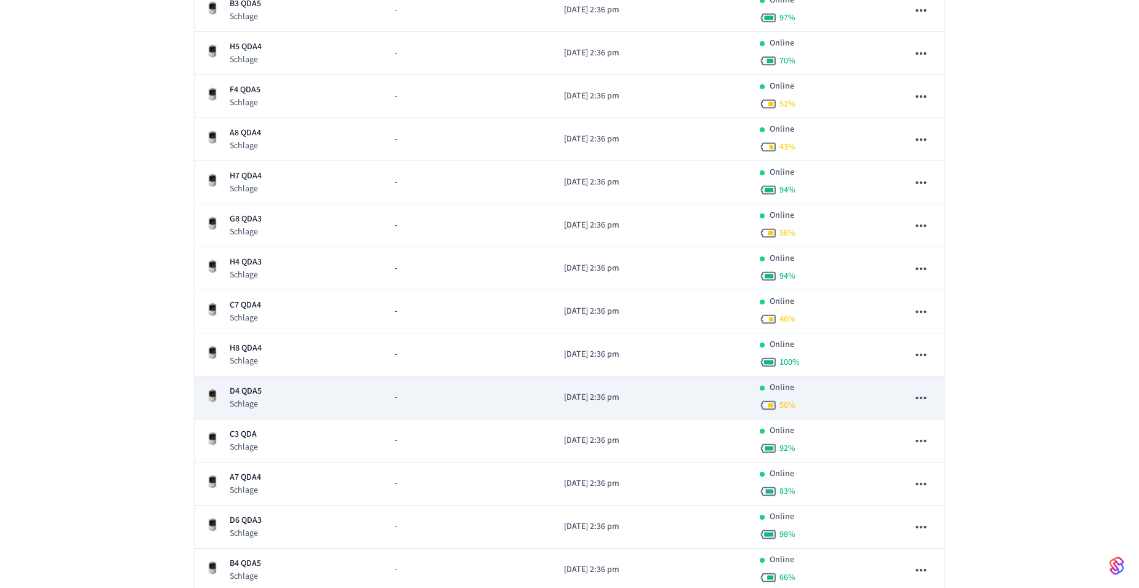
click at [915, 399] on icon "sticky table" at bounding box center [921, 398] width 16 height 16
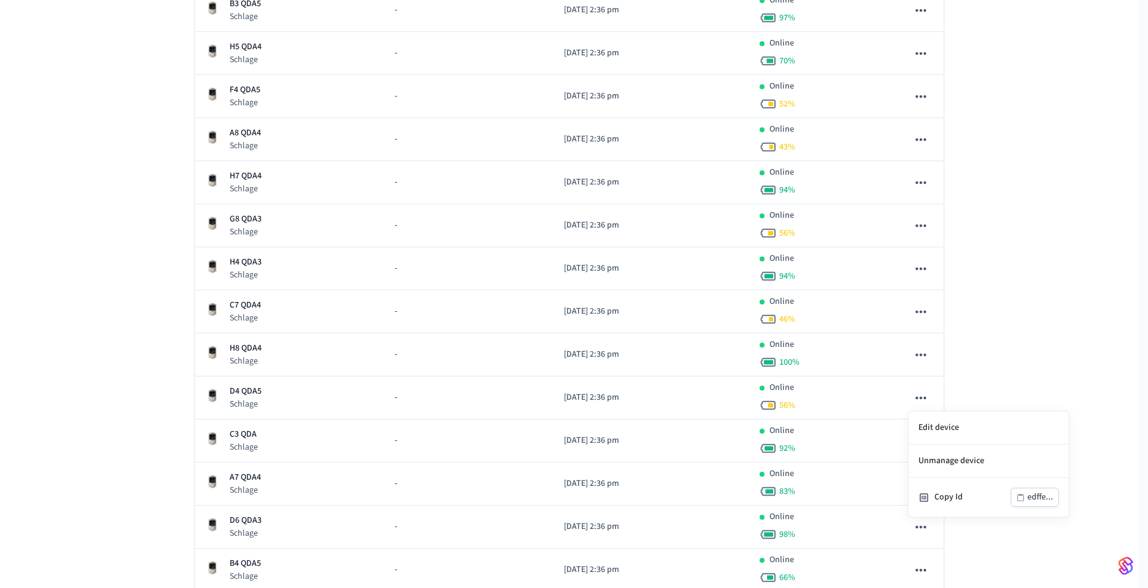
click at [998, 361] on div at bounding box center [574, 294] width 1148 height 588
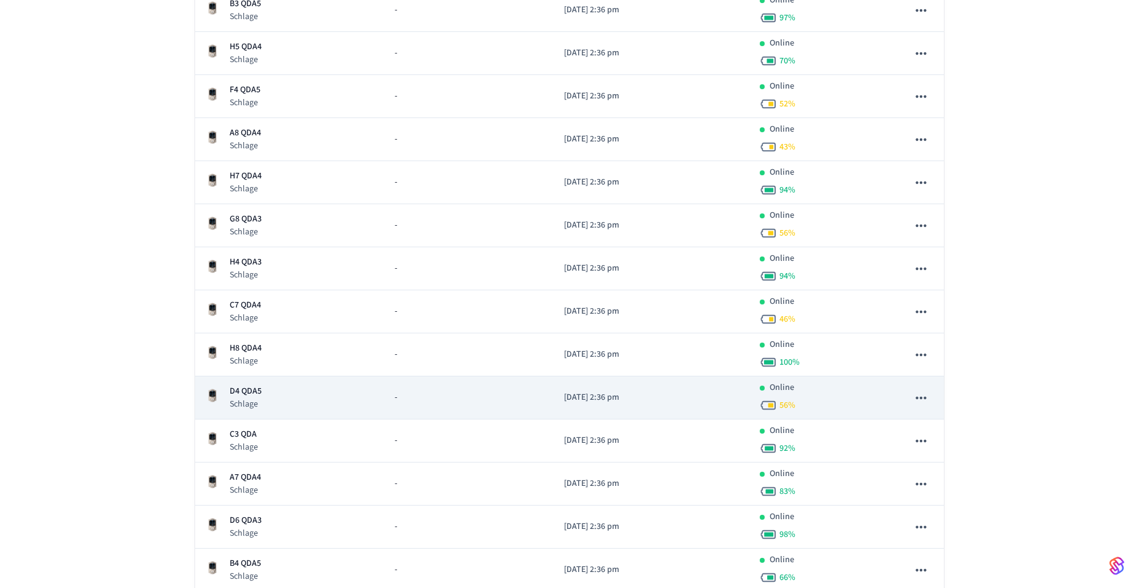
click at [934, 397] on td "sticky table" at bounding box center [921, 398] width 46 height 43
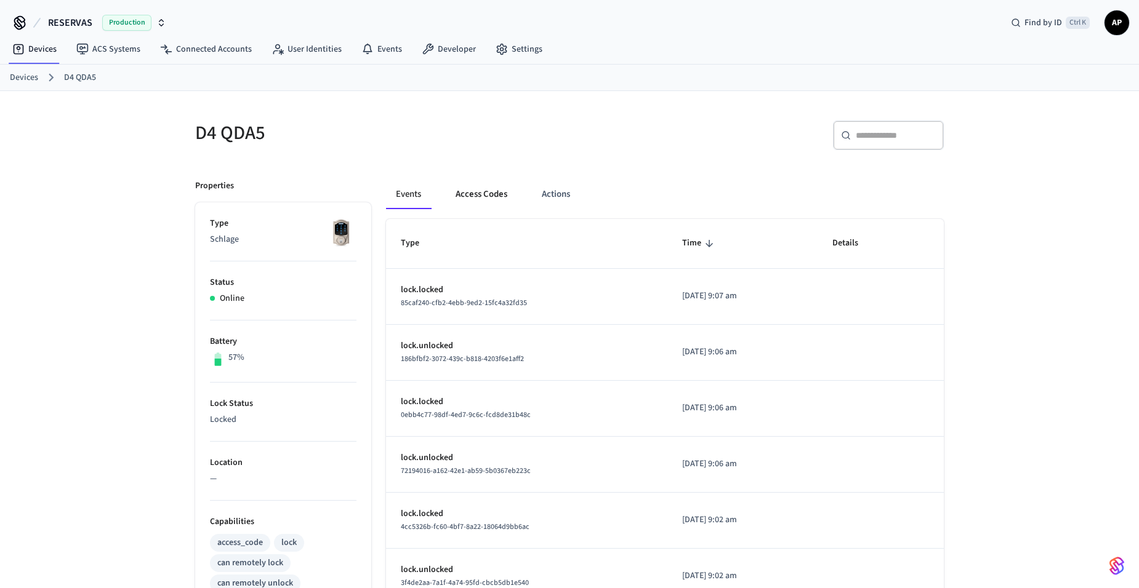
click at [473, 196] on button "Access Codes" at bounding box center [481, 195] width 71 height 30
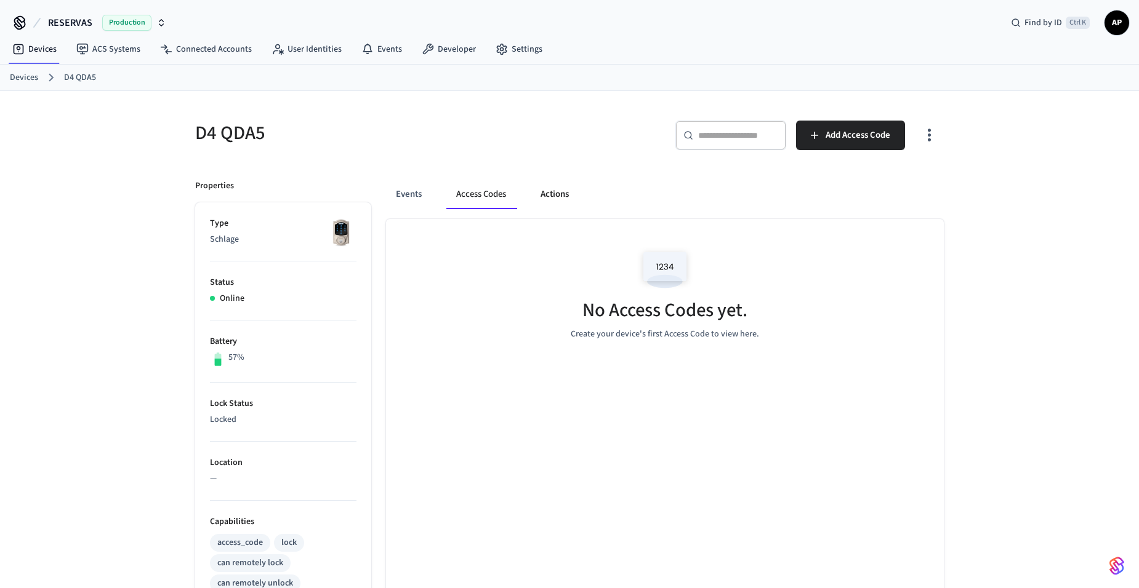
click at [546, 198] on button "Actions" at bounding box center [555, 195] width 48 height 30
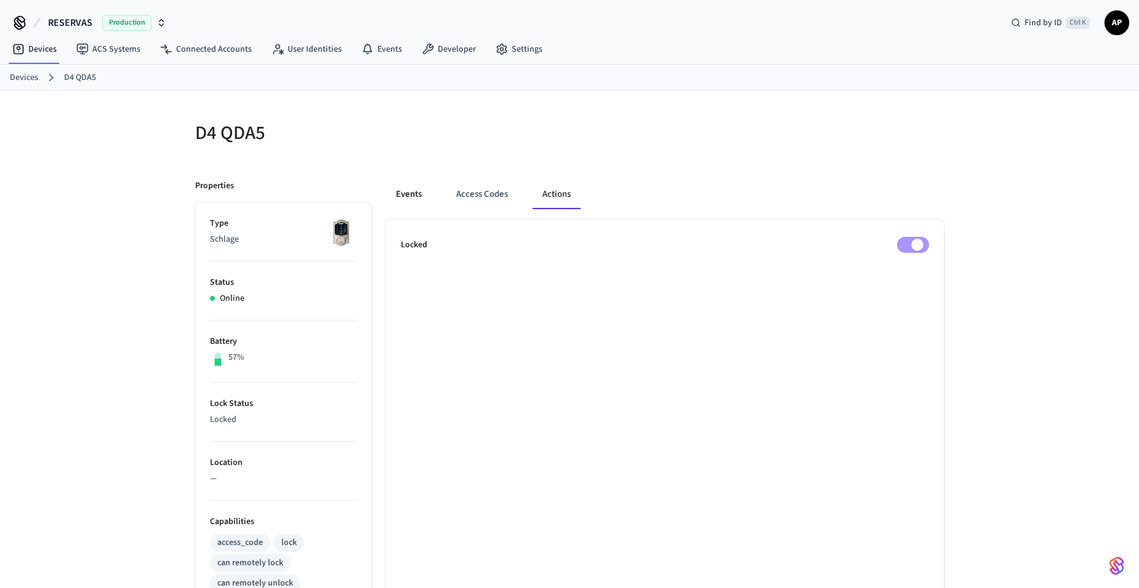
click at [415, 196] on button "Events" at bounding box center [409, 195] width 46 height 30
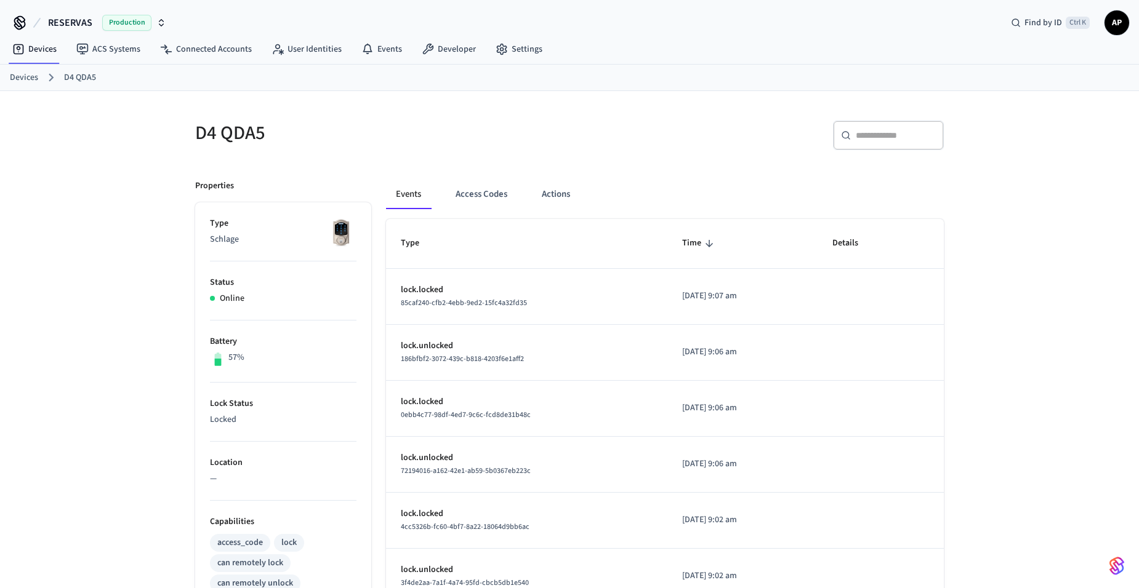
click at [31, 74] on link "Devices" at bounding box center [24, 77] width 28 height 13
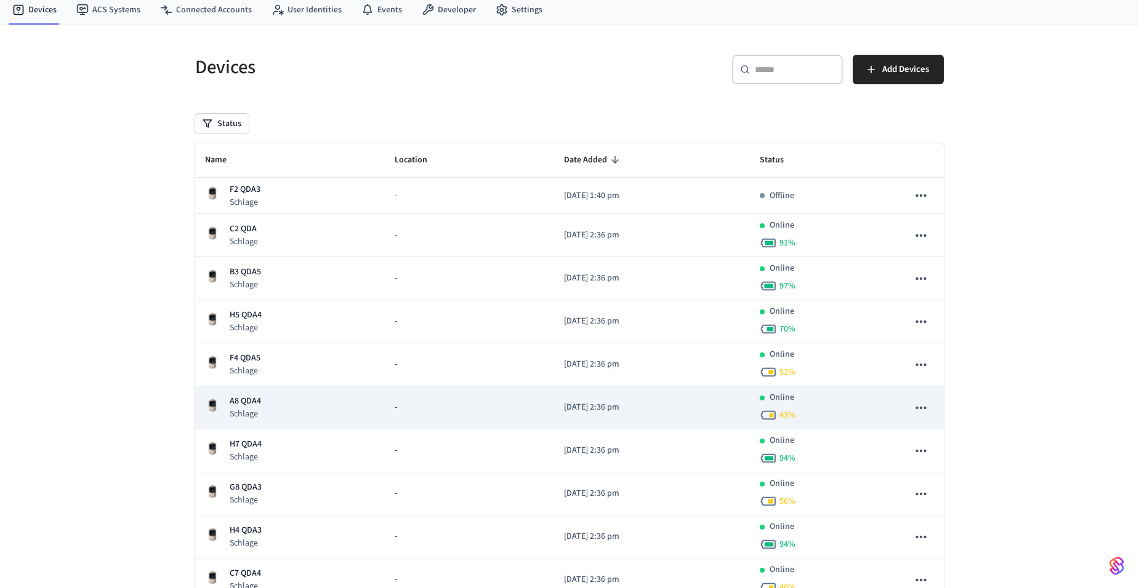
scroll to position [62, 0]
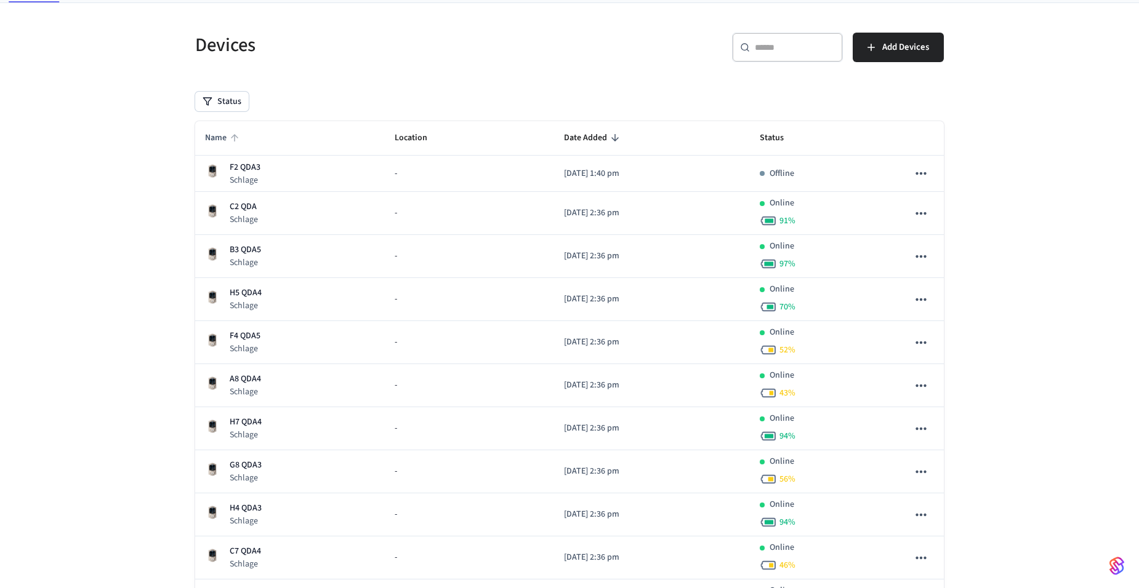
click at [219, 138] on span "Name" at bounding box center [224, 138] width 38 height 19
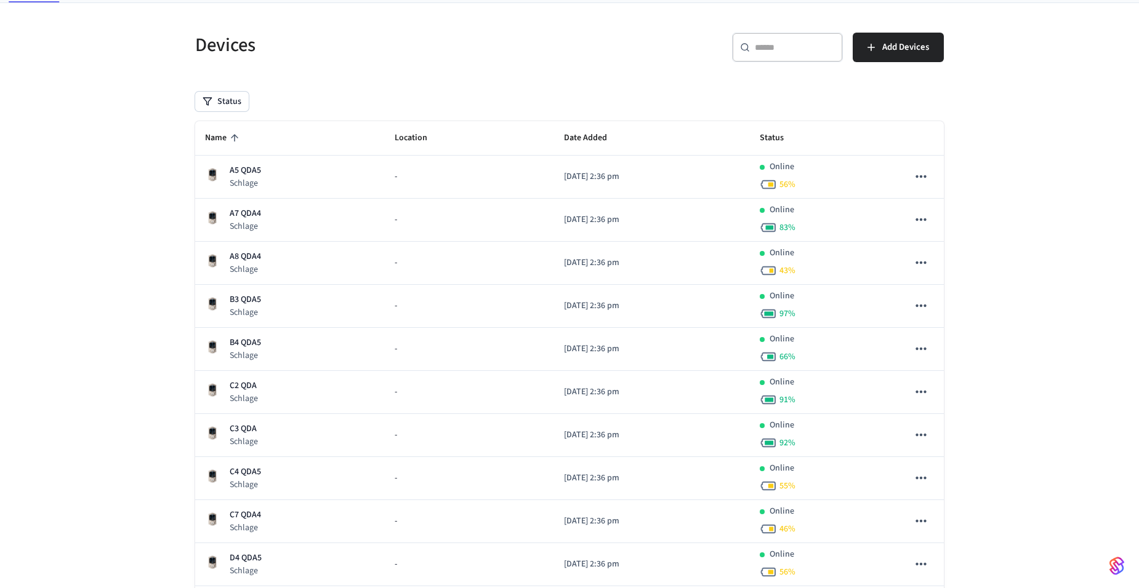
click at [219, 138] on span "Name" at bounding box center [224, 138] width 38 height 19
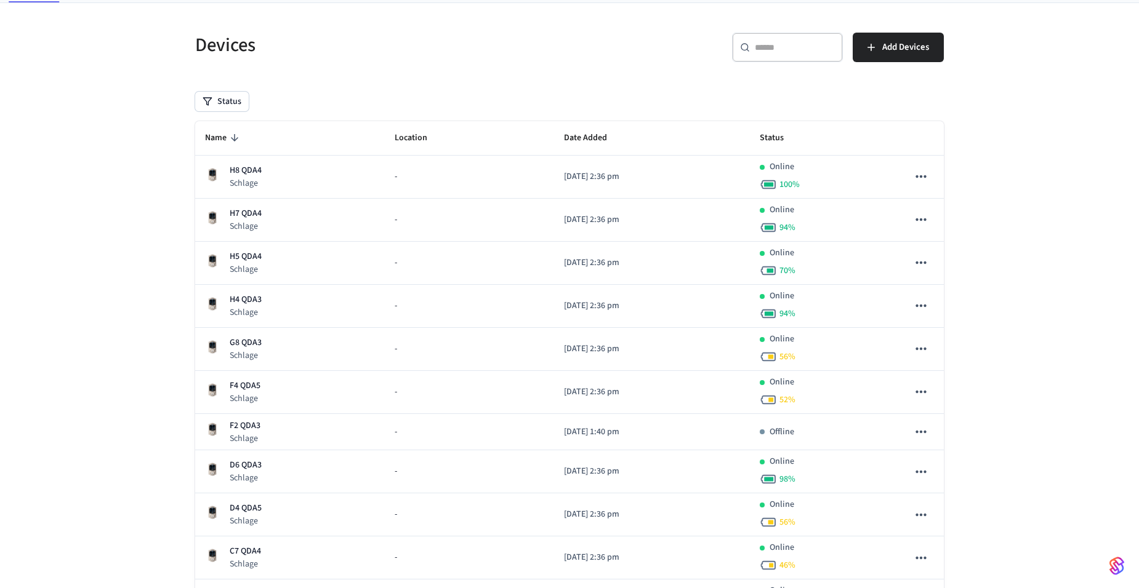
click at [219, 138] on span "Name" at bounding box center [224, 138] width 38 height 19
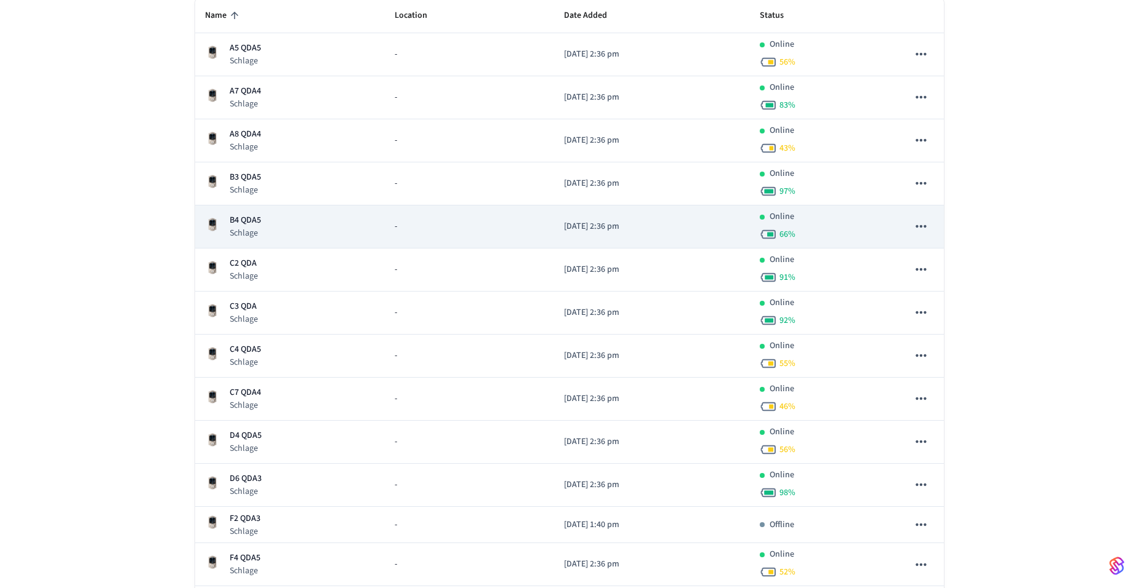
scroll to position [185, 0]
